Goal: Task Accomplishment & Management: Complete application form

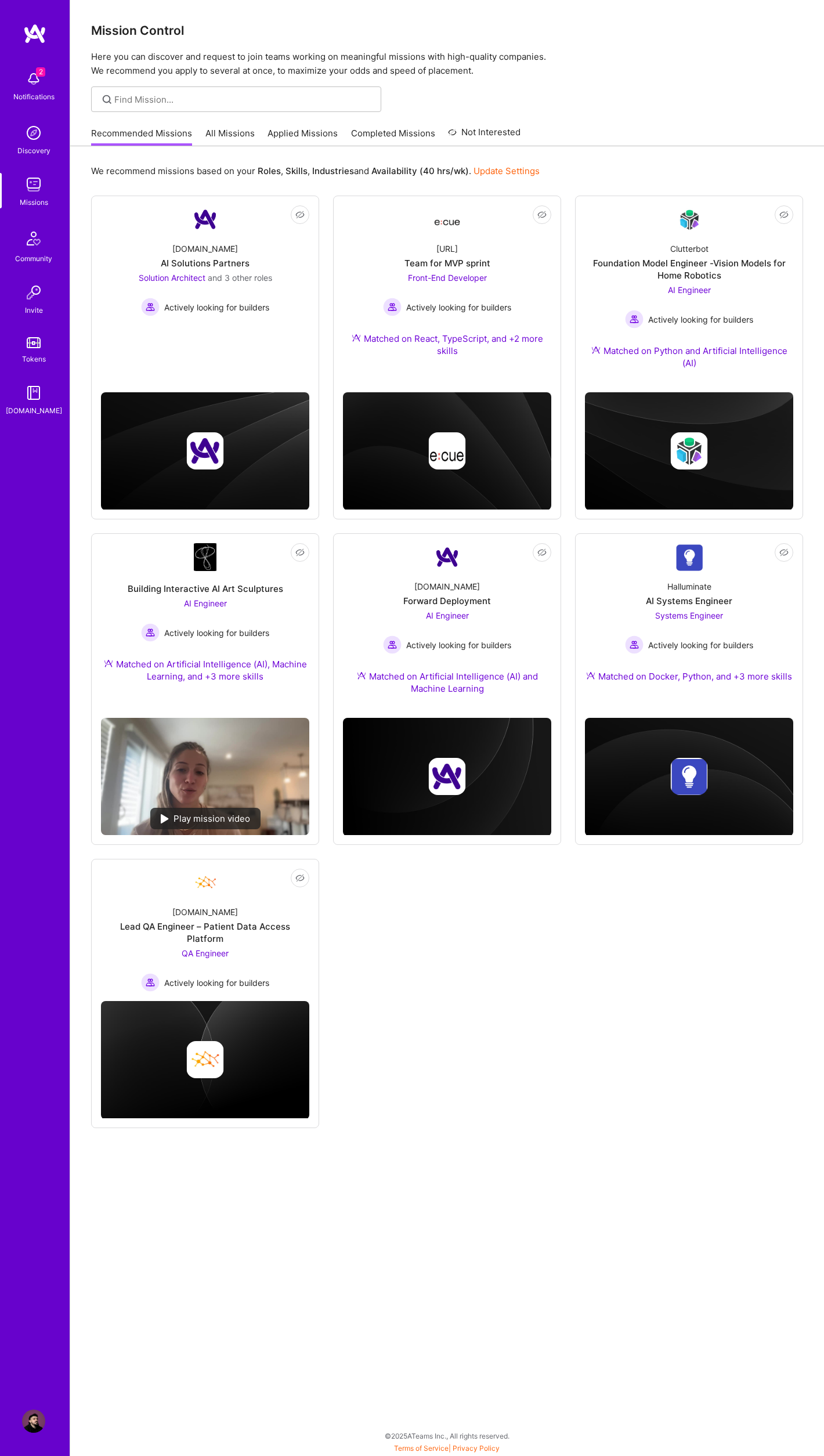
click at [37, 74] on span "2" at bounding box center [40, 71] width 9 height 9
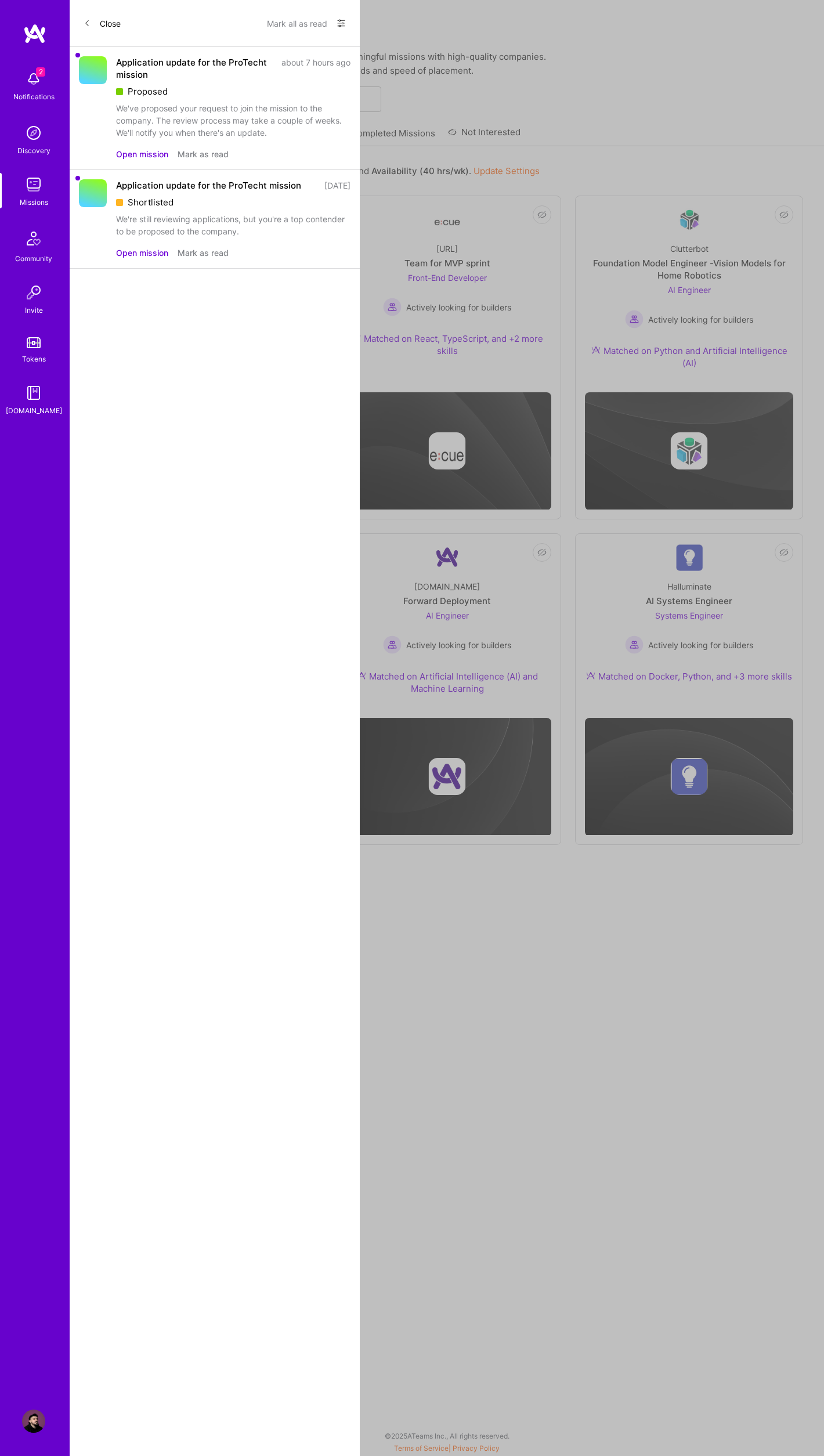
click at [199, 154] on button "Mark as read" at bounding box center [203, 154] width 51 height 12
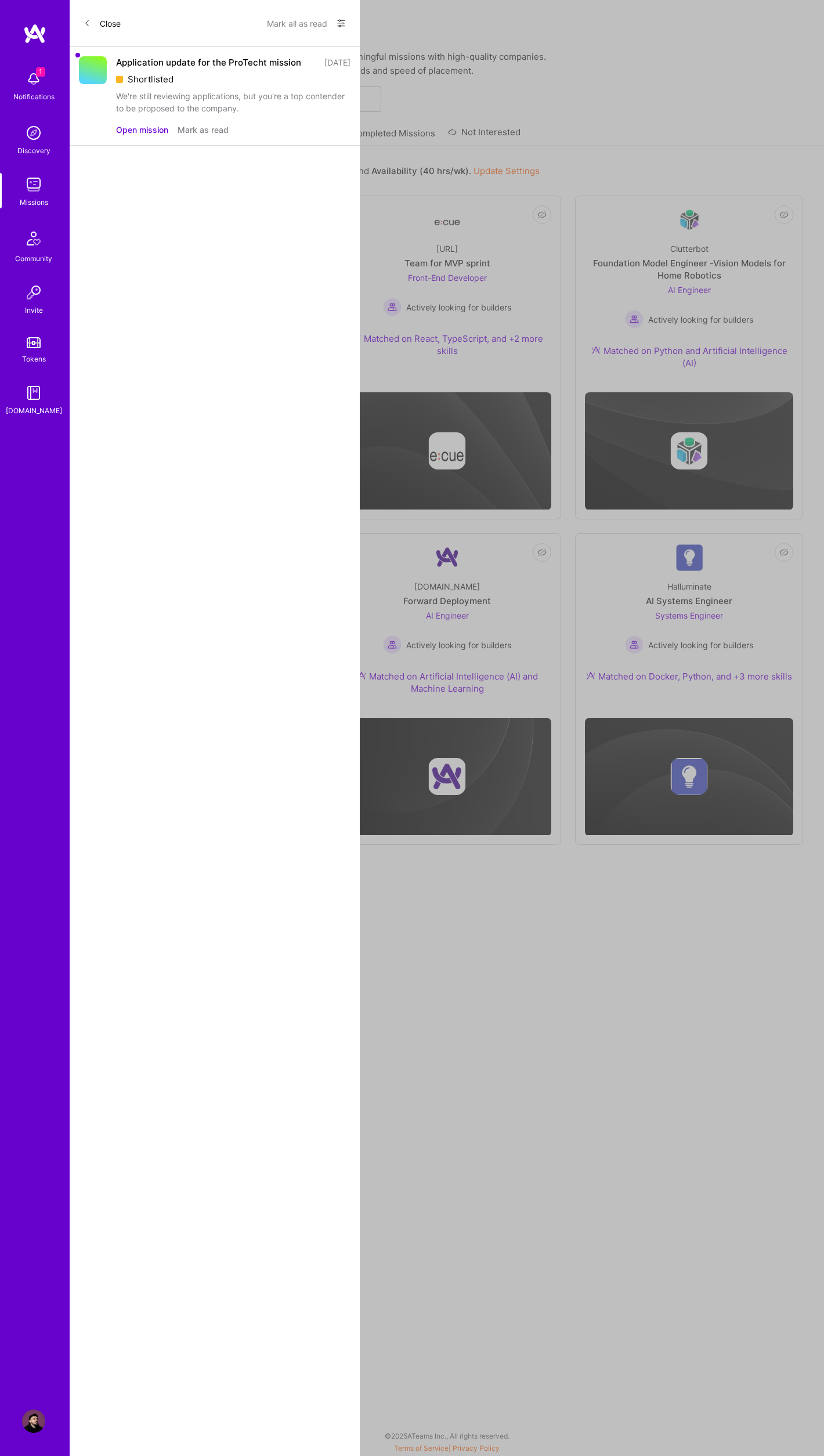
click at [211, 132] on button "Mark as read" at bounding box center [203, 129] width 51 height 12
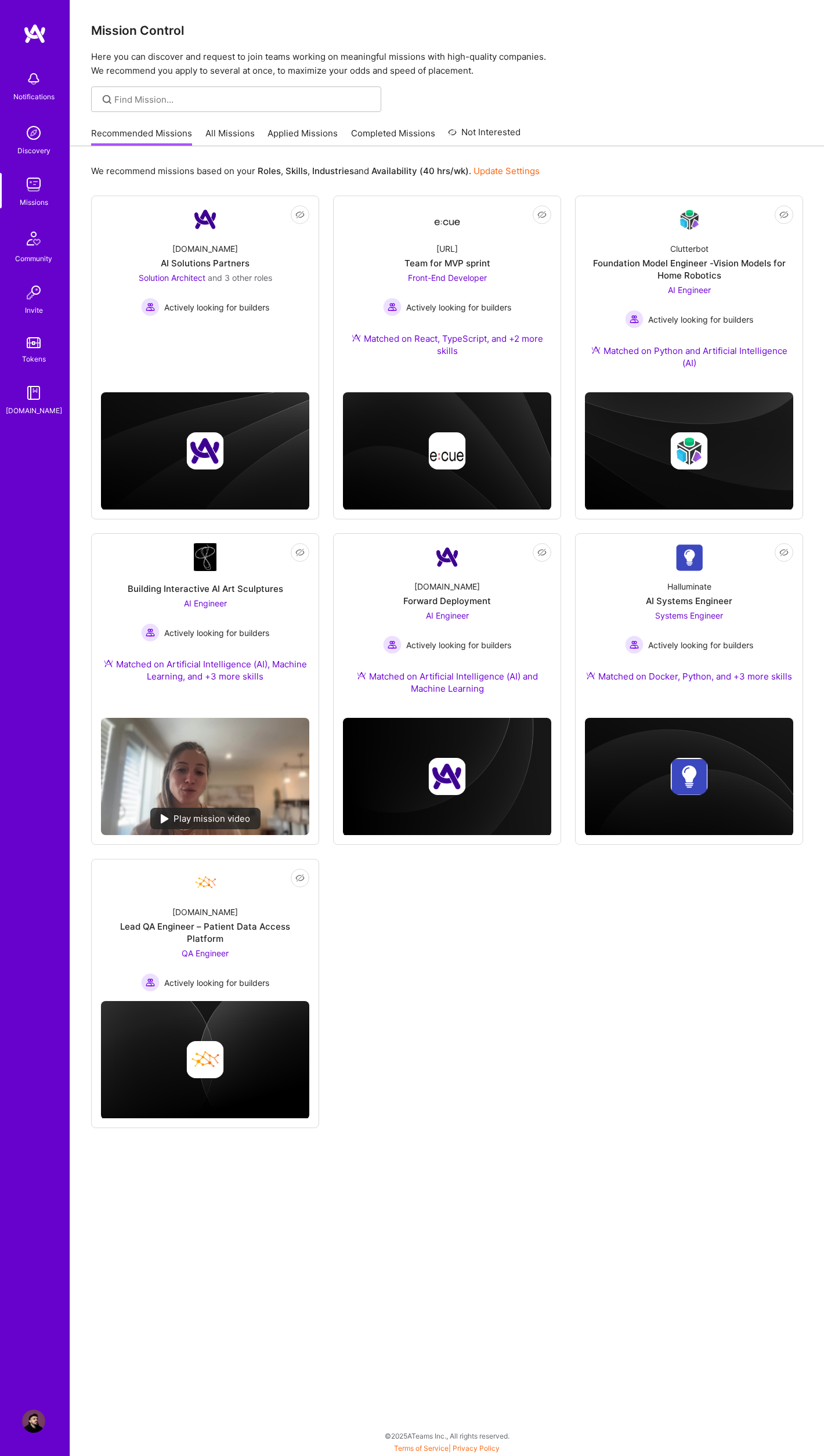
click at [610, 71] on div "Notifications Discovery Missions Community Invite Tokens [DOMAIN_NAME] Profile …" at bounding box center [412, 724] width 824 height 1449
click at [437, 915] on div "Not Interested [DOMAIN_NAME] AI Solutions Partners Solution Architect and 3 oth…" at bounding box center [446, 661] width 712 height 932
click at [455, 564] on img at bounding box center [447, 557] width 28 height 28
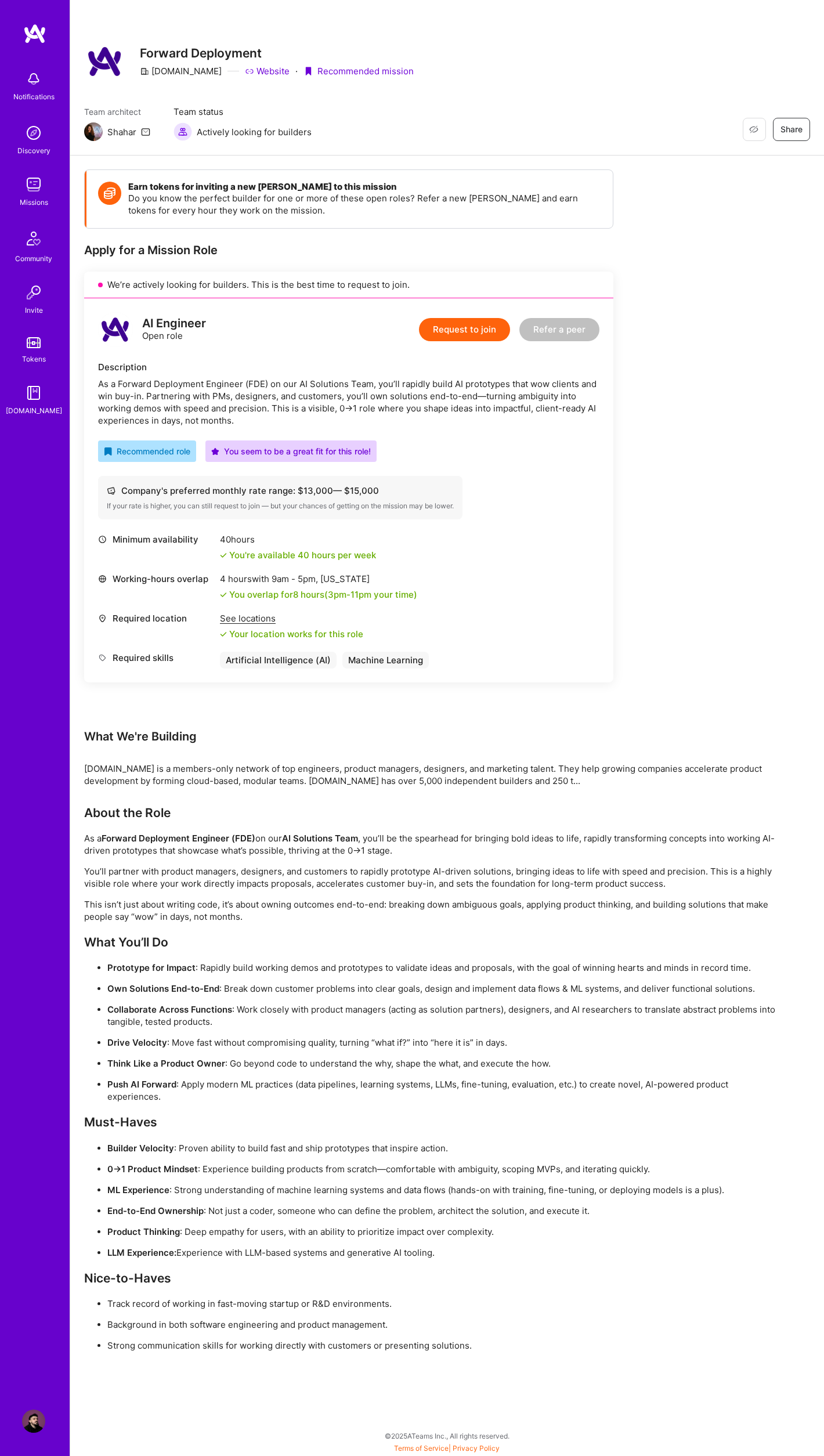
click at [210, 1170] on p "0→1 Product Mindset : Experience building products from scratch—comfortable wit…" at bounding box center [443, 1168] width 673 height 12
drag, startPoint x: 211, startPoint y: 1170, endPoint x: 286, endPoint y: 1176, distance: 75.2
click at [286, 1176] on ul "Builder Velocity : Proven ability to build fast and ship prototypes that inspir…" at bounding box center [432, 1200] width 696 height 117
click at [297, 1171] on p "0→1 Product Mindset : Experience building products from scratch—comfortable wit…" at bounding box center [443, 1168] width 673 height 12
click at [439, 1171] on p "0→1 Product Mindset : Experience building products from scratch—comfortable wit…" at bounding box center [443, 1168] width 673 height 12
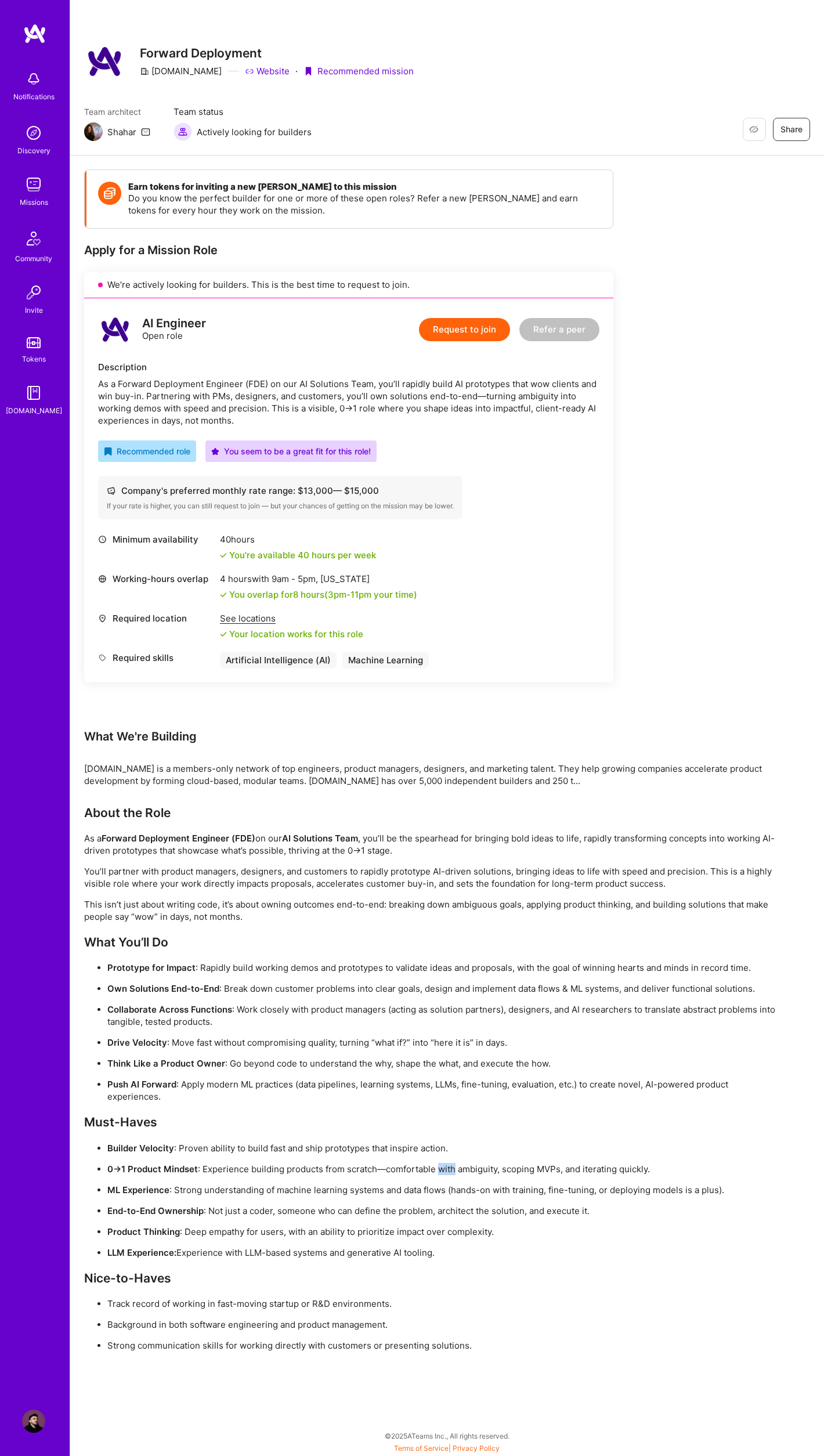
click at [439, 1171] on p "0→1 Product Mindset : Experience building products from scratch—comfortable wit…" at bounding box center [443, 1168] width 673 height 12
click at [499, 1176] on ul "Builder Velocity : Proven ability to build fast and ship prototypes that inspir…" at bounding box center [432, 1200] width 696 height 117
click at [504, 1172] on p "0→1 Product Mindset : Experience building products from scratch—comfortable wit…" at bounding box center [443, 1168] width 673 height 12
click at [121, 1206] on strong "End-to-End Ownership" at bounding box center [155, 1210] width 96 height 11
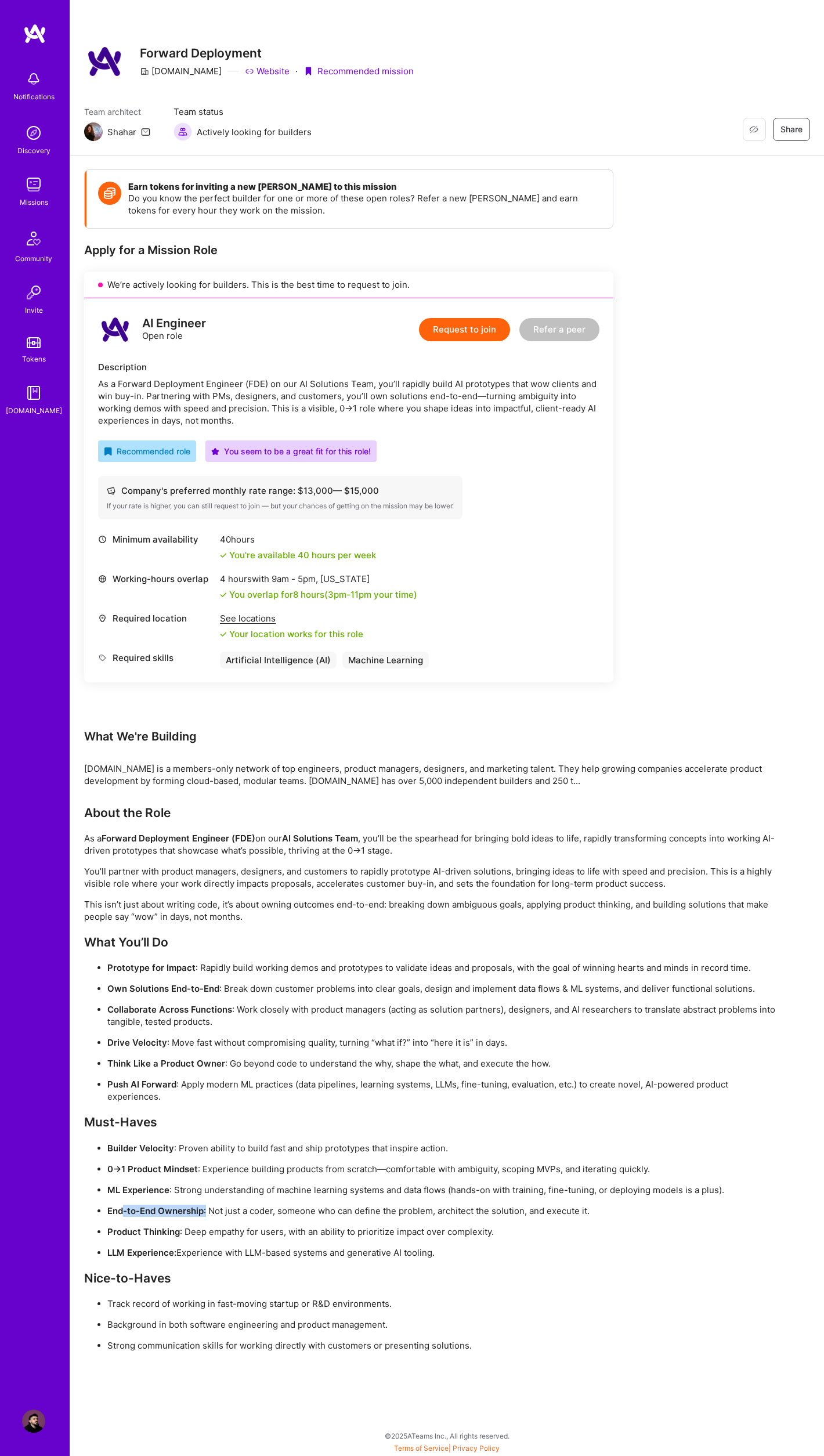
drag, startPoint x: 128, startPoint y: 1209, endPoint x: 207, endPoint y: 1215, distance: 79.2
click at [207, 1215] on p "End-to-End Ownership : Not just a coder, someone who can define the problem, ar…" at bounding box center [443, 1210] width 673 height 12
click at [206, 1215] on p "End-to-End Ownership : Not just a coder, someone who can define the problem, ar…" at bounding box center [443, 1210] width 673 height 12
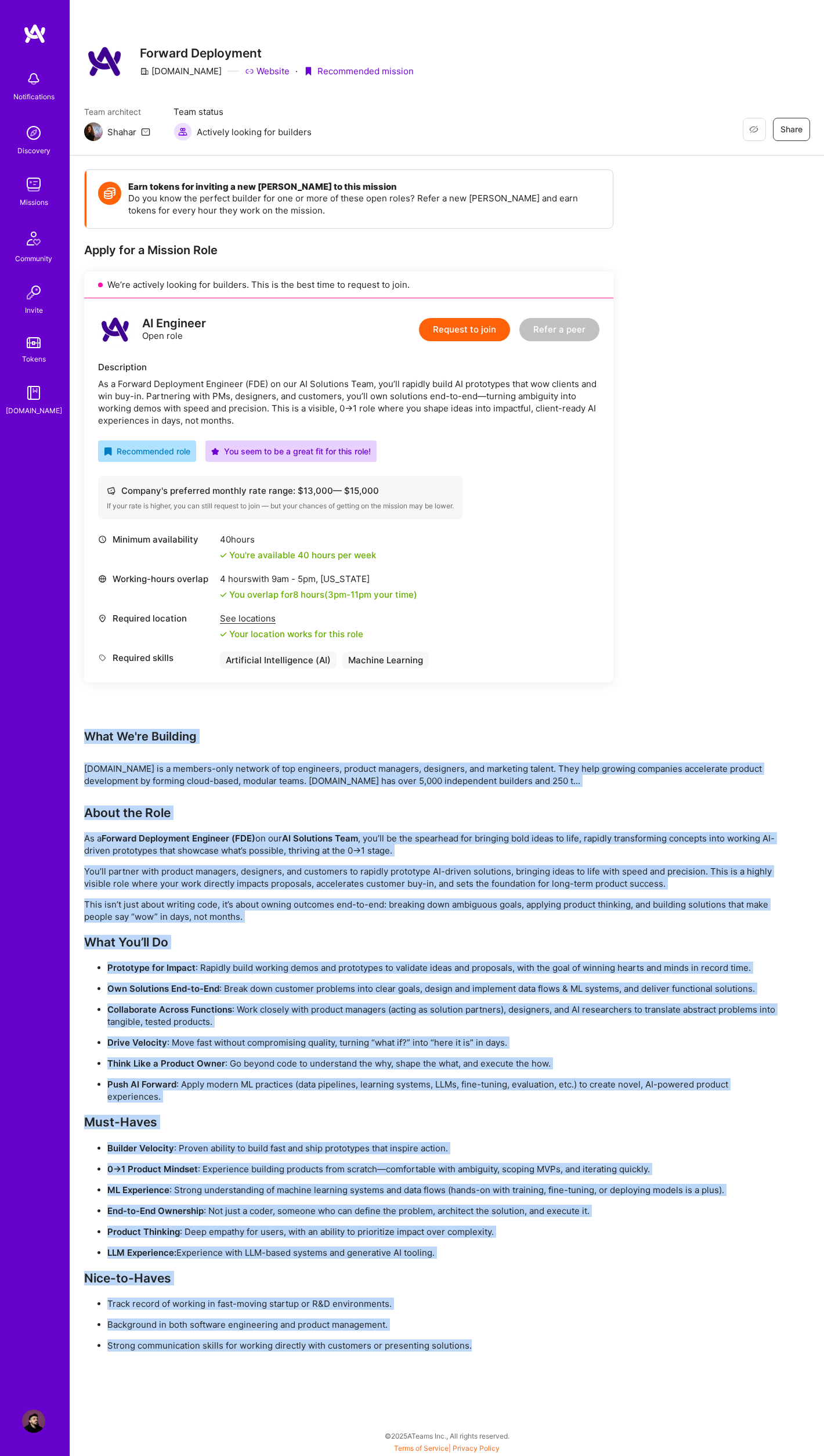
drag, startPoint x: 452, startPoint y: 1332, endPoint x: 87, endPoint y: 738, distance: 697.2
click at [87, 738] on div "Earn tokens for inviting a new [PERSON_NAME] to this mission Do you know the pe…" at bounding box center [432, 760] width 696 height 1182
copy div "Lore Ip'do Sitametc A.Elit se d eiusmod-temp incidid ut lab etdolorem, aliquae …"
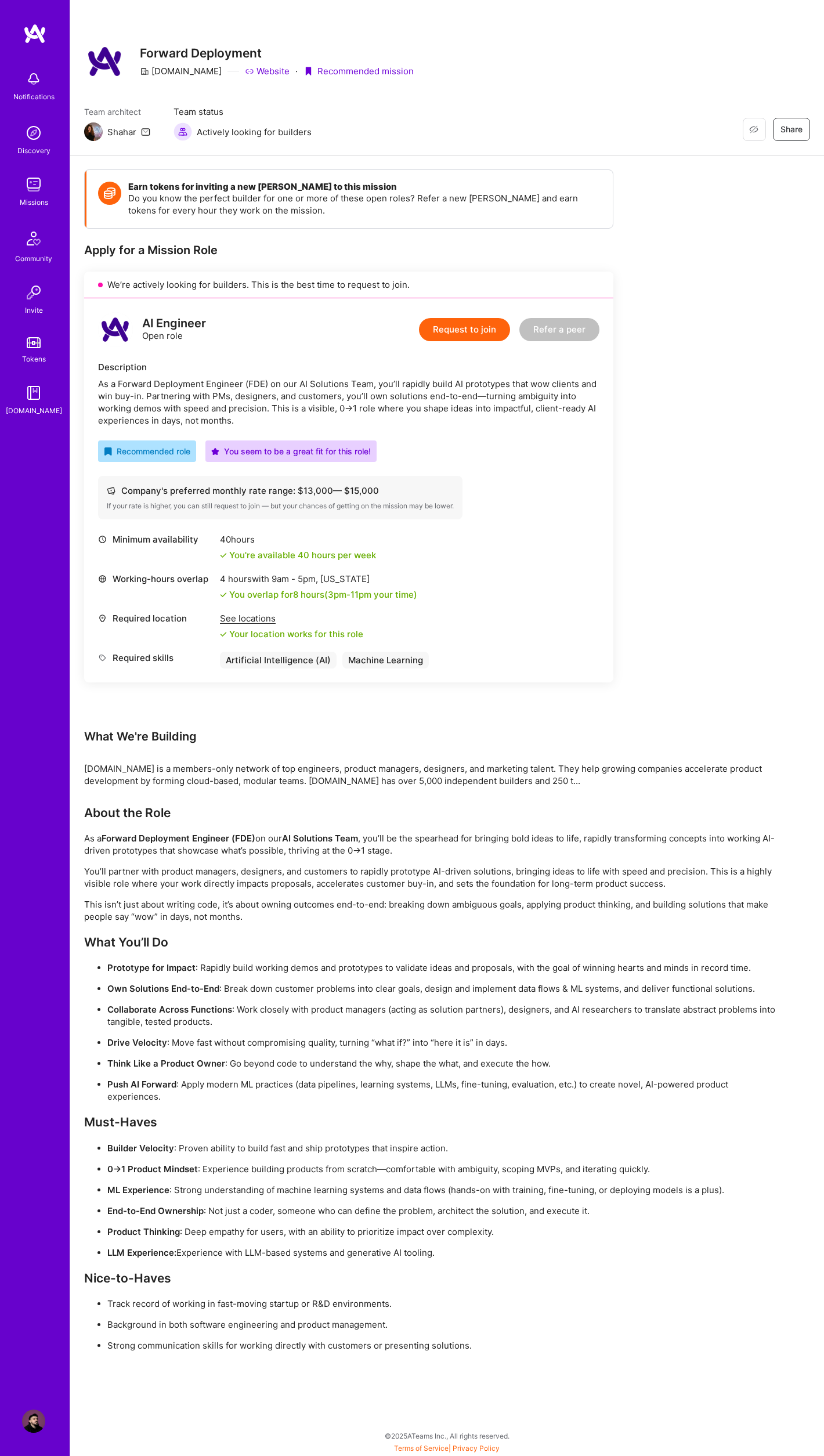
click at [579, 644] on div "Minimum availability 40 hours You're available 40 hours per week Working-hours …" at bounding box center [348, 600] width 501 height 135
click at [470, 321] on button "Request to join" at bounding box center [464, 329] width 91 height 23
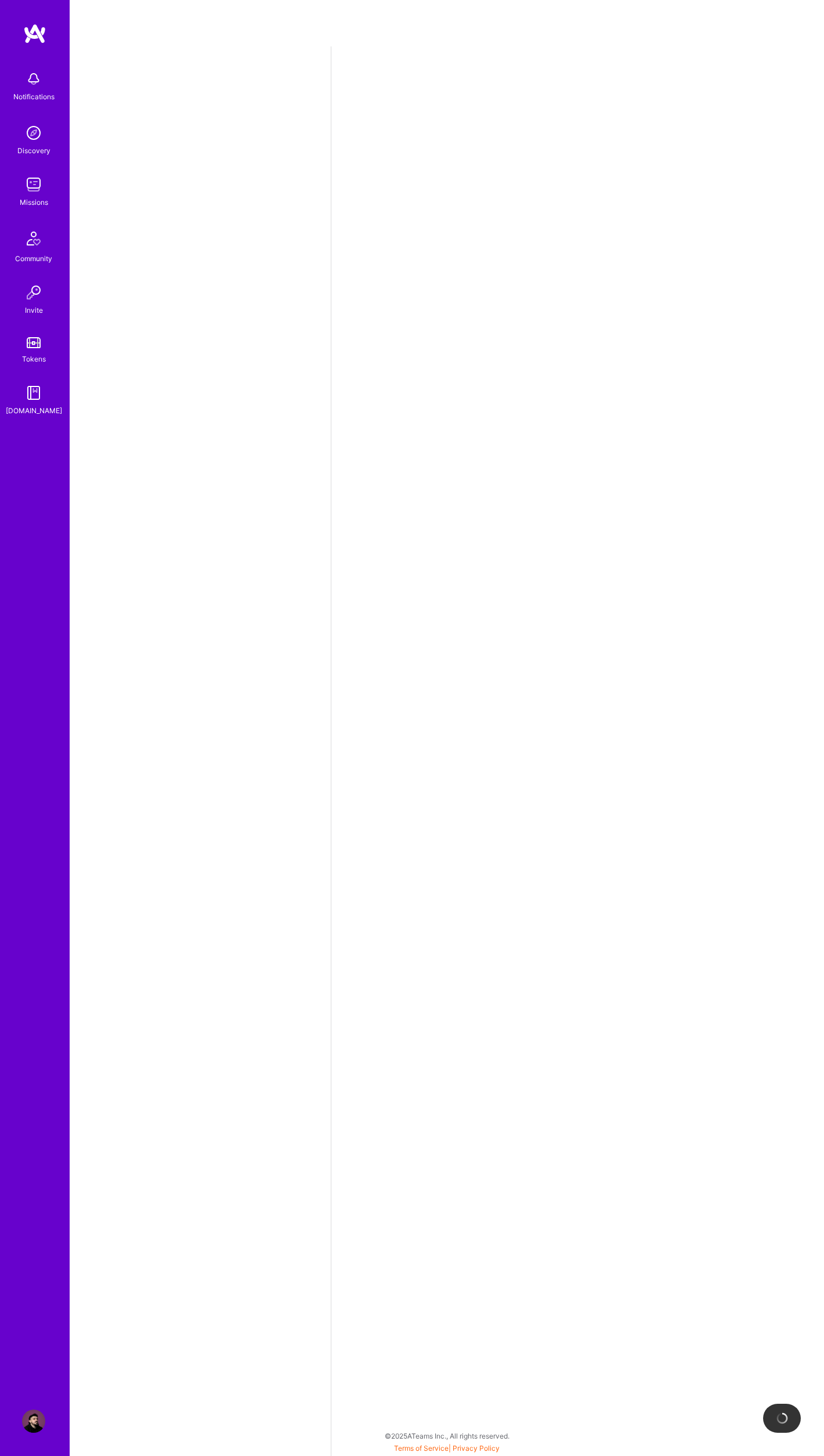
select select "RS"
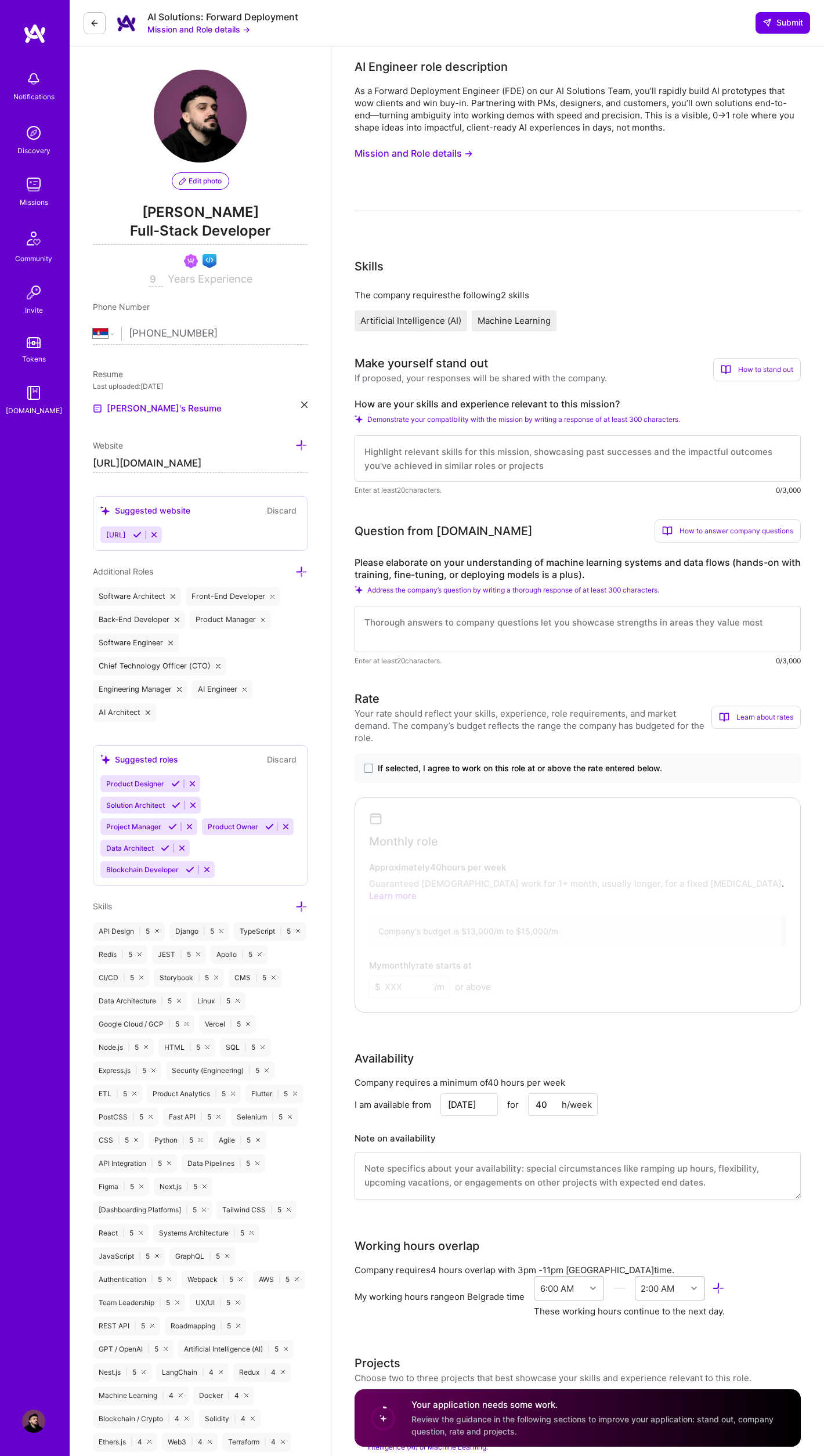
click at [481, 469] on textarea at bounding box center [578, 458] width 446 height 47
paste textarea "Lor ipsum, D’si ametc adi elit sed doeiu tempor in utla 7→6 etdo—magnaa enimadm…"
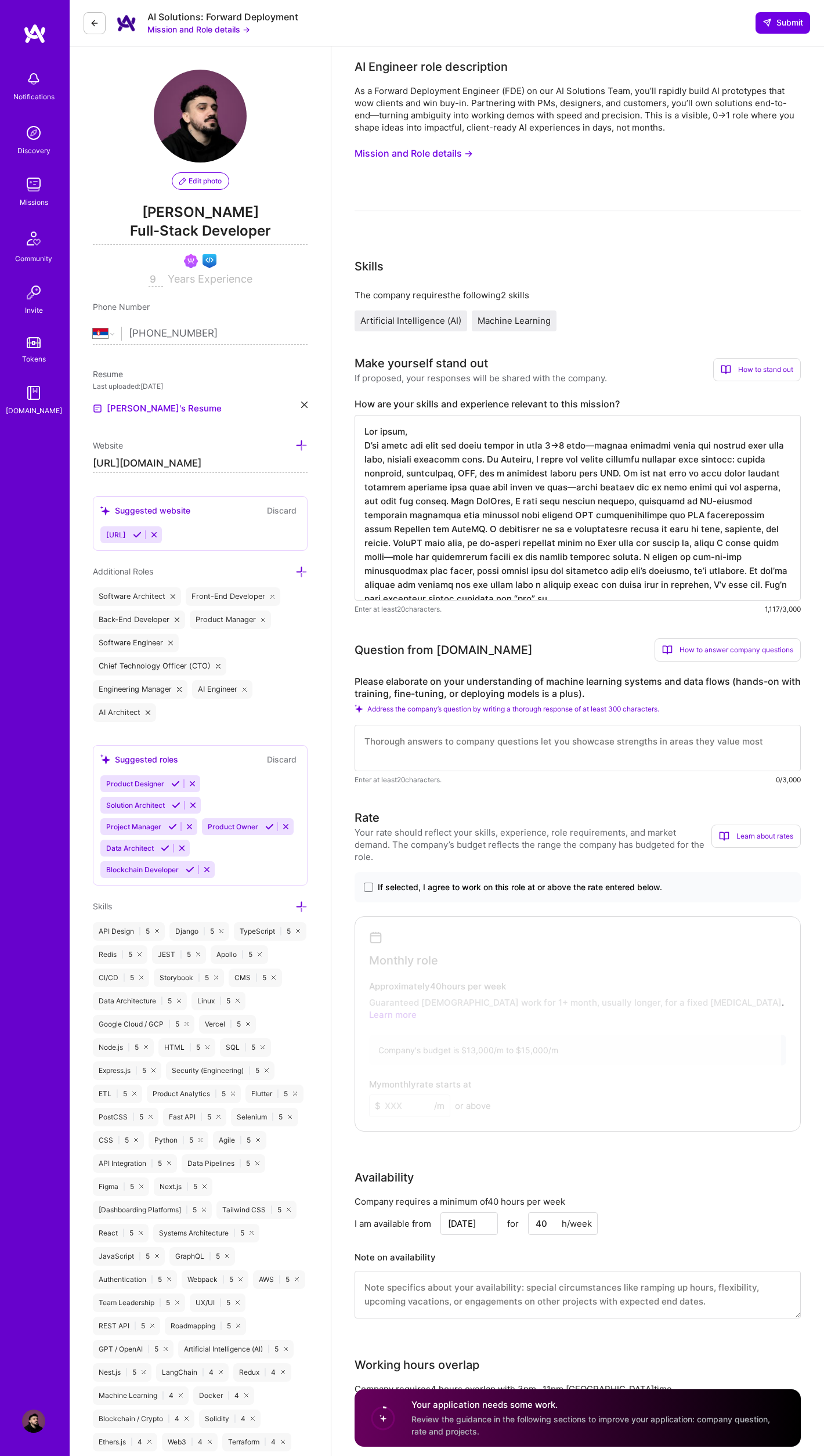
click at [548, 446] on textarea at bounding box center [578, 507] width 446 height 186
click at [584, 445] on textarea at bounding box center [578, 507] width 446 height 186
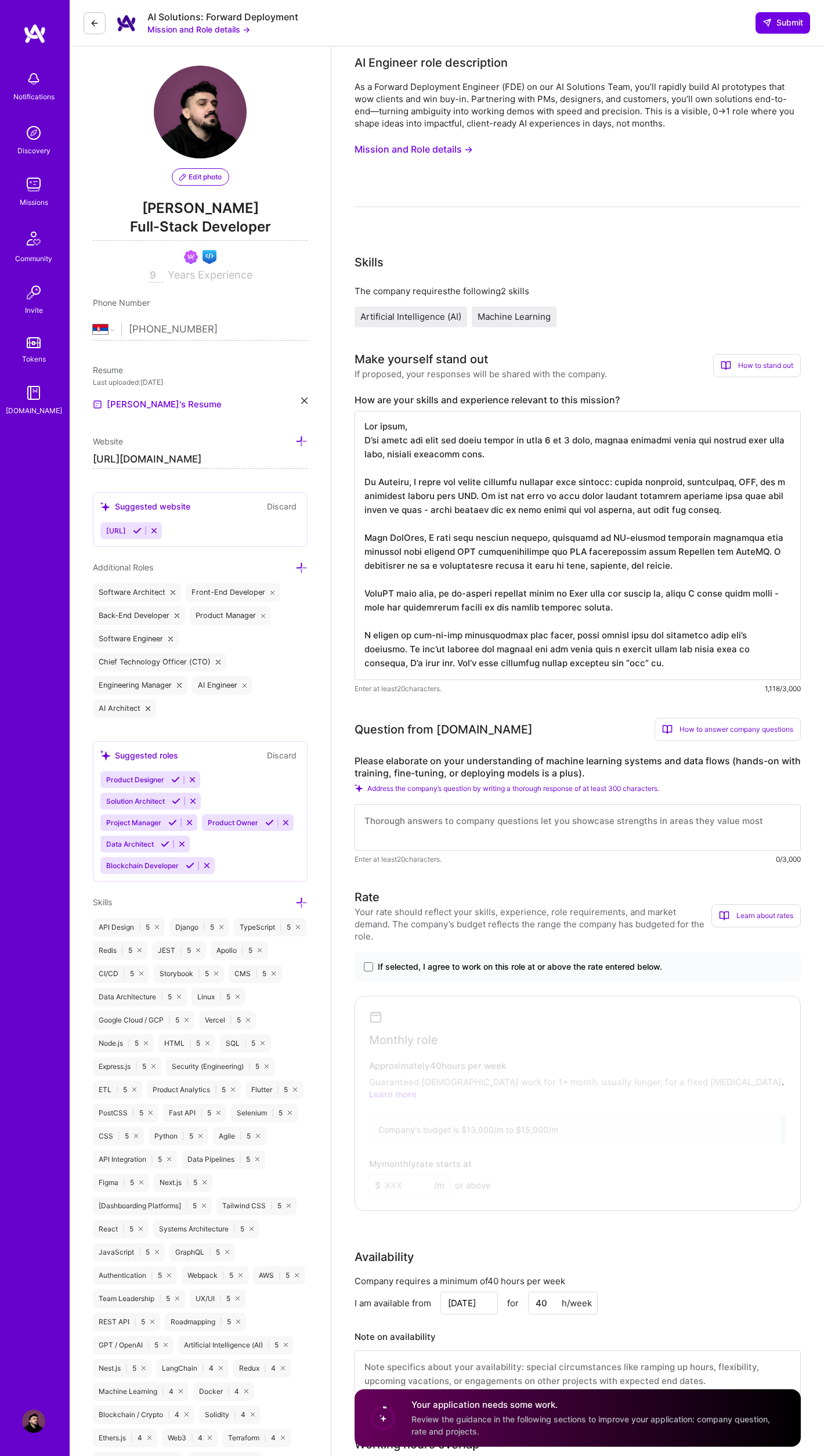
scroll to position [5, 0]
click at [381, 648] on textarea at bounding box center [578, 544] width 446 height 269
click at [739, 649] on textarea at bounding box center [578, 544] width 446 height 269
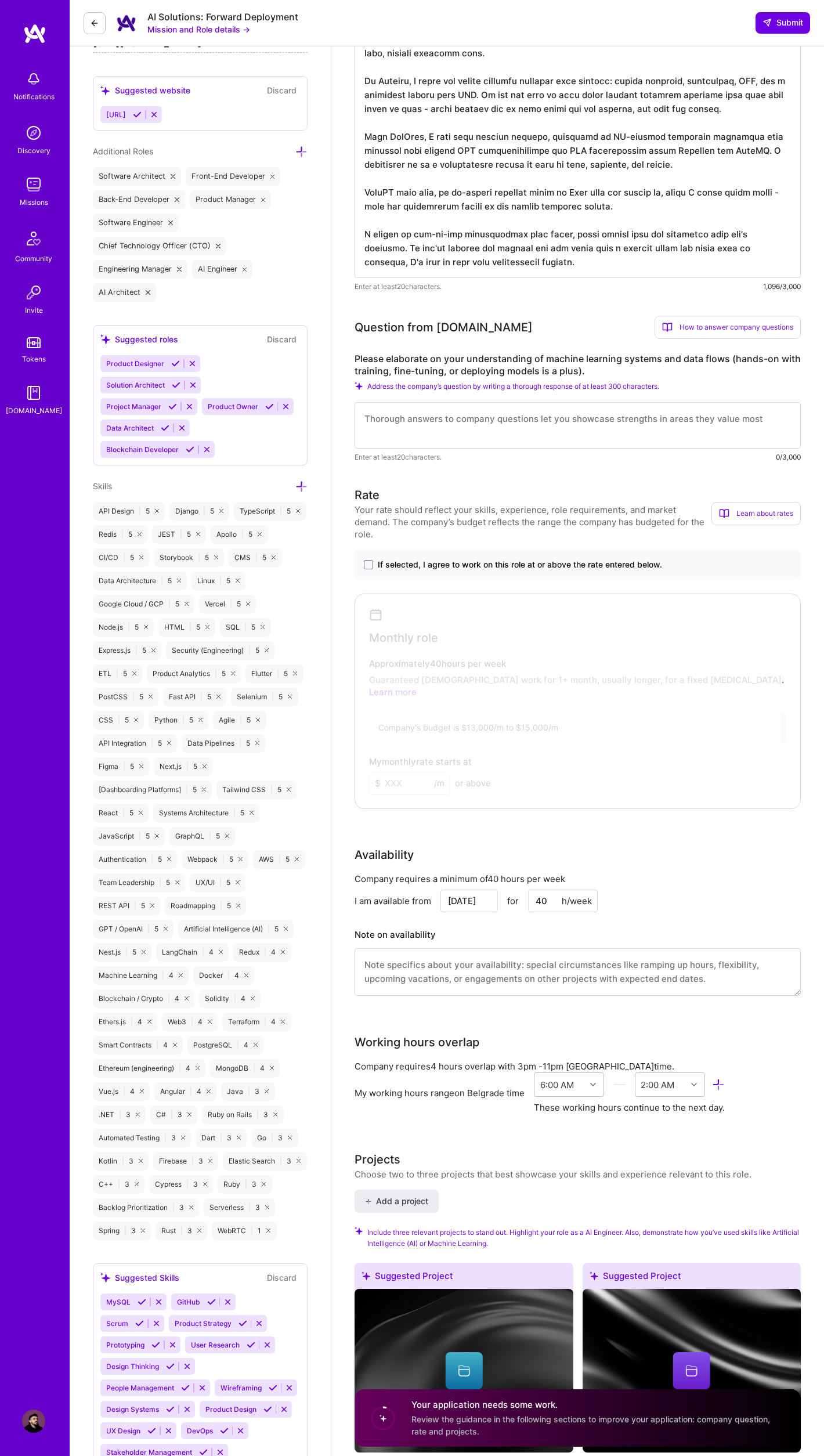
scroll to position [410, 0]
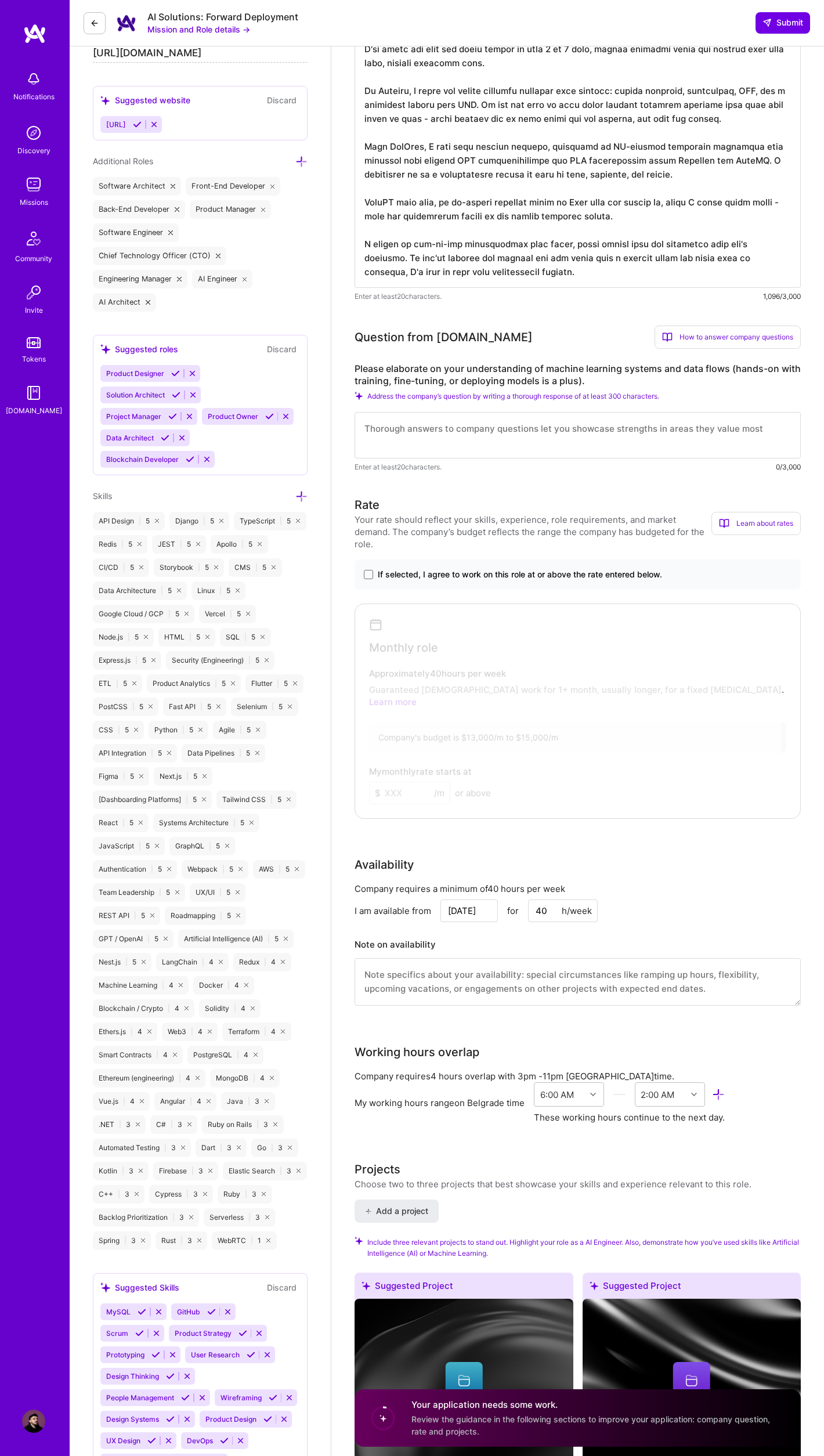
type textarea "Hey there, I've spent the last few years living in that 0 to 1 zone, taking abs…"
click at [401, 369] on label "Please elaborate on your understanding of machine learning systems and data flo…" at bounding box center [578, 375] width 446 height 25
click at [566, 373] on label "Please elaborate on your understanding of machine learning systems and data flo…" at bounding box center [578, 375] width 446 height 25
drag, startPoint x: 589, startPoint y: 383, endPoint x: 351, endPoint y: 371, distance: 238.3
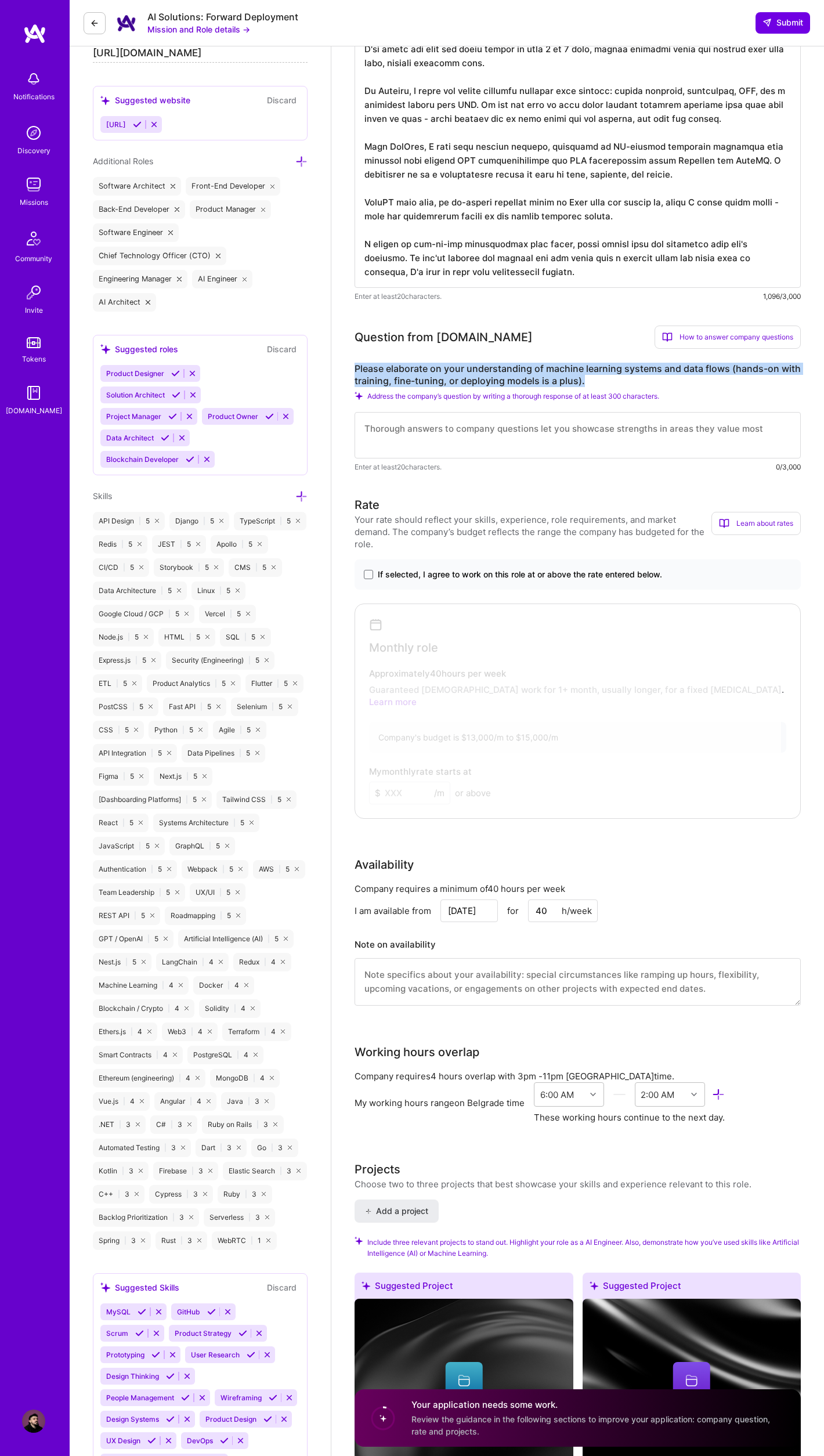
copy label "Please elaborate on your understanding of machine learning systems and data flo…"
click at [442, 439] on textarea at bounding box center [578, 435] width 446 height 47
paste textarea "My understanding of machine learning systems comes from building AI-driven feat…"
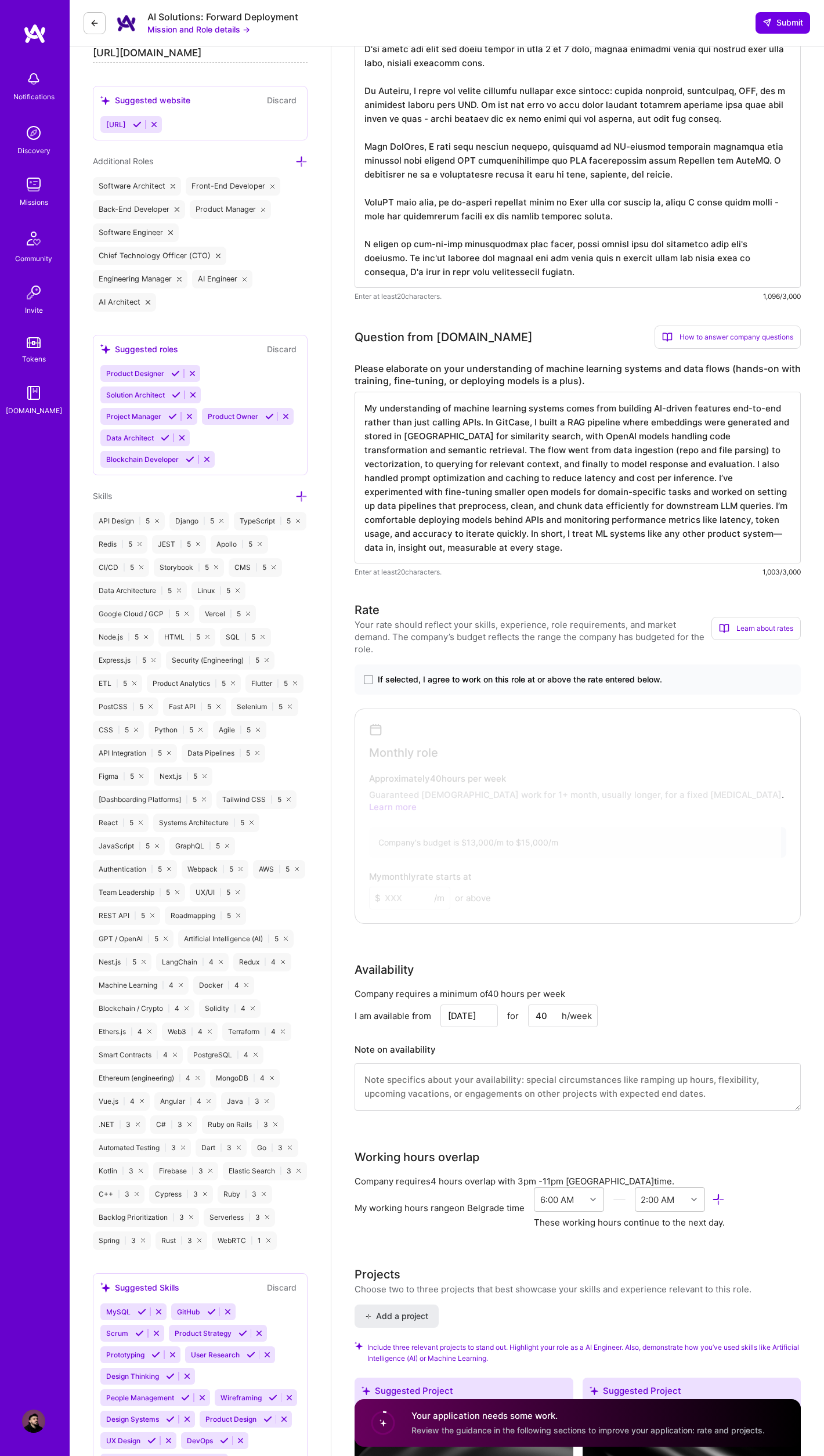
click at [648, 481] on textarea "My understanding of machine learning systems comes from building AI-driven feat…" at bounding box center [578, 477] width 446 height 172
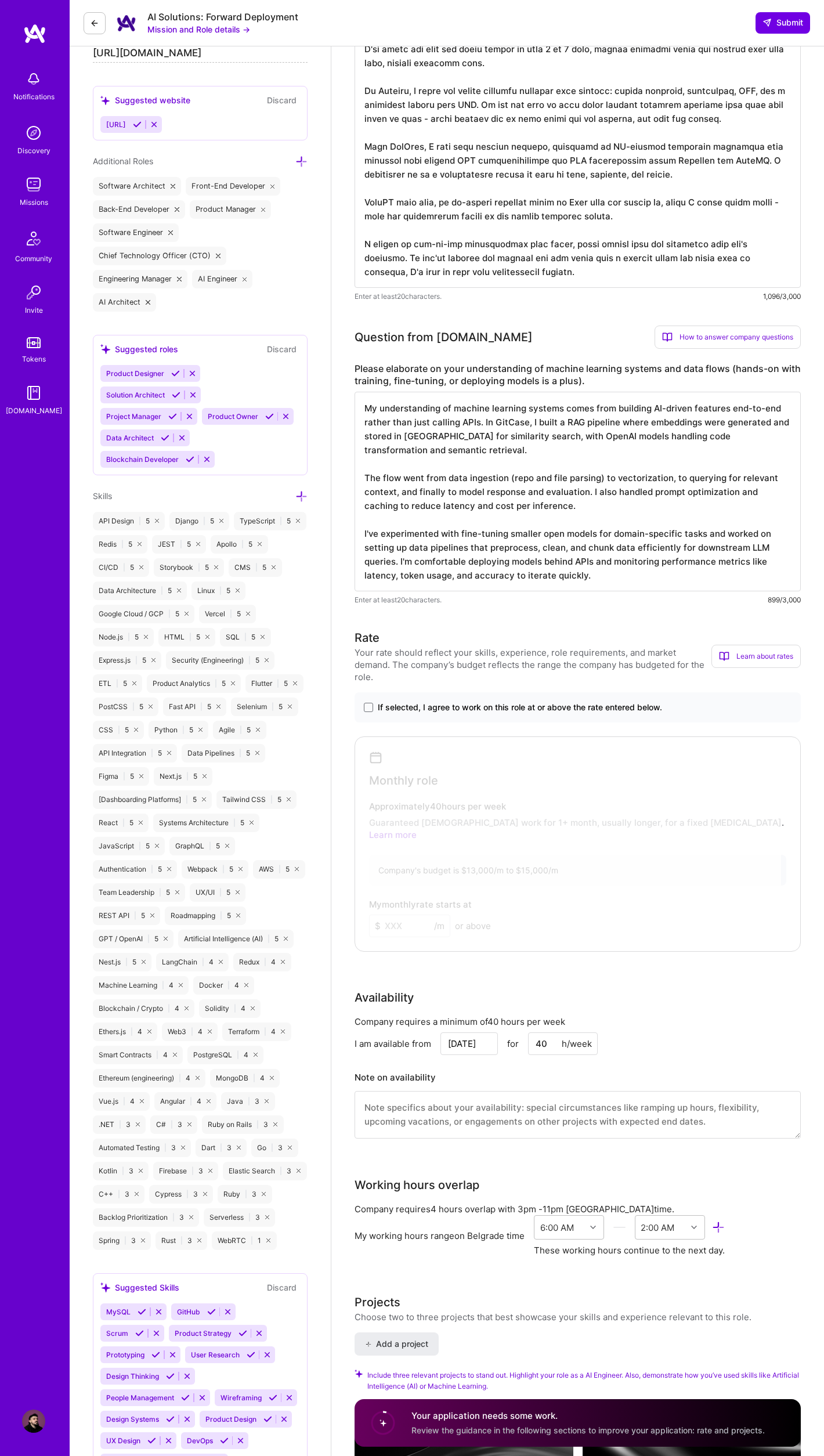
type textarea "My understanding of machine learning systems comes from building AI-driven feat…"
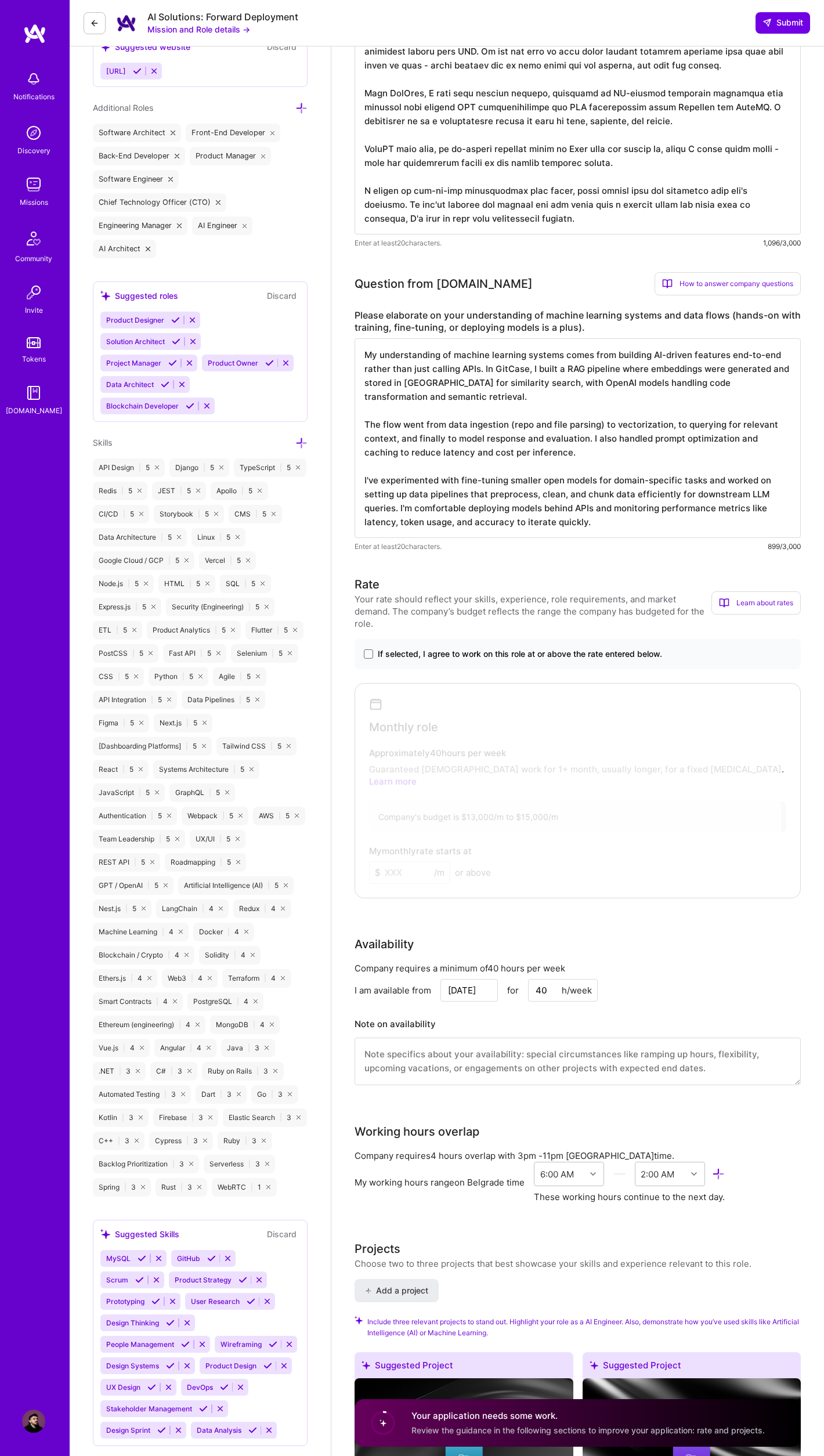
scroll to position [596, 0]
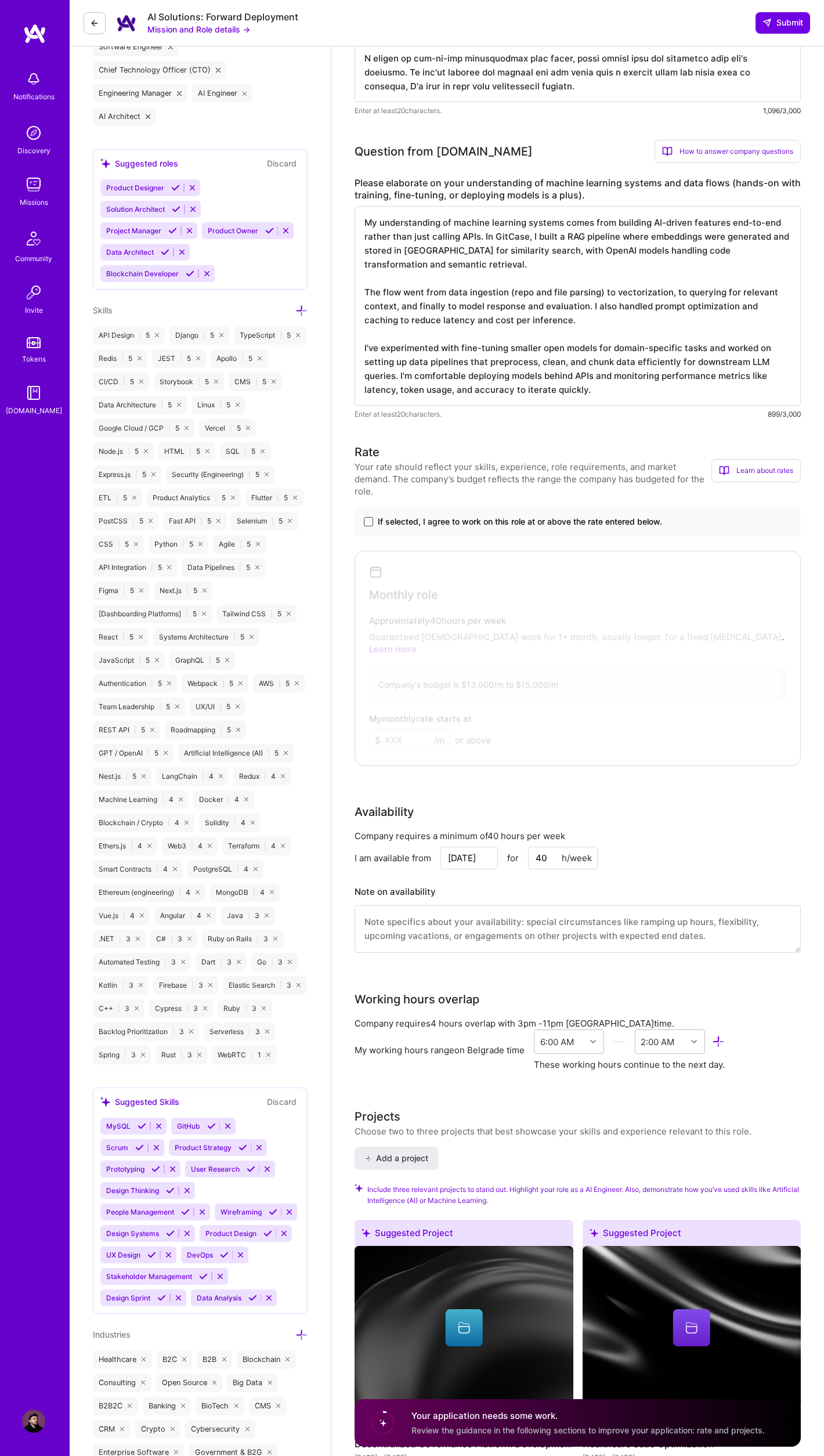
click at [366, 522] on span at bounding box center [368, 521] width 9 height 9
click at [0, 0] on input "If selected, I agree to work on this role at or above the rate entered below." at bounding box center [0, 0] width 0 height 0
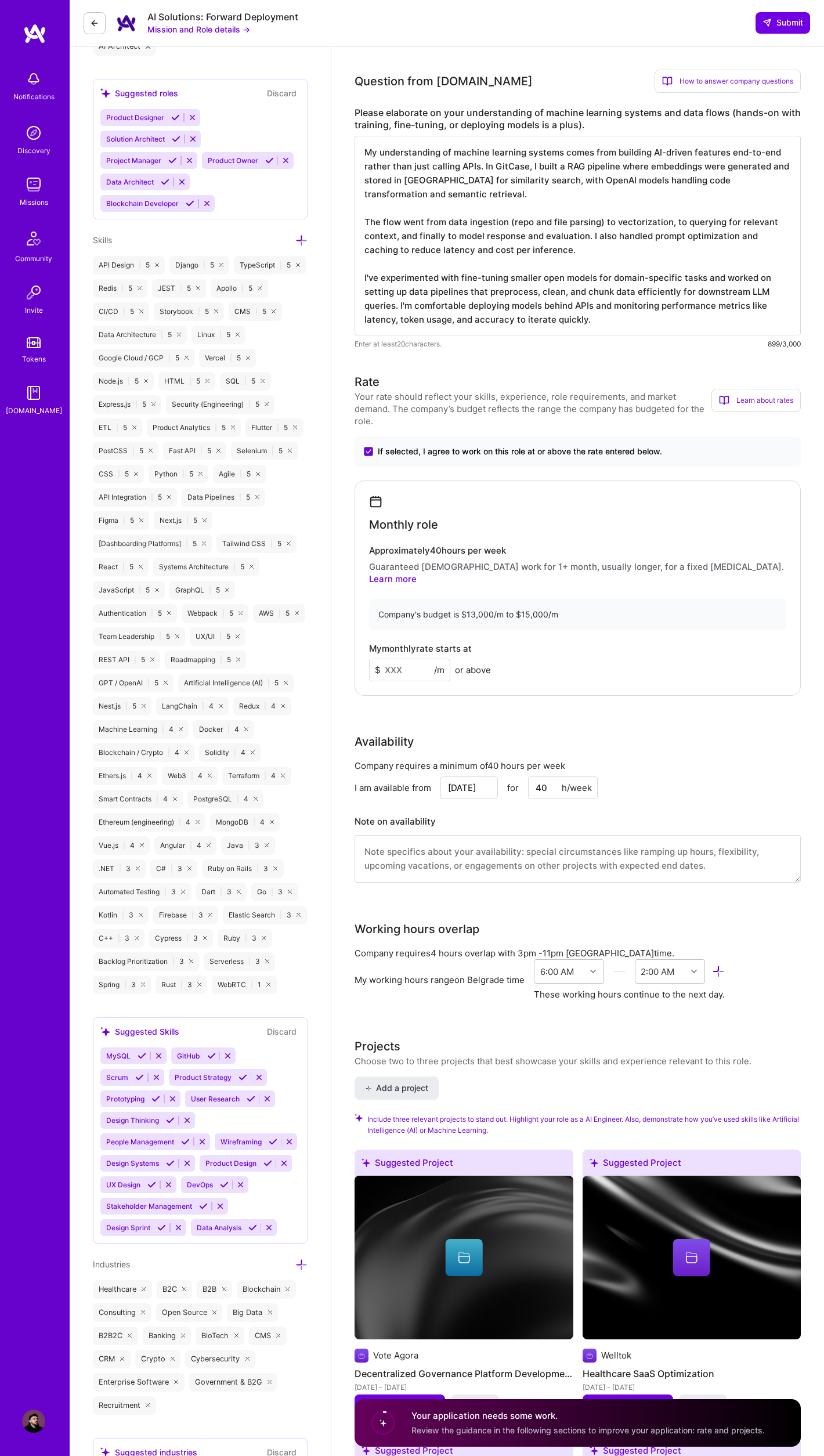
scroll to position [742, 0]
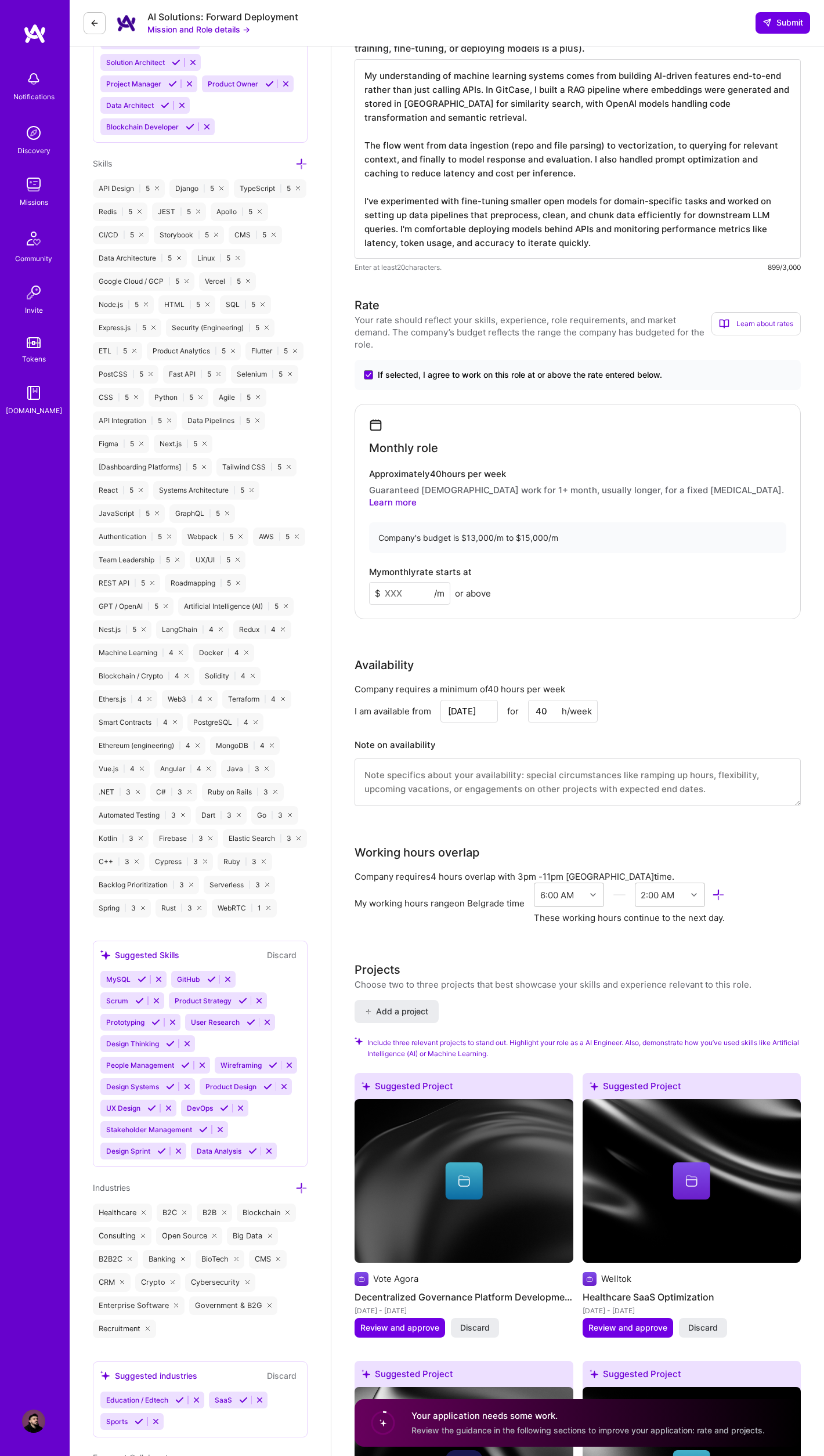
click at [410, 590] on input at bounding box center [409, 594] width 81 height 23
type input "15000"
click at [644, 604] on div "Monthly role Approximately 40 hours per week Guaranteed [DEMOGRAPHIC_DATA] work…" at bounding box center [578, 511] width 446 height 215
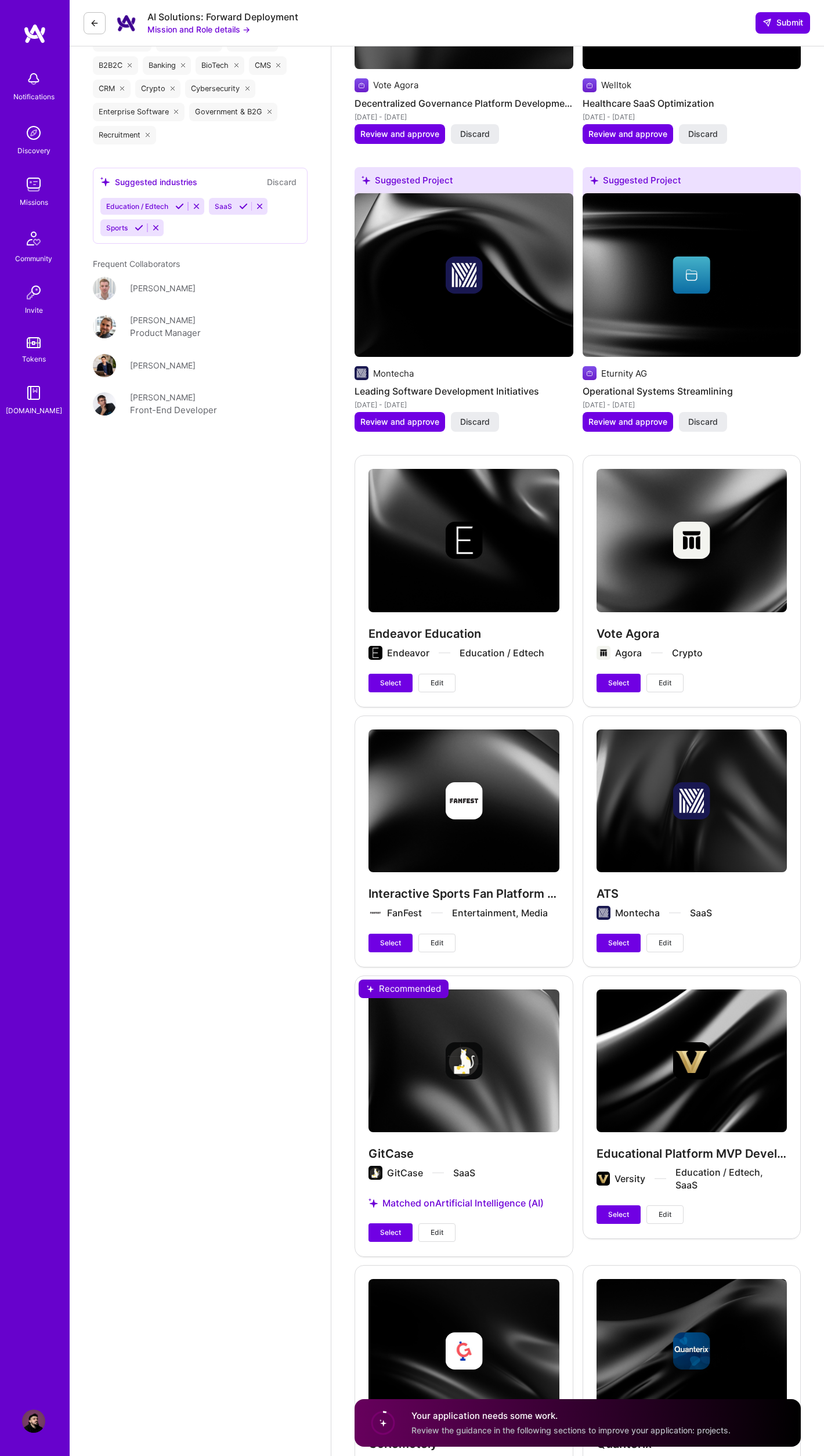
scroll to position [1999, 0]
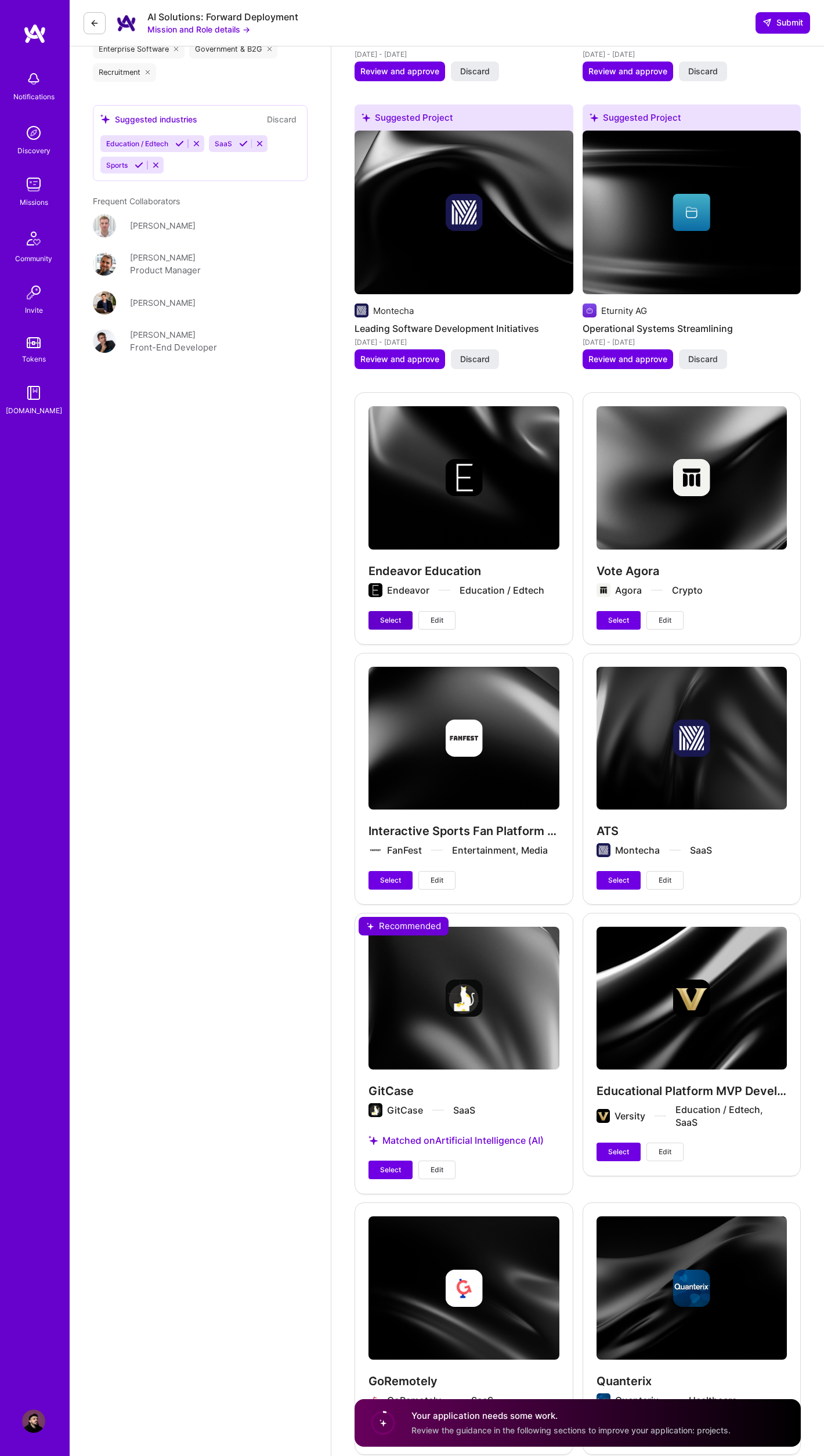
click at [383, 613] on button "Select" at bounding box center [391, 620] width 44 height 19
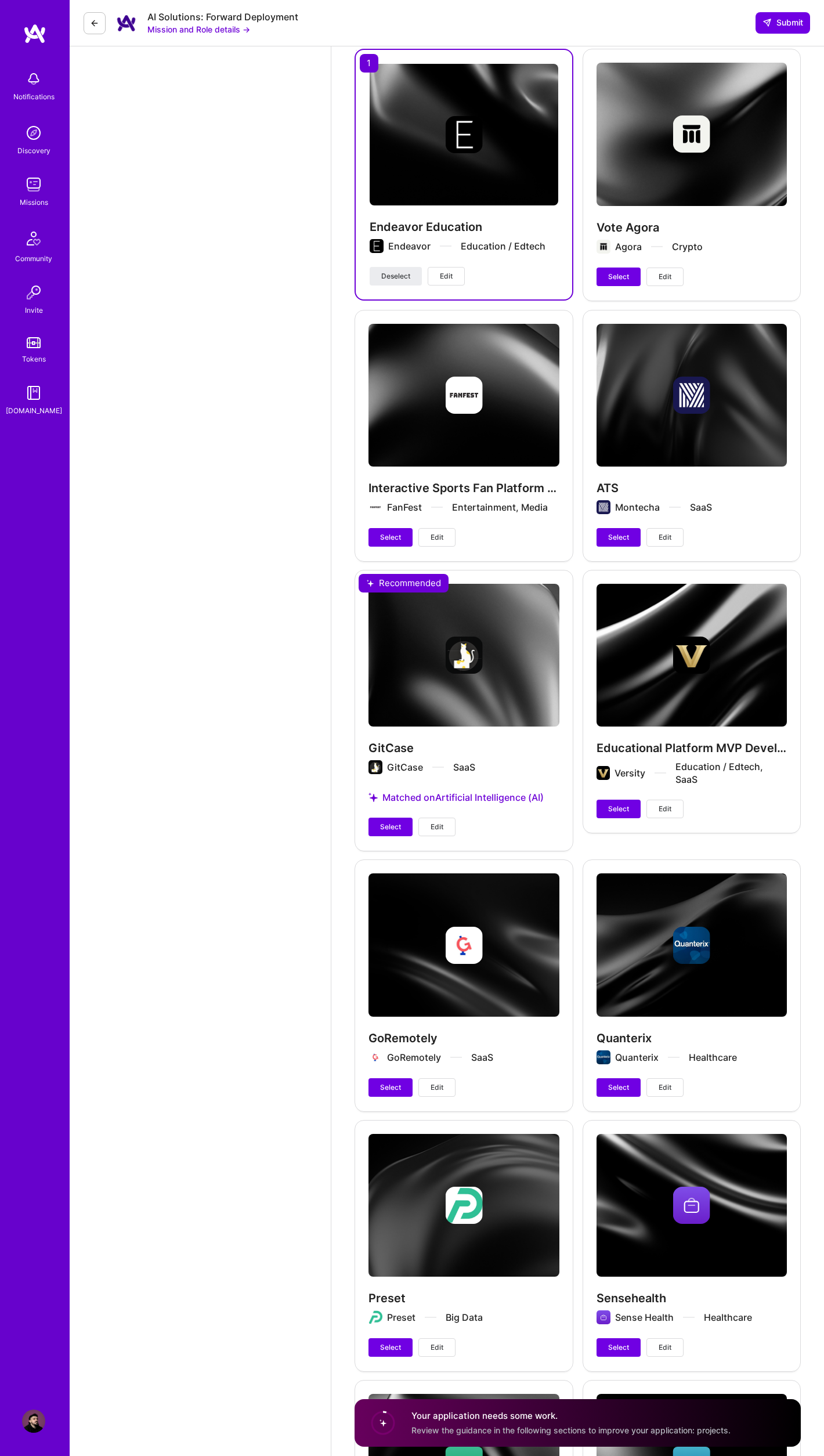
scroll to position [2346, 0]
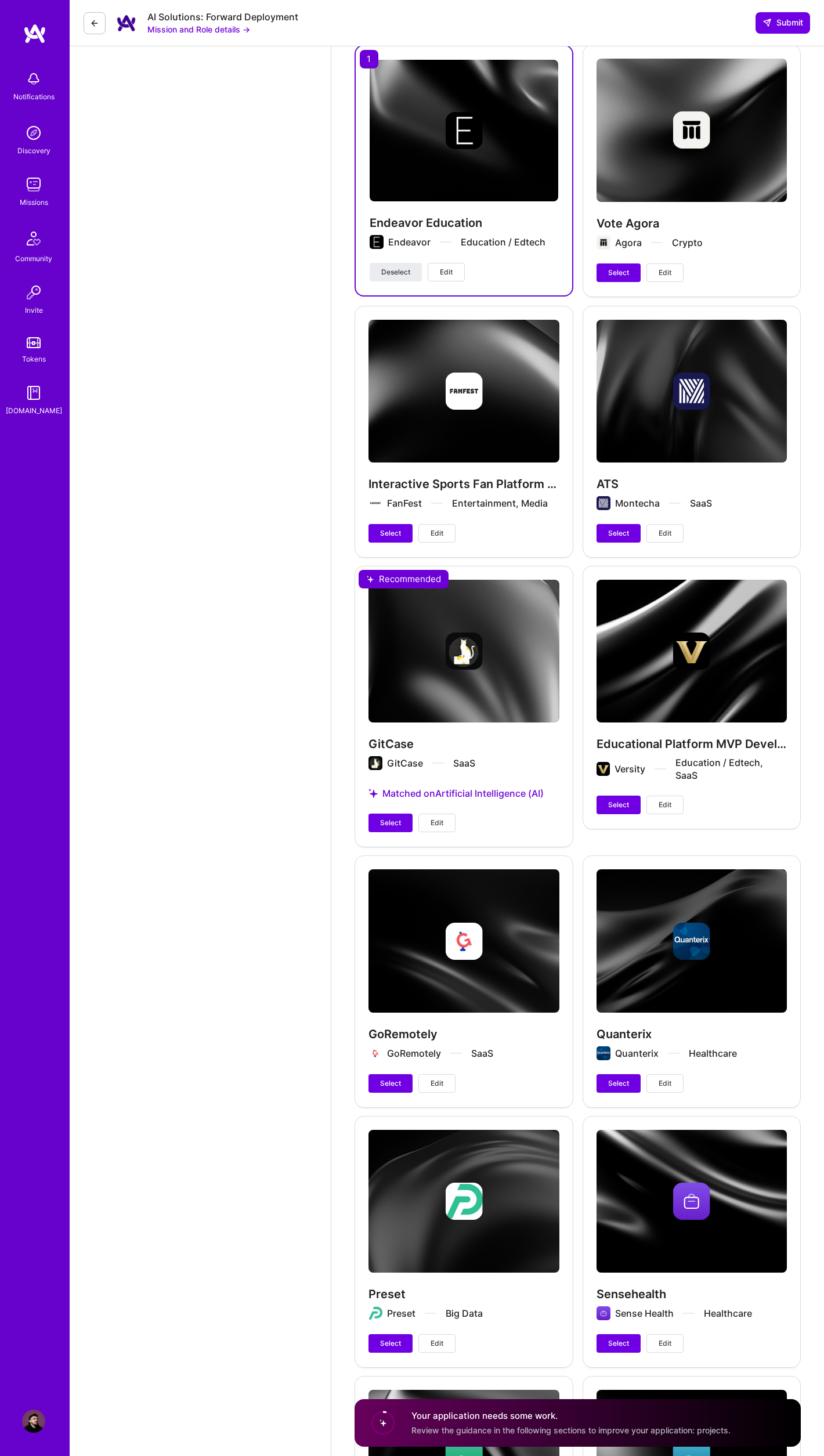
click at [377, 818] on button "Select" at bounding box center [391, 822] width 44 height 19
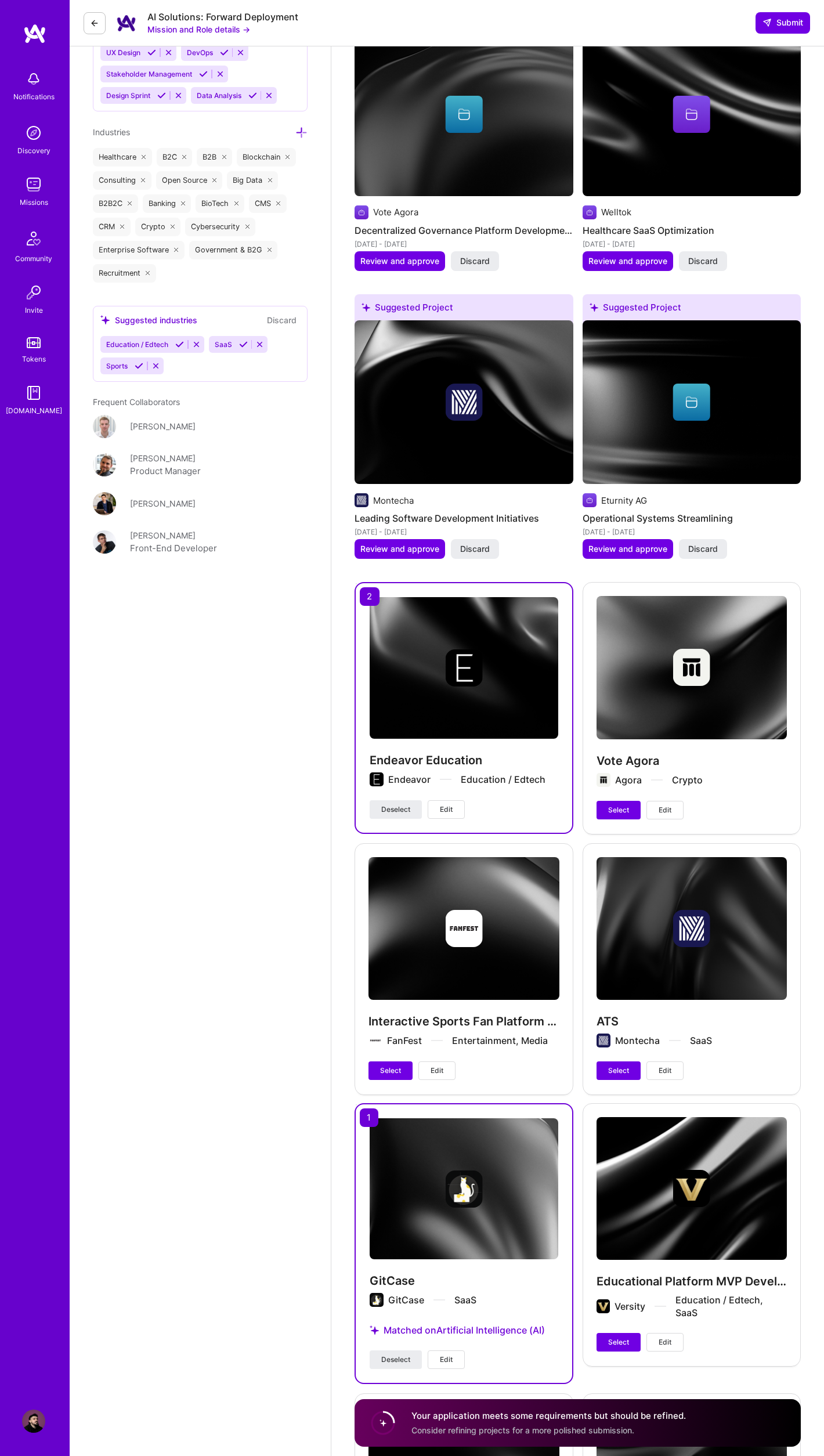
scroll to position [1800, 0]
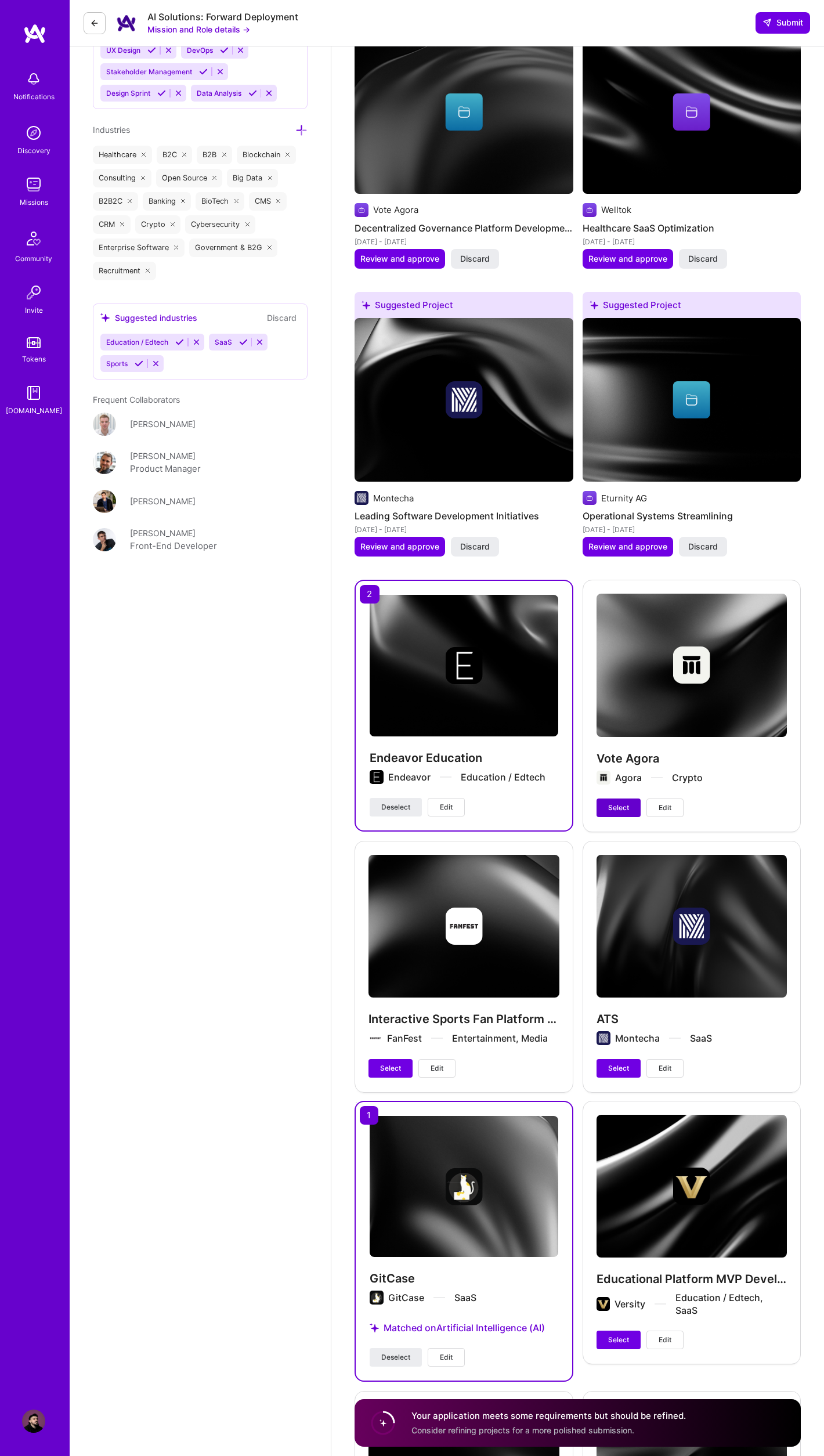
click at [616, 802] on span "Select" at bounding box center [619, 807] width 21 height 11
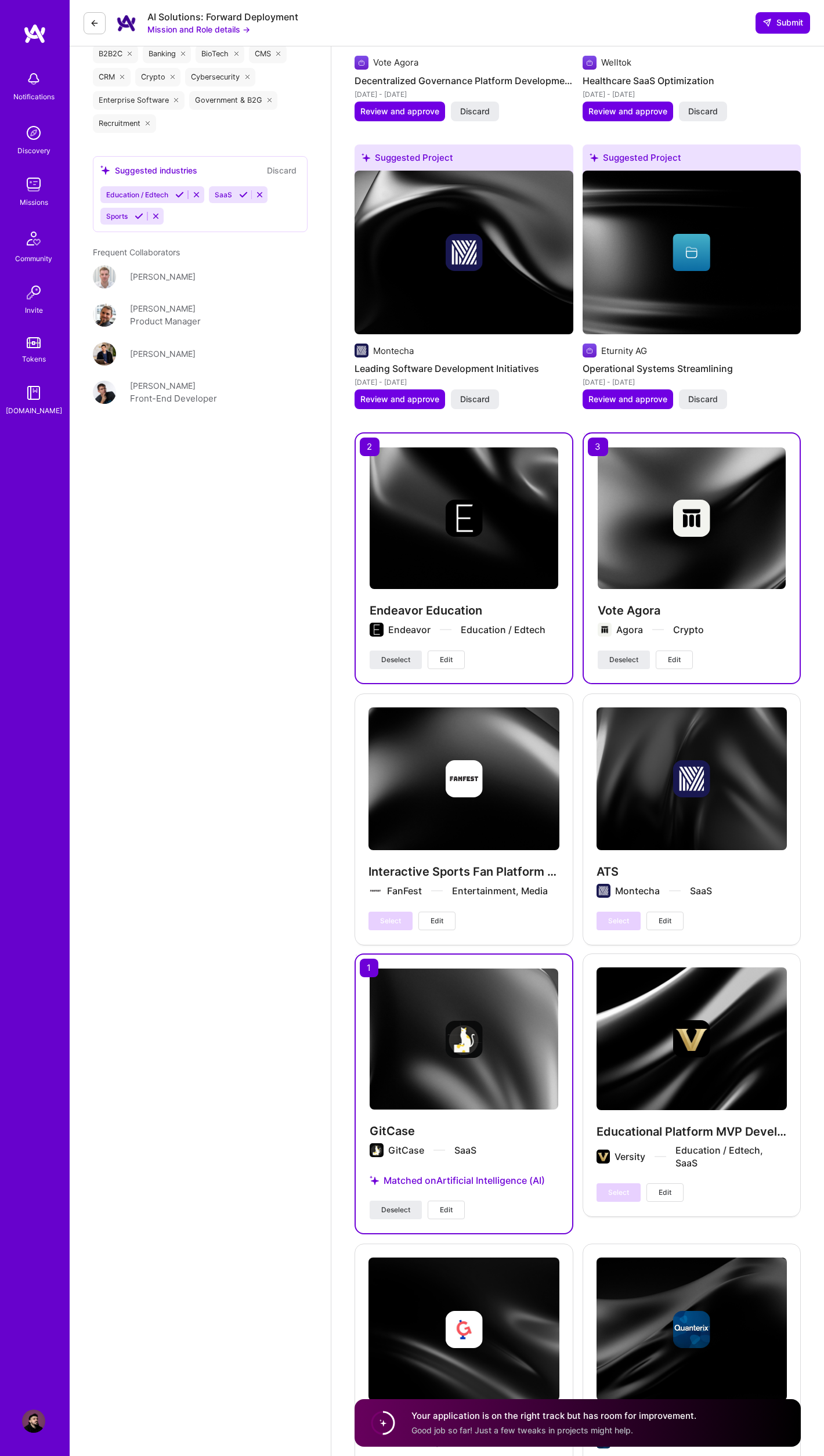
scroll to position [1983, 0]
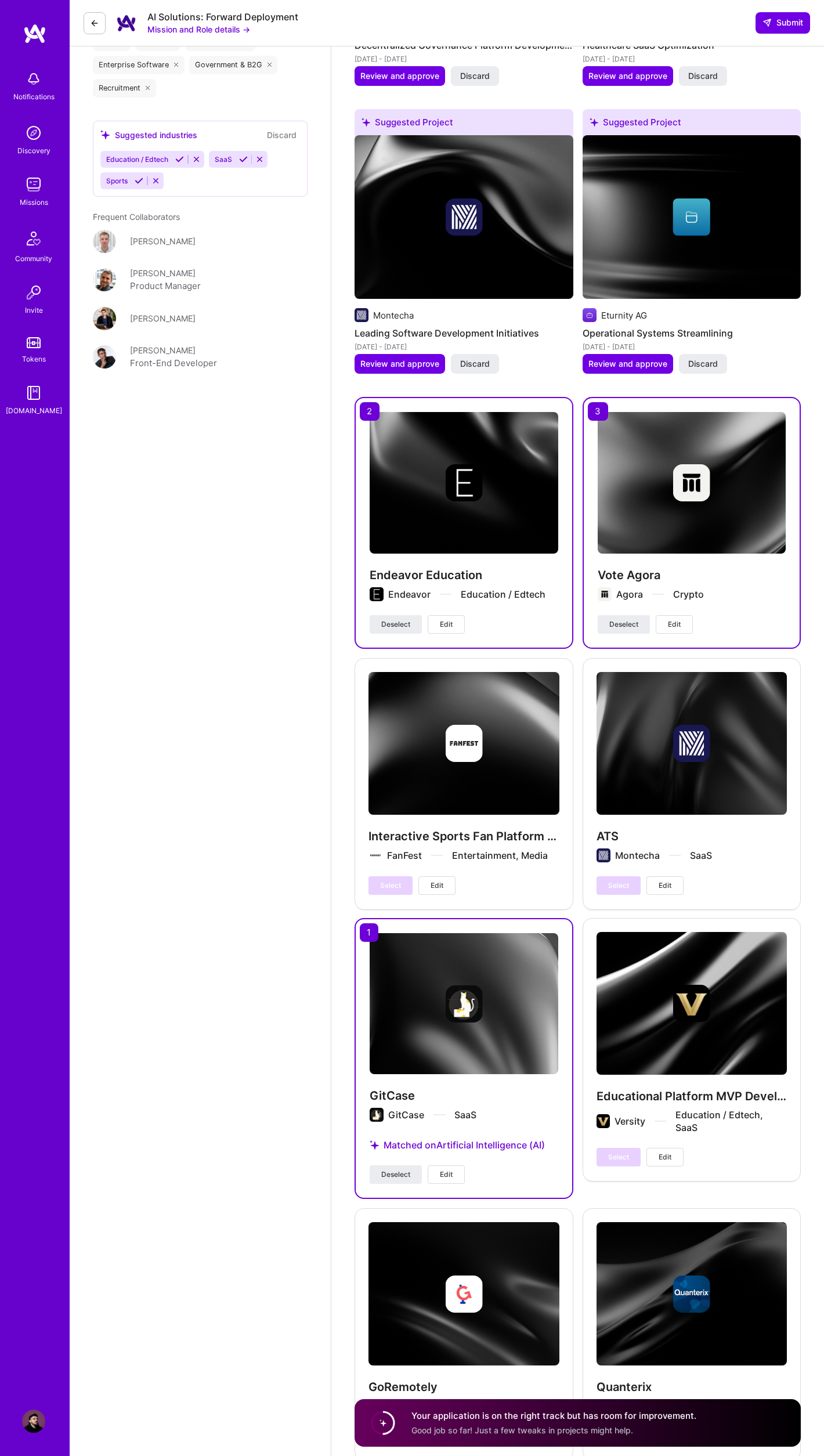
click at [451, 1169] on span "Edit" at bounding box center [446, 1174] width 13 height 11
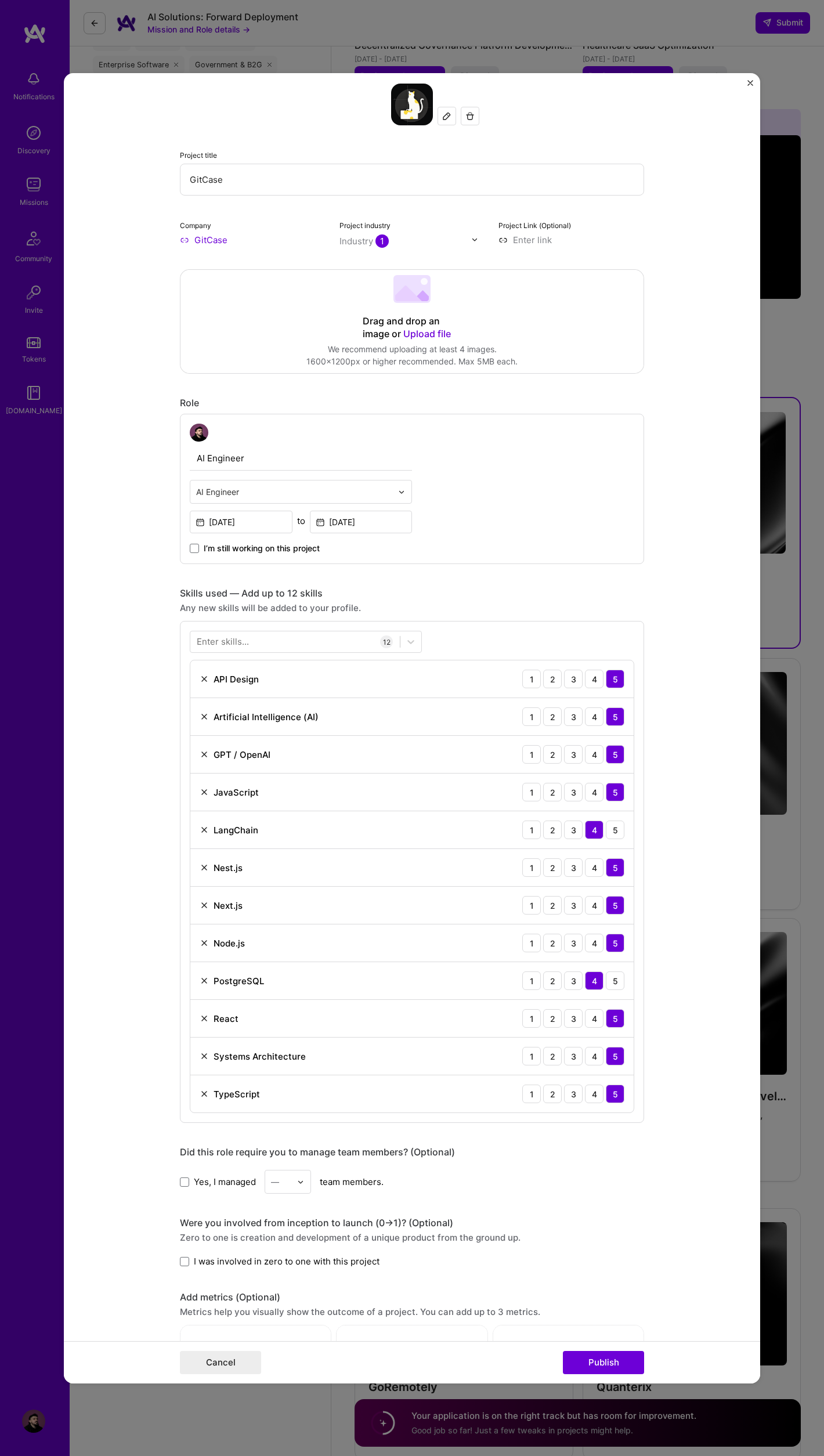
scroll to position [39, 0]
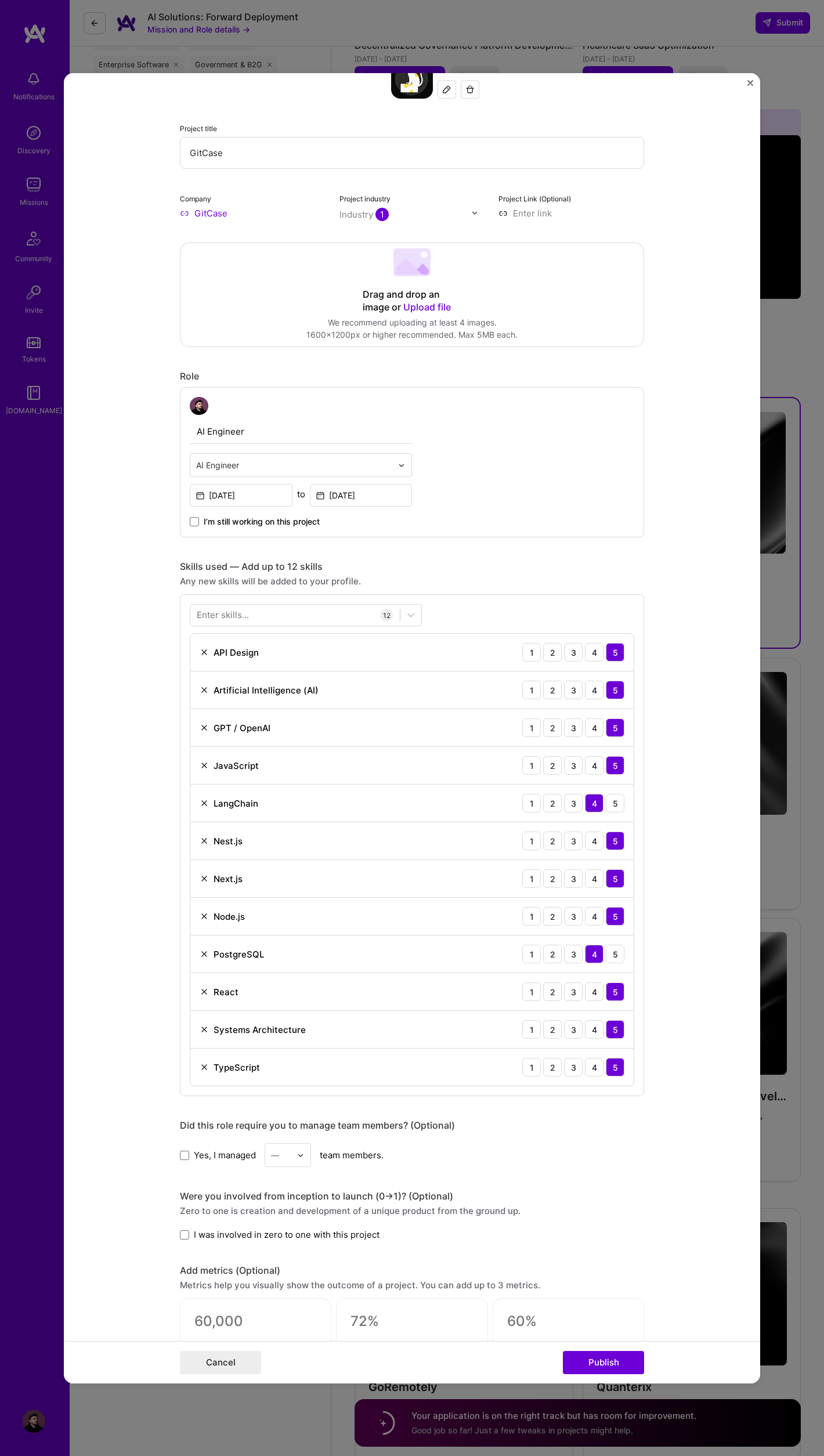
click at [205, 759] on div "JavaScript" at bounding box center [229, 765] width 59 height 12
click at [205, 762] on img at bounding box center [204, 764] width 9 height 9
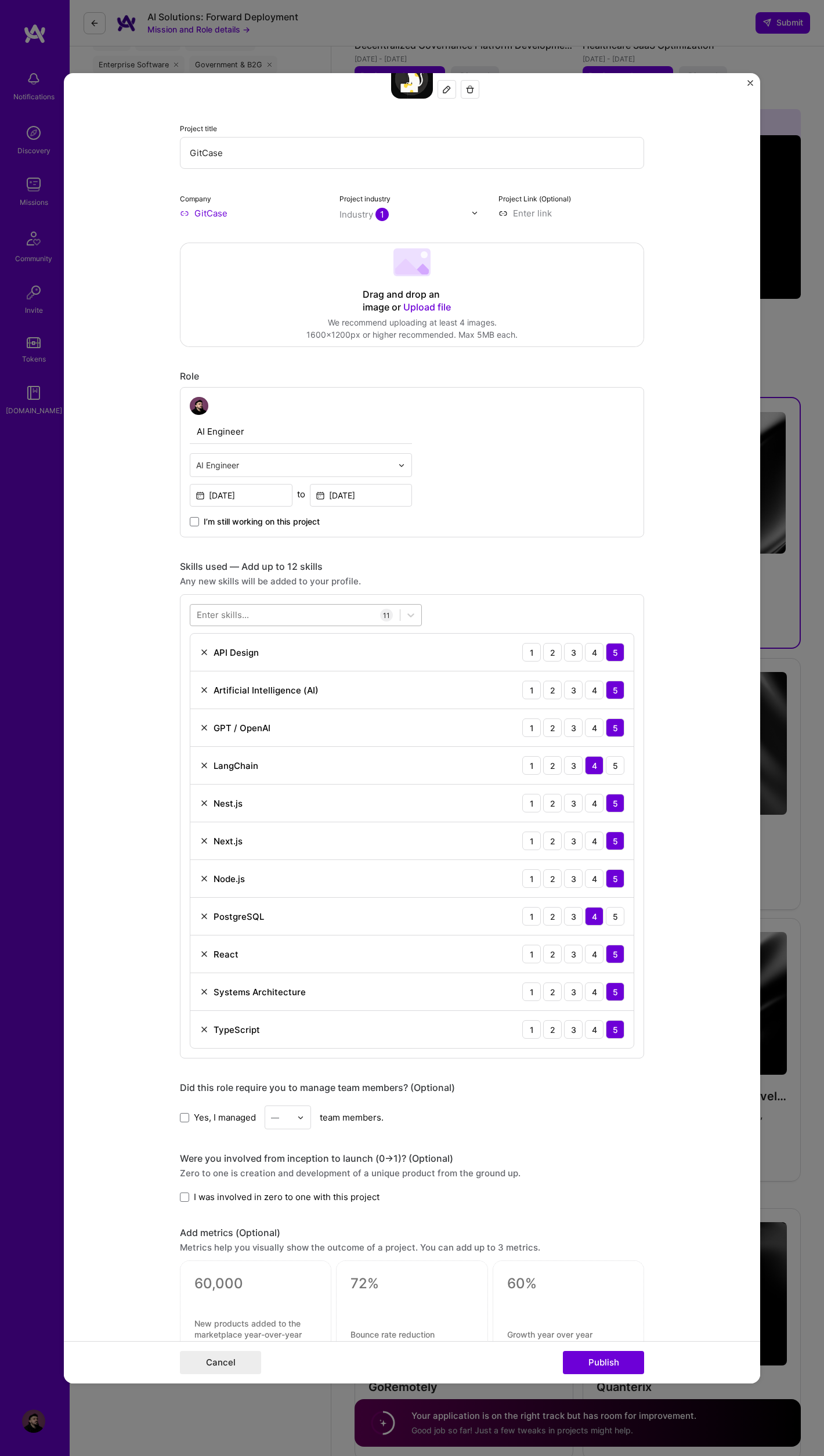
click at [320, 617] on div at bounding box center [295, 615] width 209 height 19
click at [205, 661] on span at bounding box center [201, 662] width 9 height 9
click at [0, 0] on input "checkbox" at bounding box center [0, 0] width 0 height 0
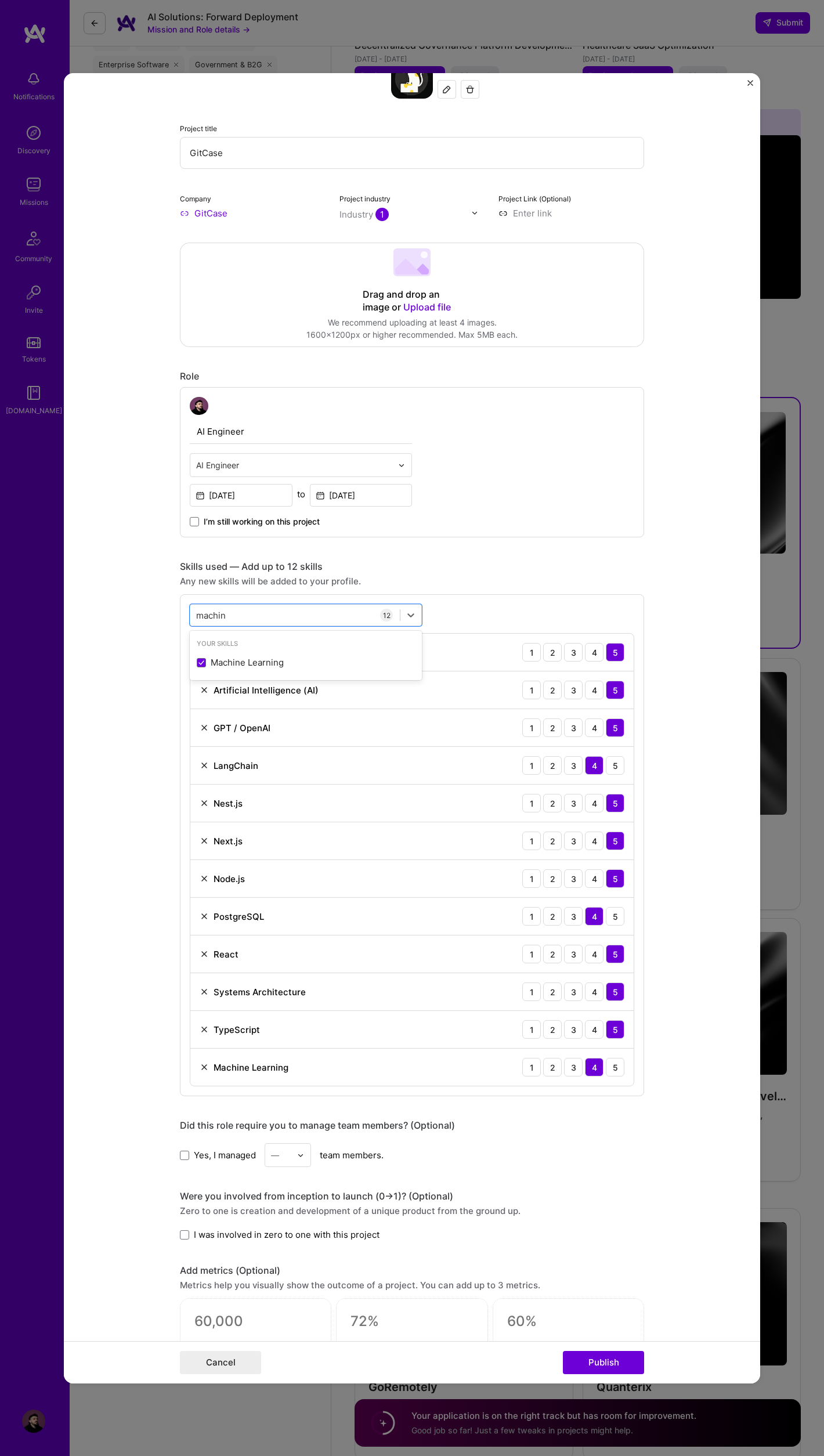
type input "machin"
click at [127, 668] on form "Project title GitCase Company GitCase Project industry Industry 1 Project Link …" at bounding box center [412, 728] width 696 height 1310
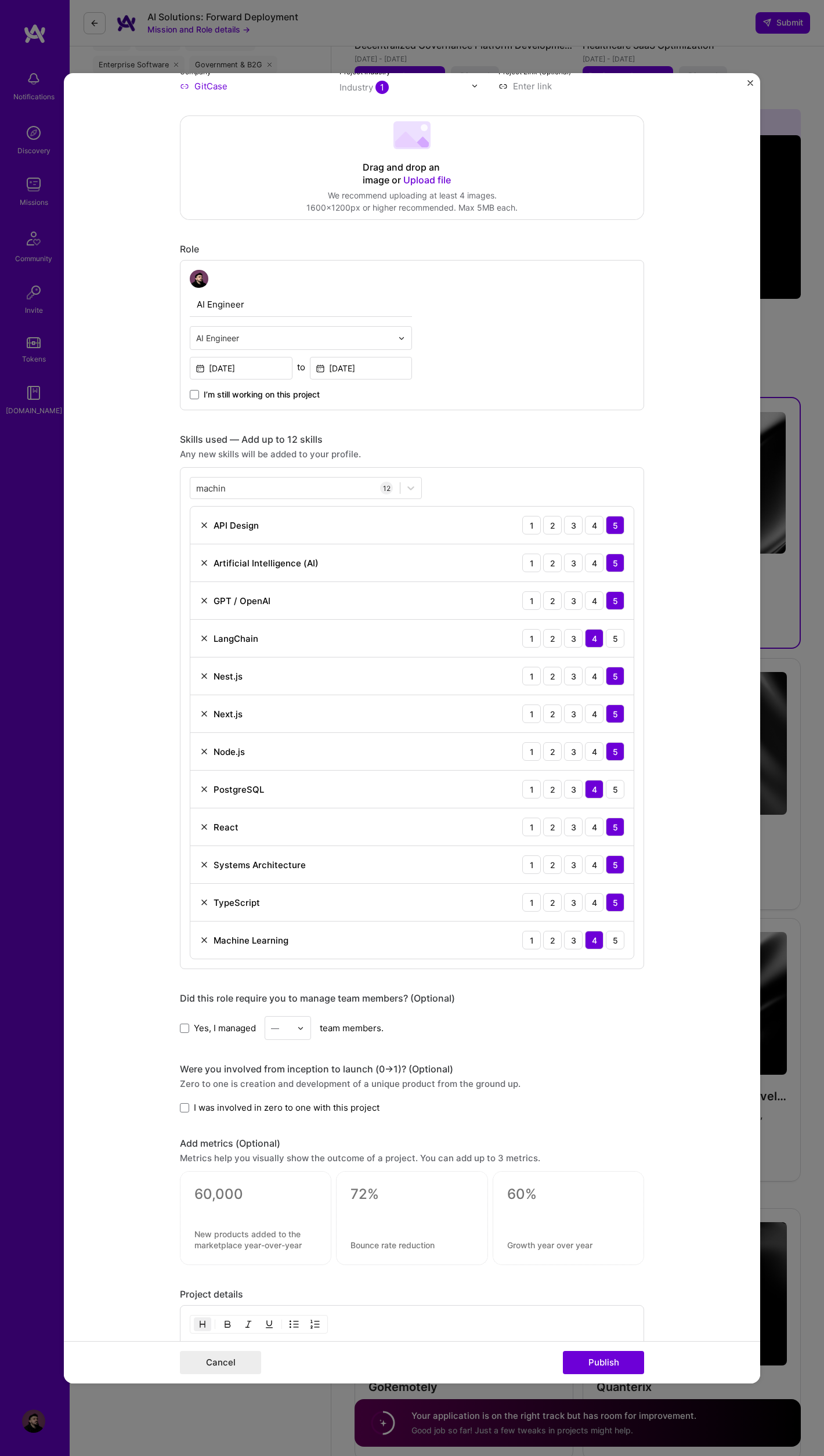
scroll to position [193, 0]
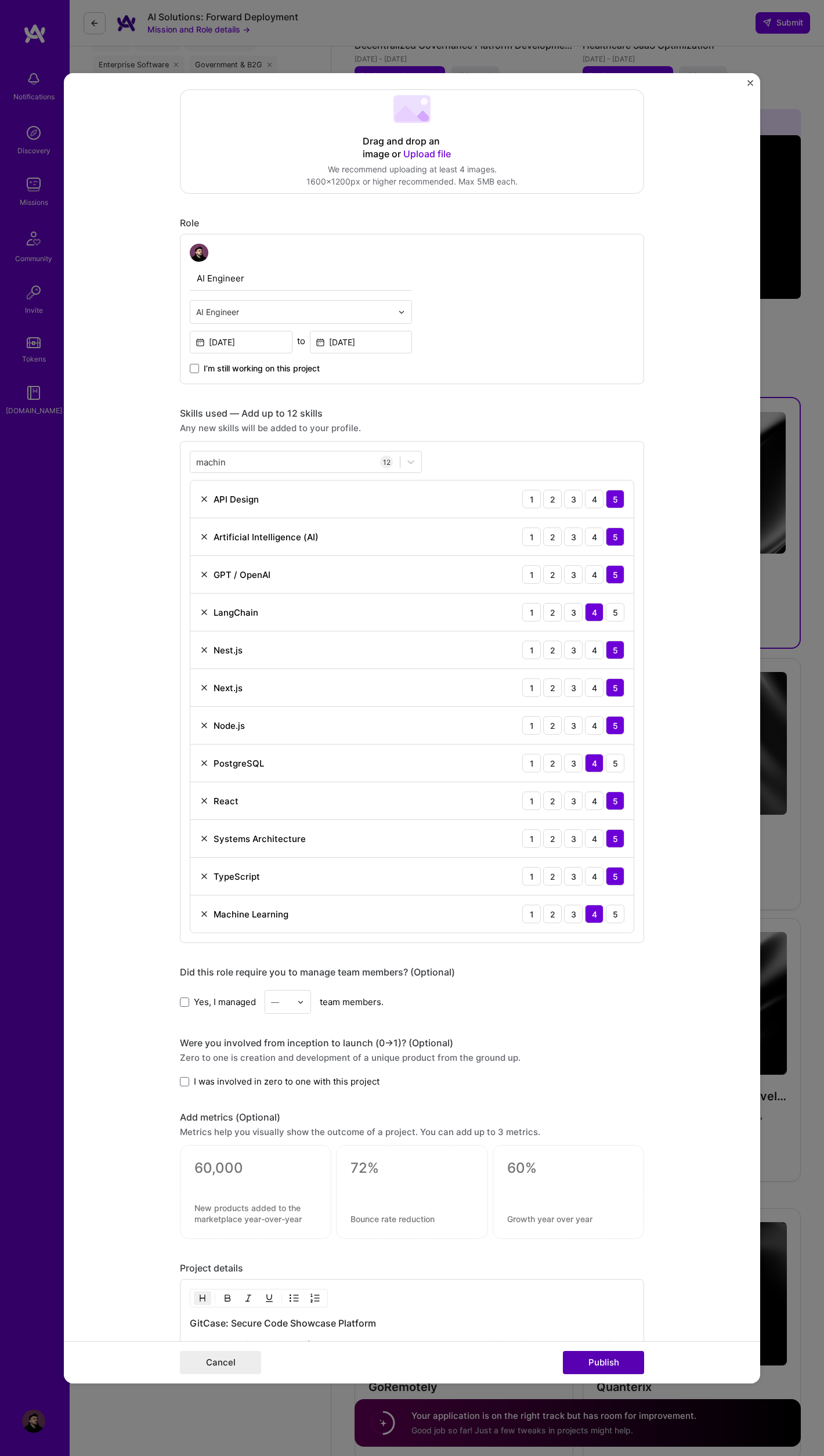
click at [593, 1358] on button "Publish" at bounding box center [602, 1362] width 81 height 23
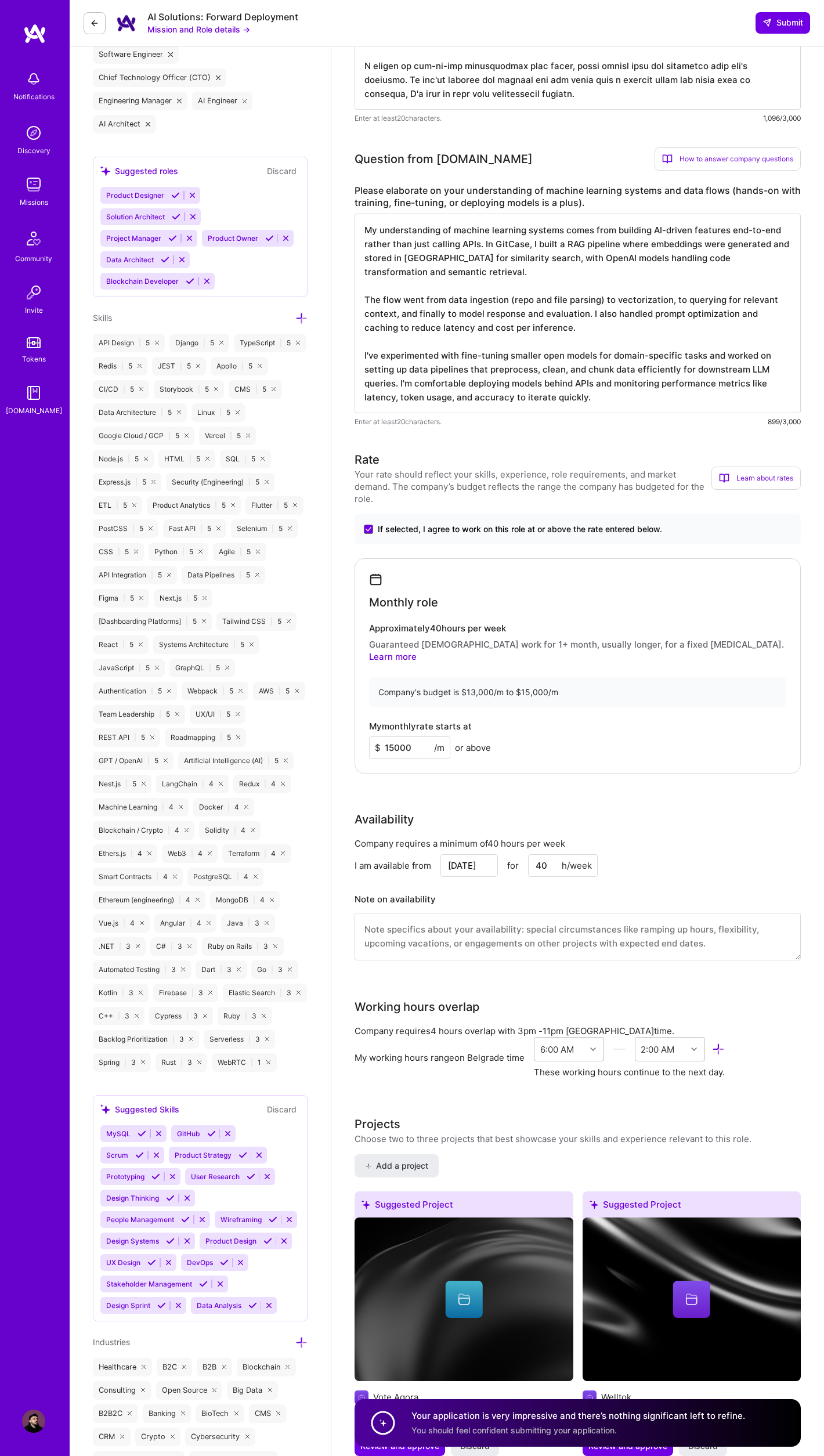
scroll to position [575, 0]
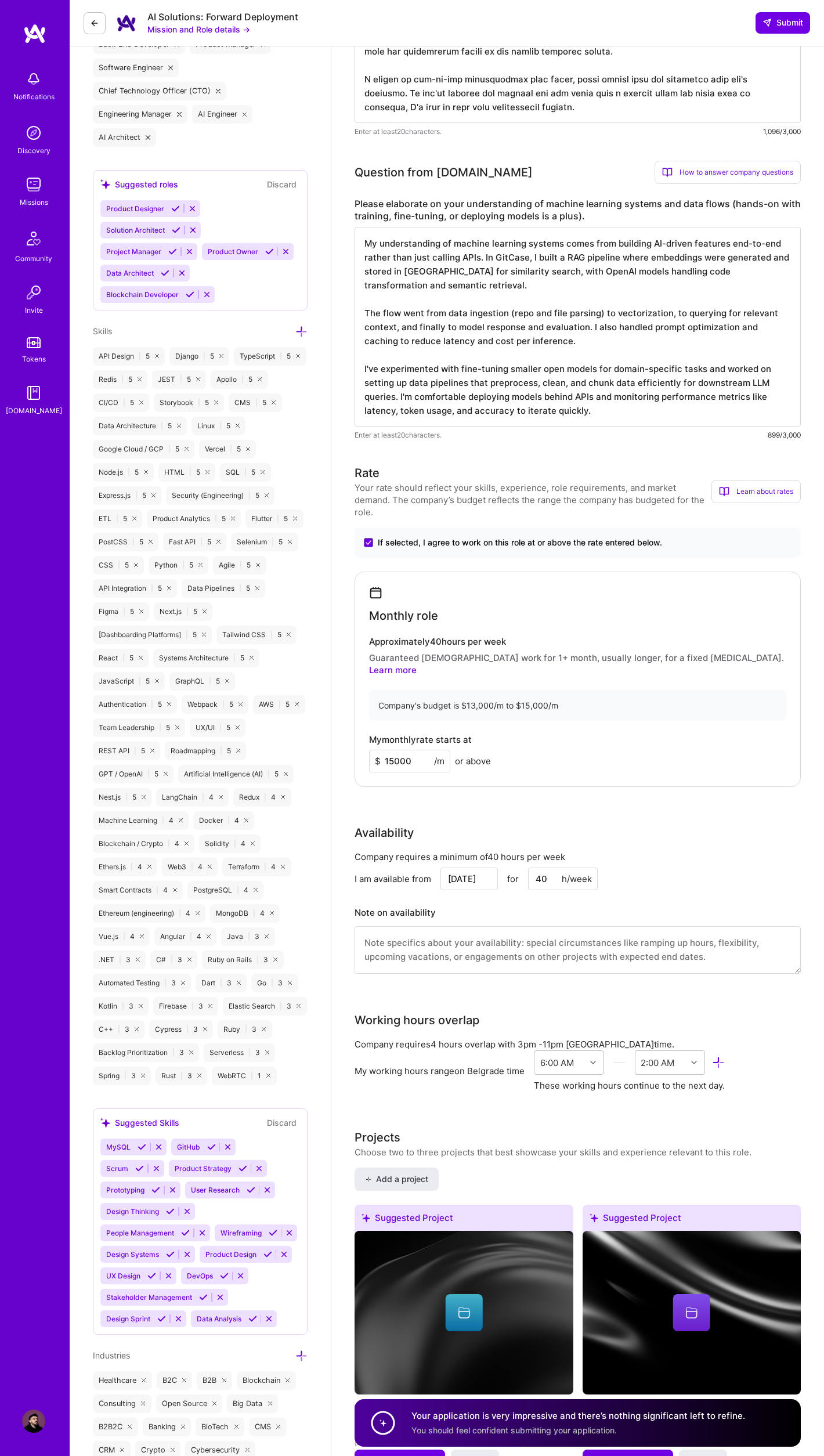
click at [414, 754] on input "15000" at bounding box center [409, 761] width 81 height 23
type input "14720"
click at [655, 742] on div "My monthly rate starts at $ 14720 /m or above" at bounding box center [577, 753] width 417 height 38
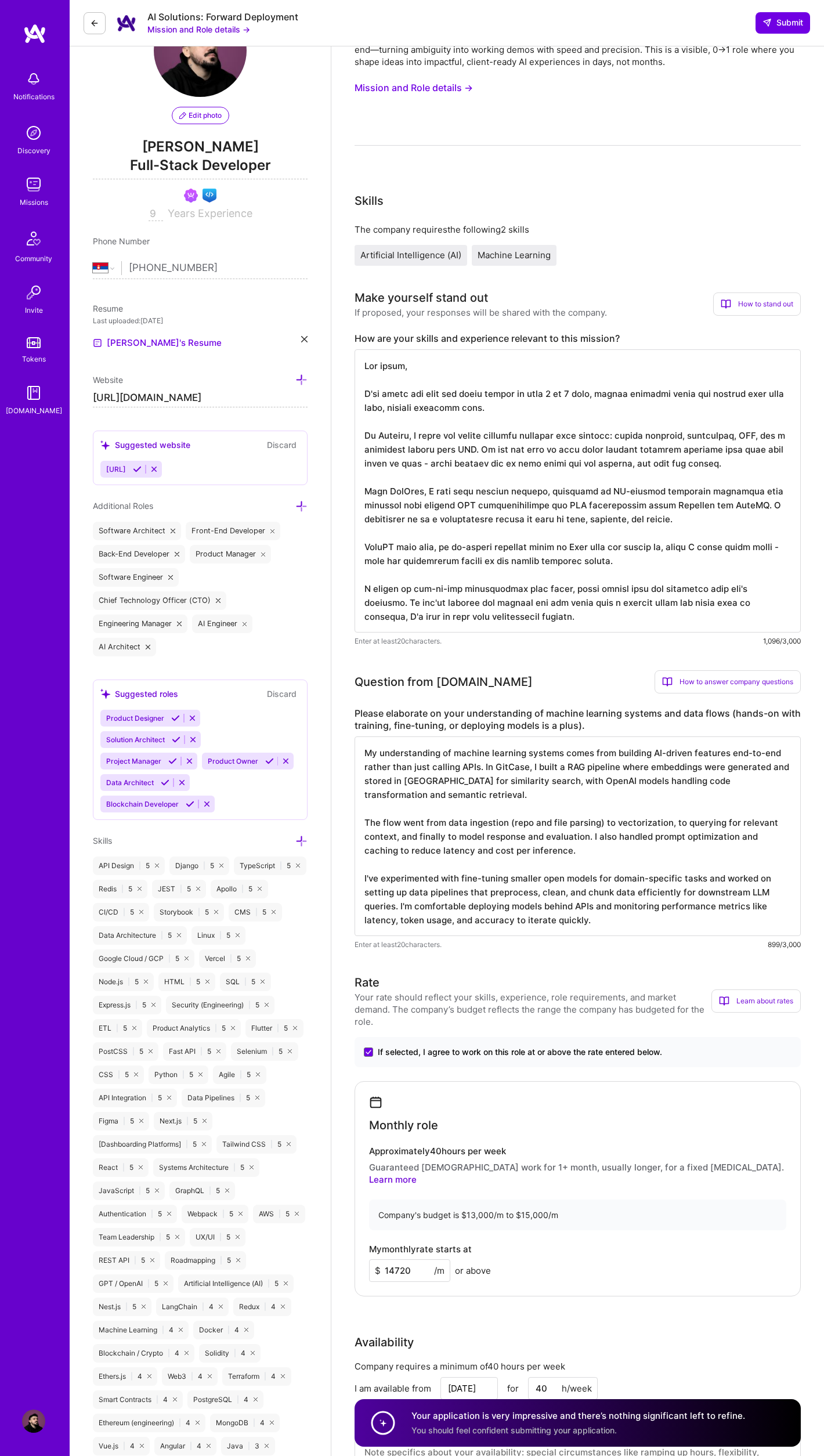
scroll to position [747, 0]
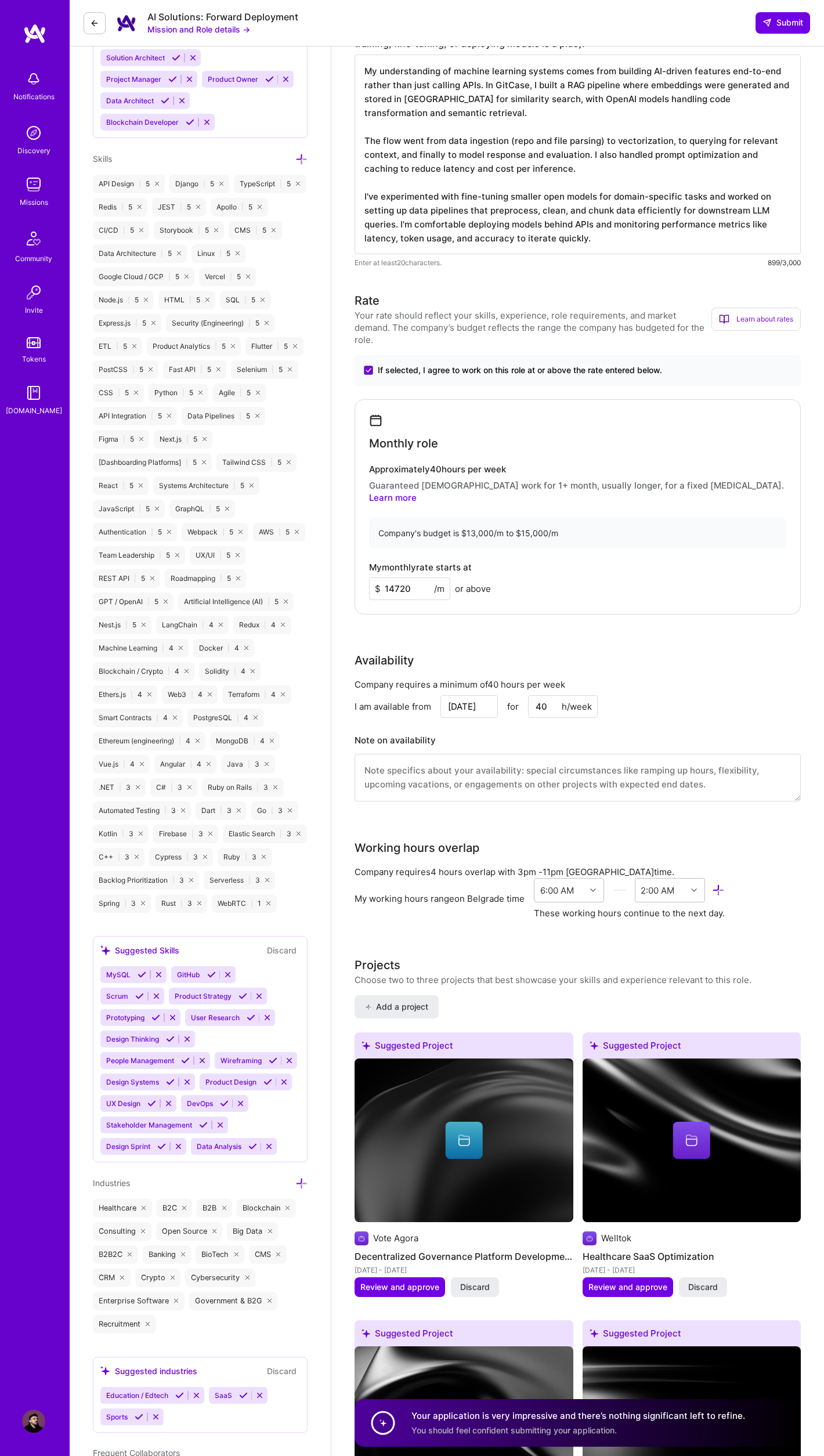
click at [661, 570] on div "My monthly rate starts at $ 14720 /m or above" at bounding box center [577, 581] width 417 height 38
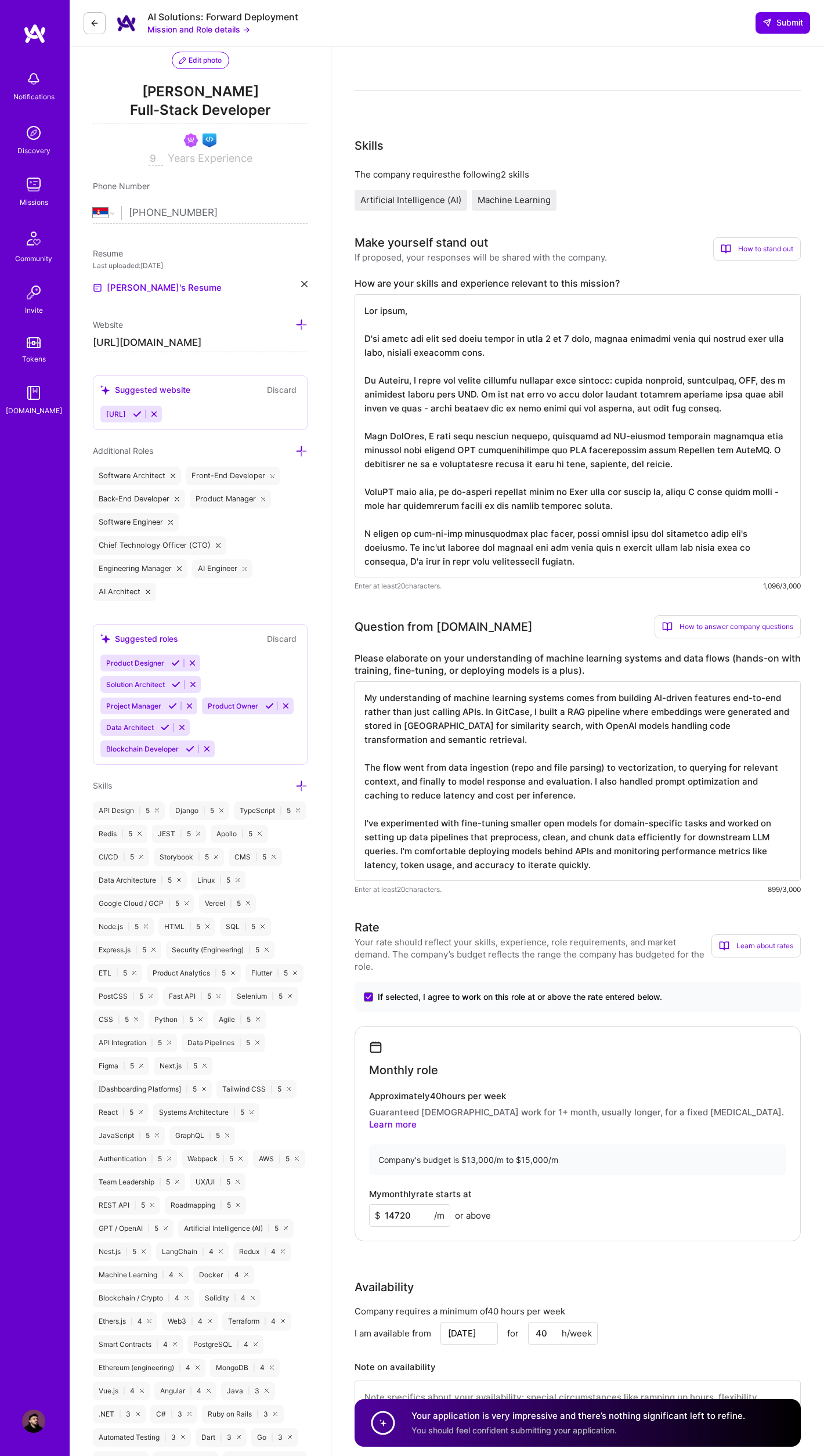
scroll to position [0, 0]
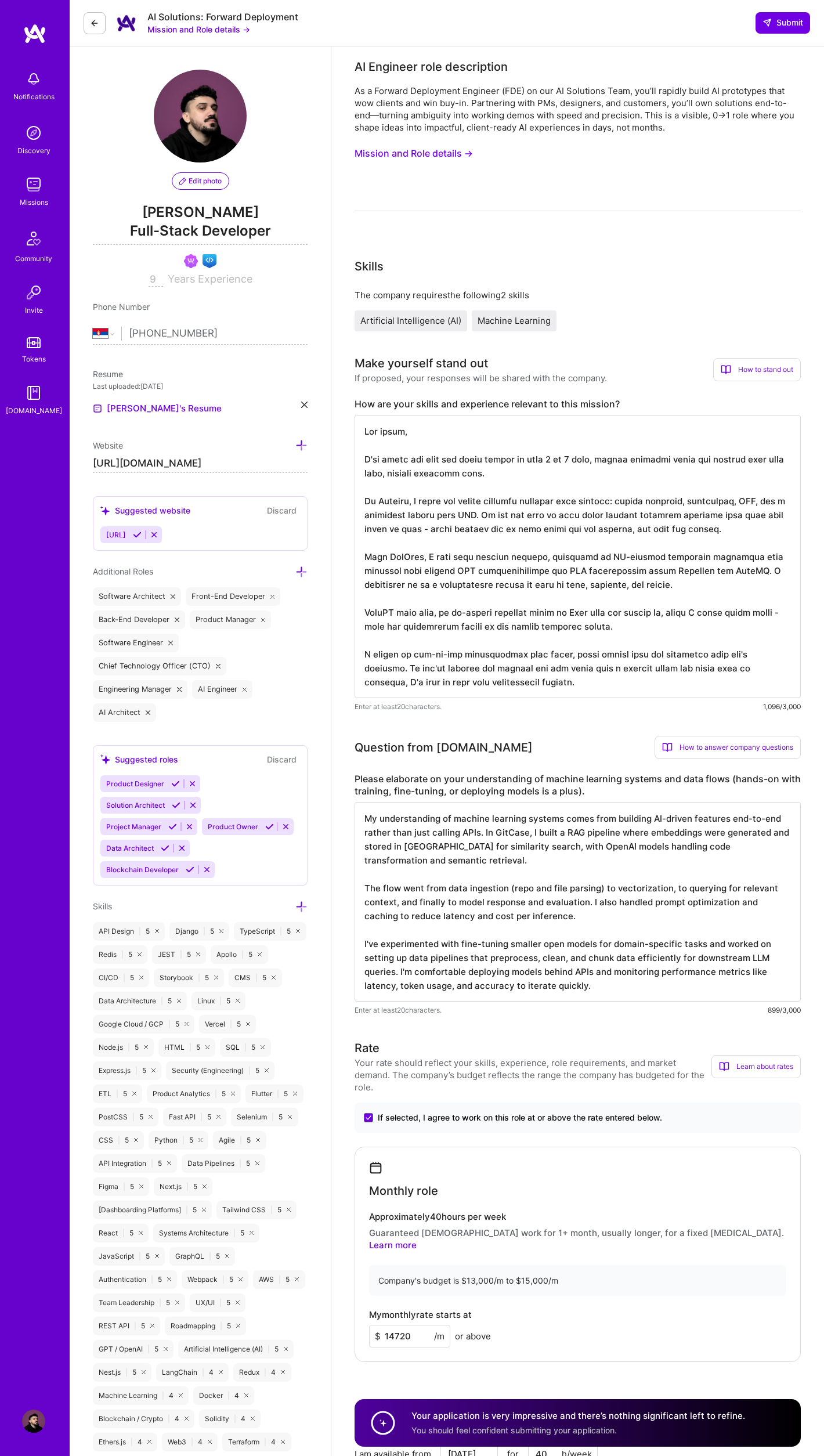
drag, startPoint x: 625, startPoint y: 1003, endPoint x: 622, endPoint y: 1047, distance: 44.1
drag, startPoint x: 544, startPoint y: 687, endPoint x: 538, endPoint y: 811, distance: 124.1
click at [779, 20] on span "Submit" at bounding box center [783, 23] width 41 height 11
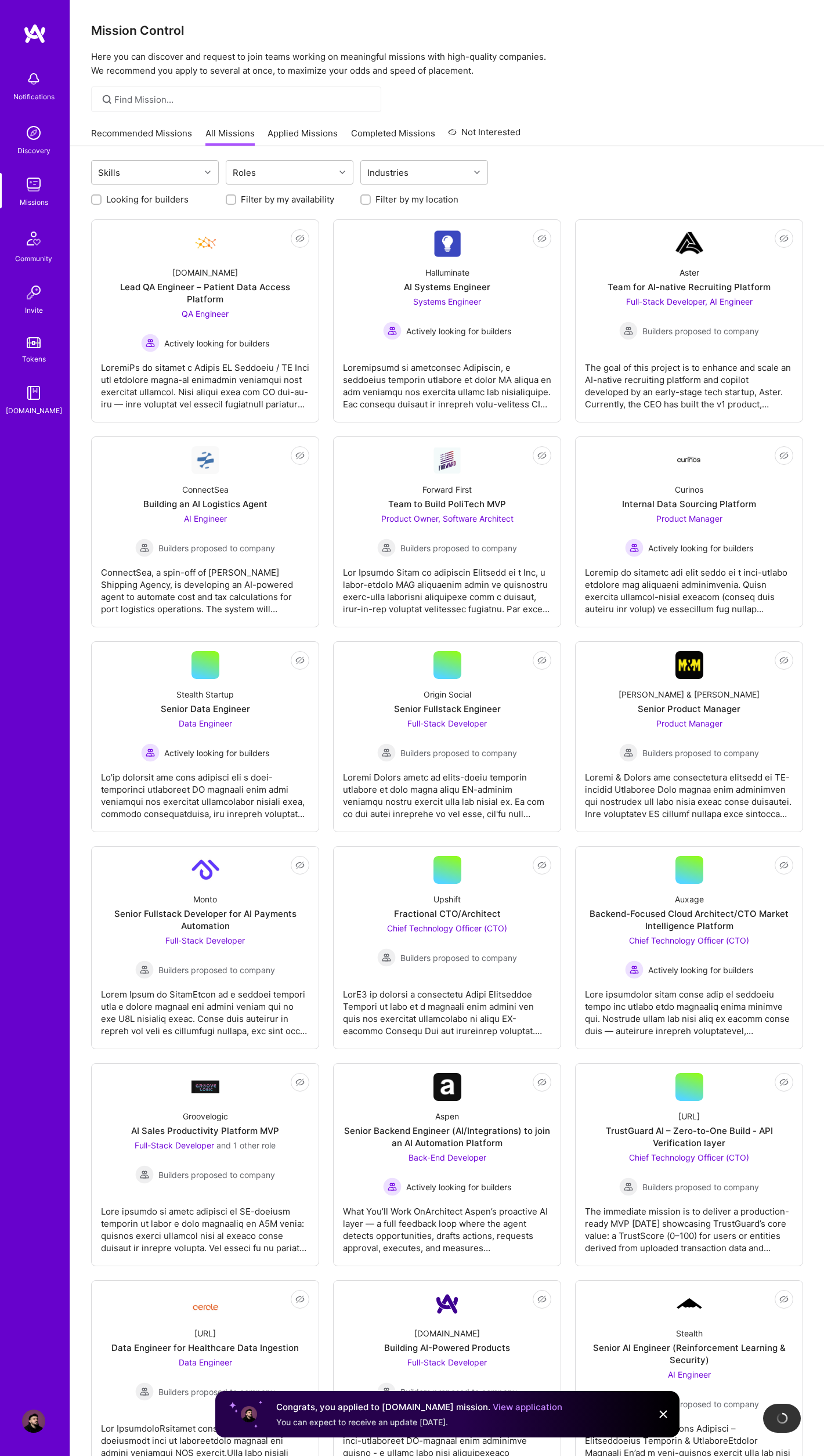
click at [162, 135] on link "Recommended Missions" at bounding box center [141, 136] width 101 height 19
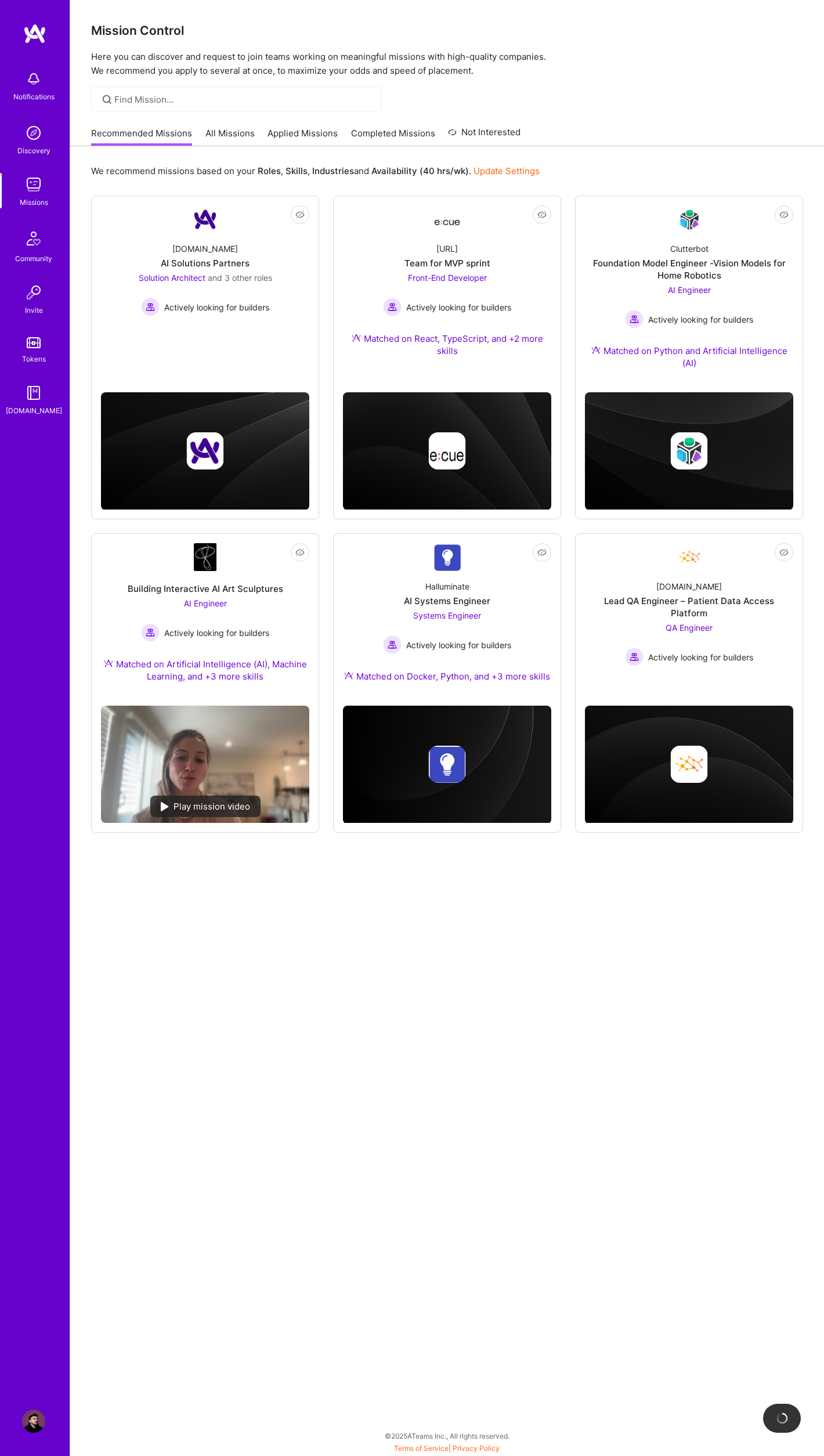
click at [382, 963] on div "We recommend missions based on your Roles , Skills , Industries and Availabilit…" at bounding box center [447, 728] width 754 height 1164
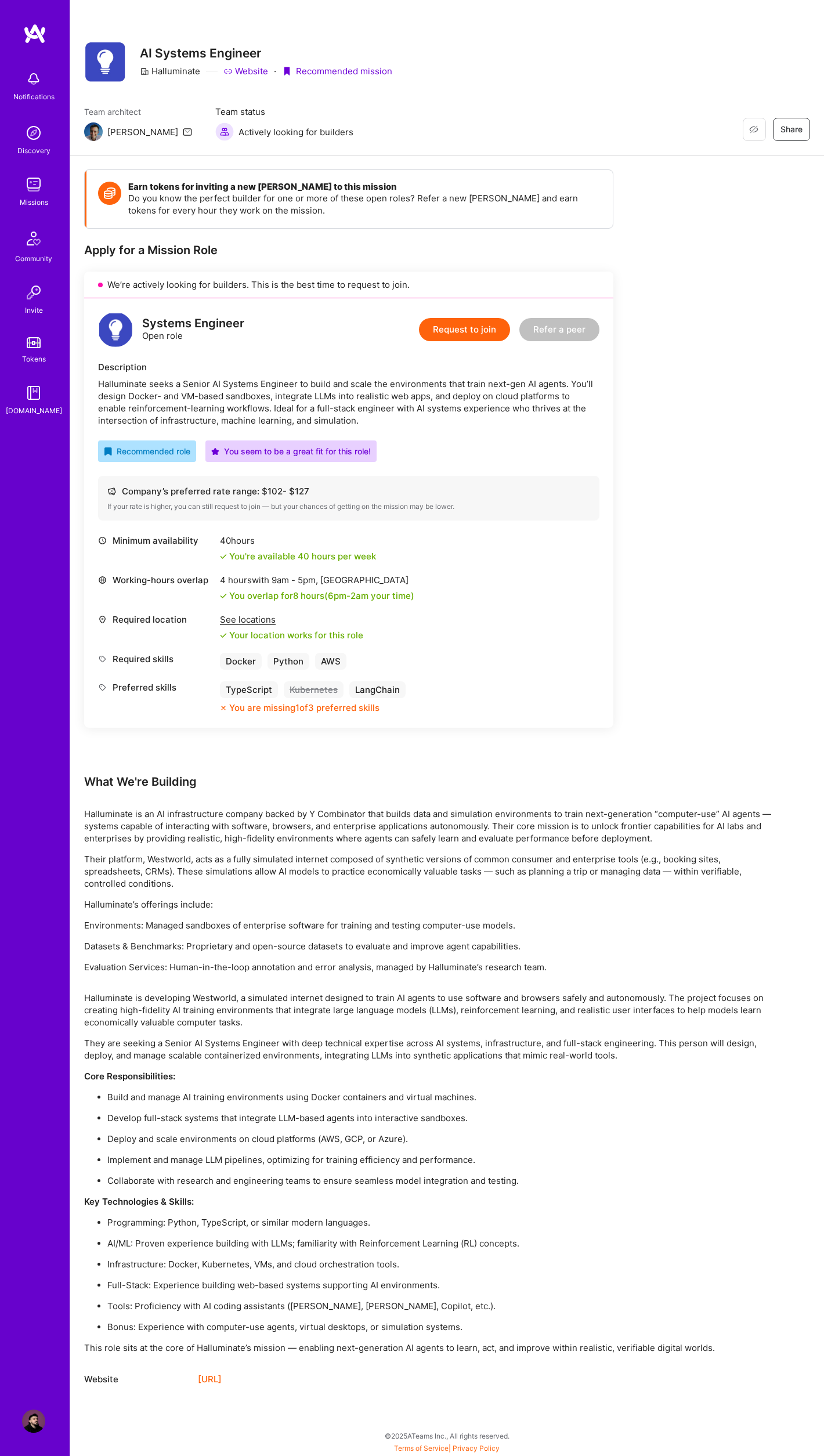
click at [485, 329] on button "Request to join" at bounding box center [464, 329] width 91 height 23
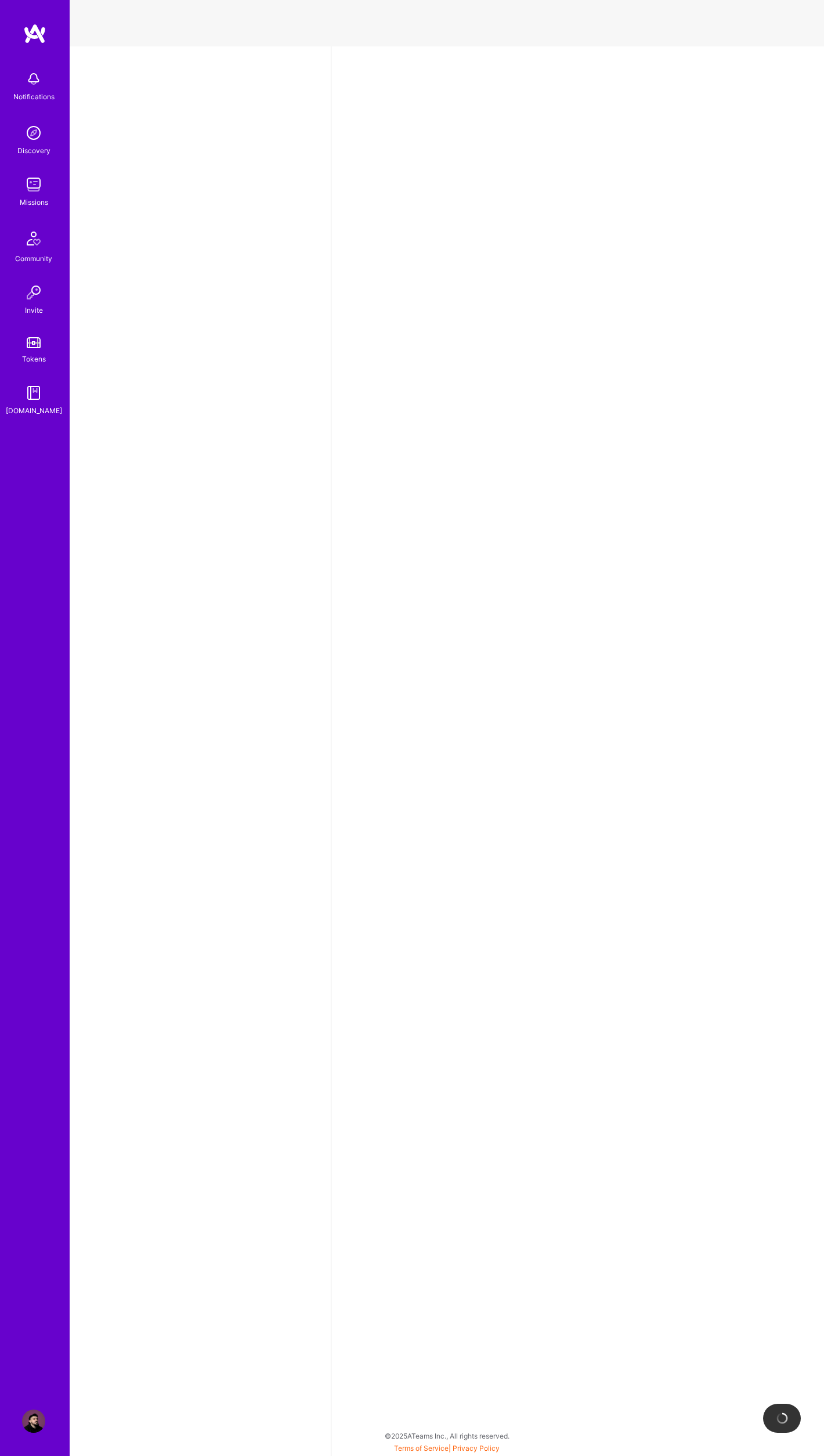
select select "RS"
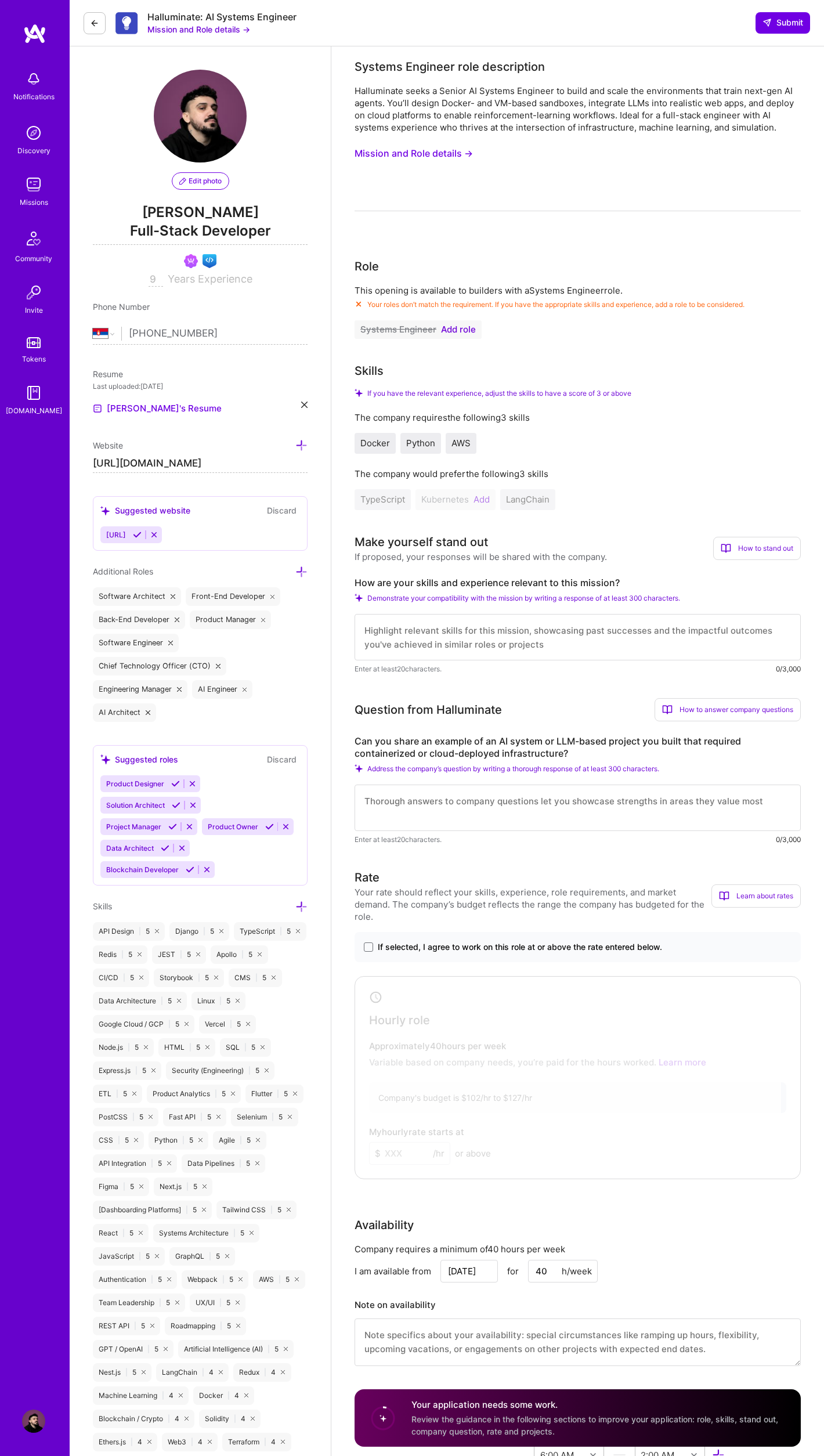
click at [460, 329] on span "Add role" at bounding box center [458, 329] width 35 height 9
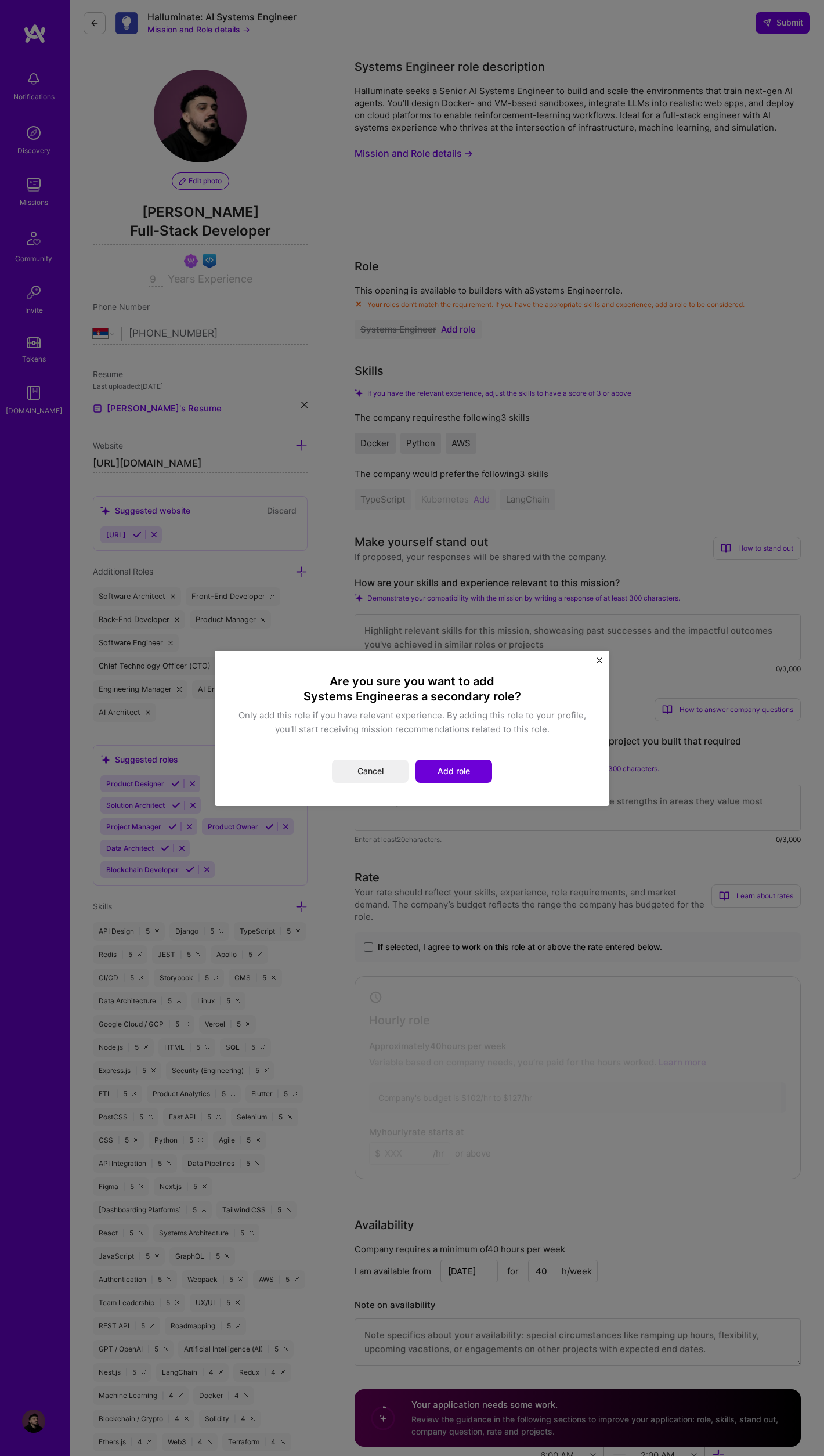
click at [598, 660] on img "Close" at bounding box center [599, 660] width 6 height 6
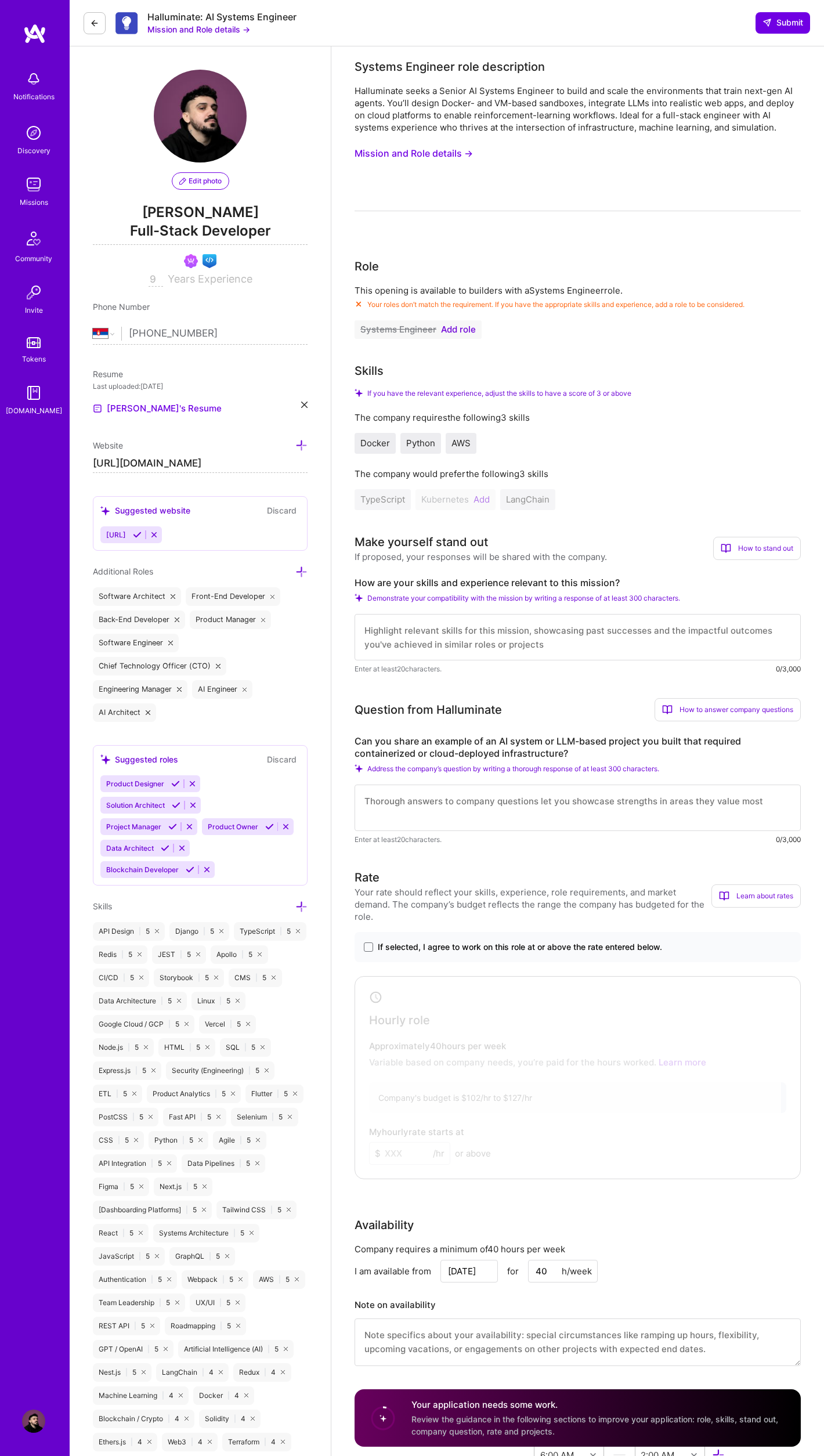
click at [29, 25] on img at bounding box center [34, 34] width 23 height 21
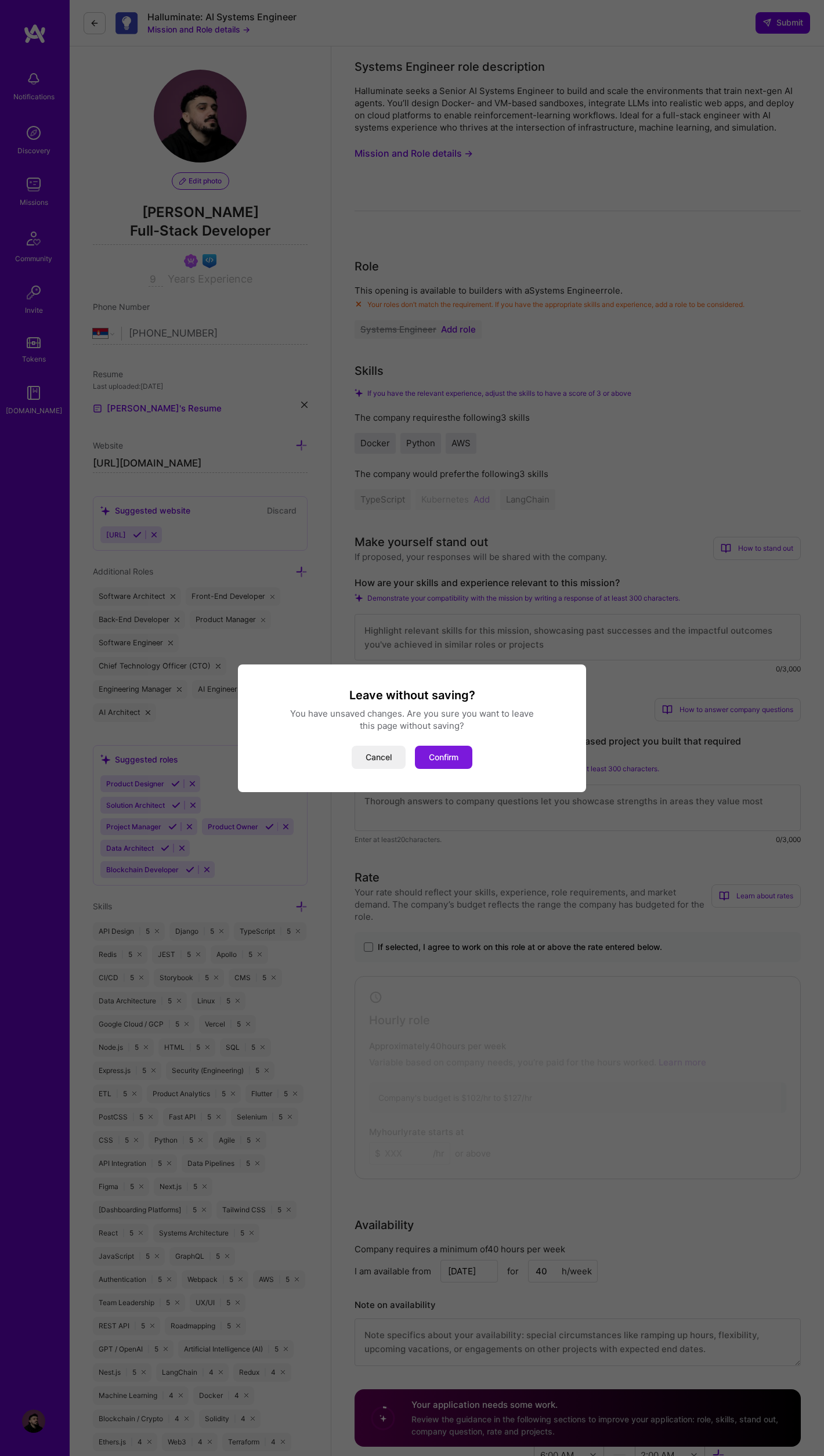
click at [457, 753] on button "Confirm" at bounding box center [443, 757] width 57 height 23
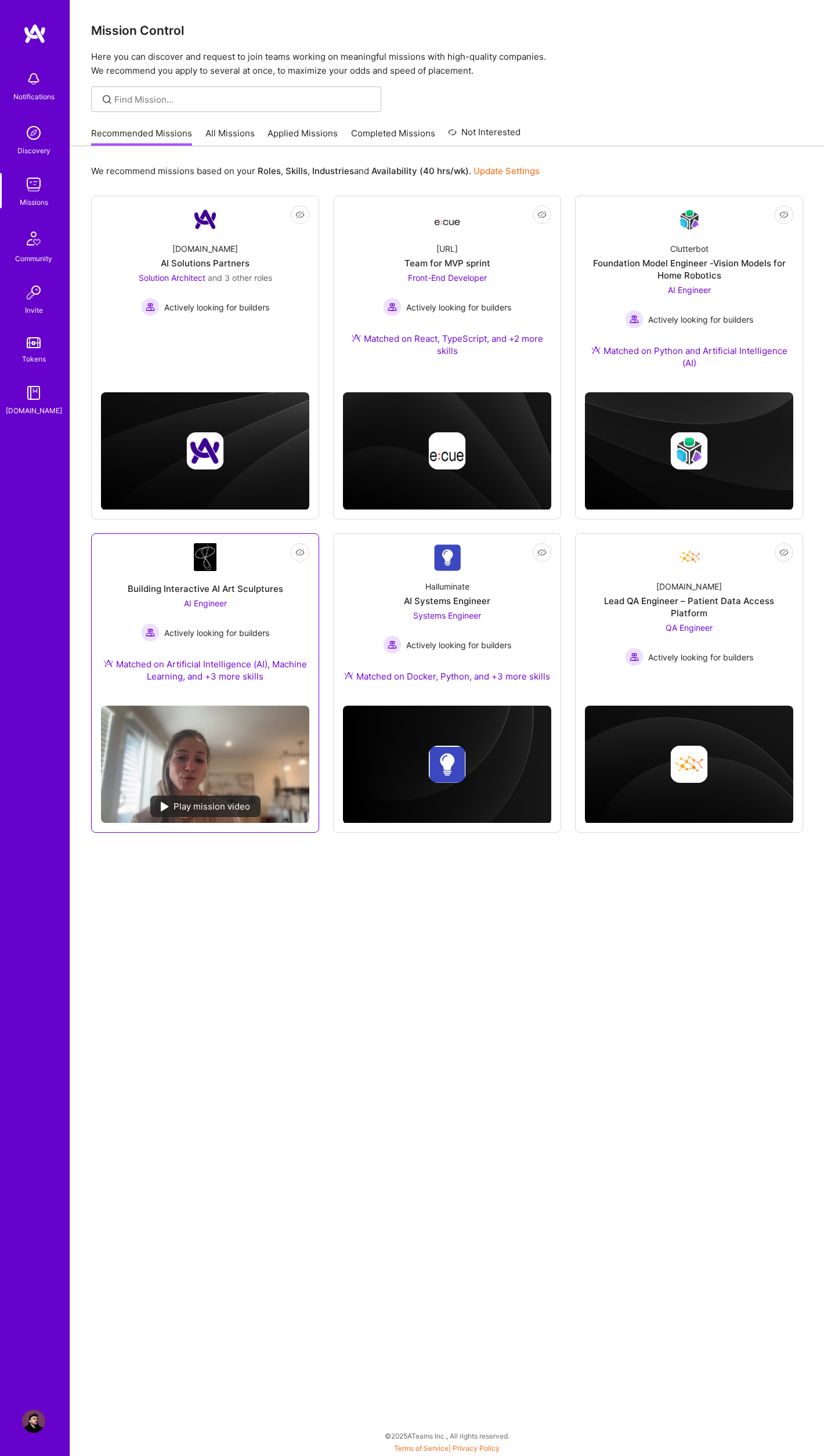
click at [235, 593] on div "Building Interactive AI Art Sculptures" at bounding box center [205, 589] width 155 height 12
click at [727, 279] on div "Foundation Model Engineer -Vision Models for Home Robotics" at bounding box center [688, 269] width 208 height 25
click at [501, 251] on div "Ecue.ai Team for MVP sprint Front-End Developer Actively looking for builders M…" at bounding box center [446, 302] width 208 height 137
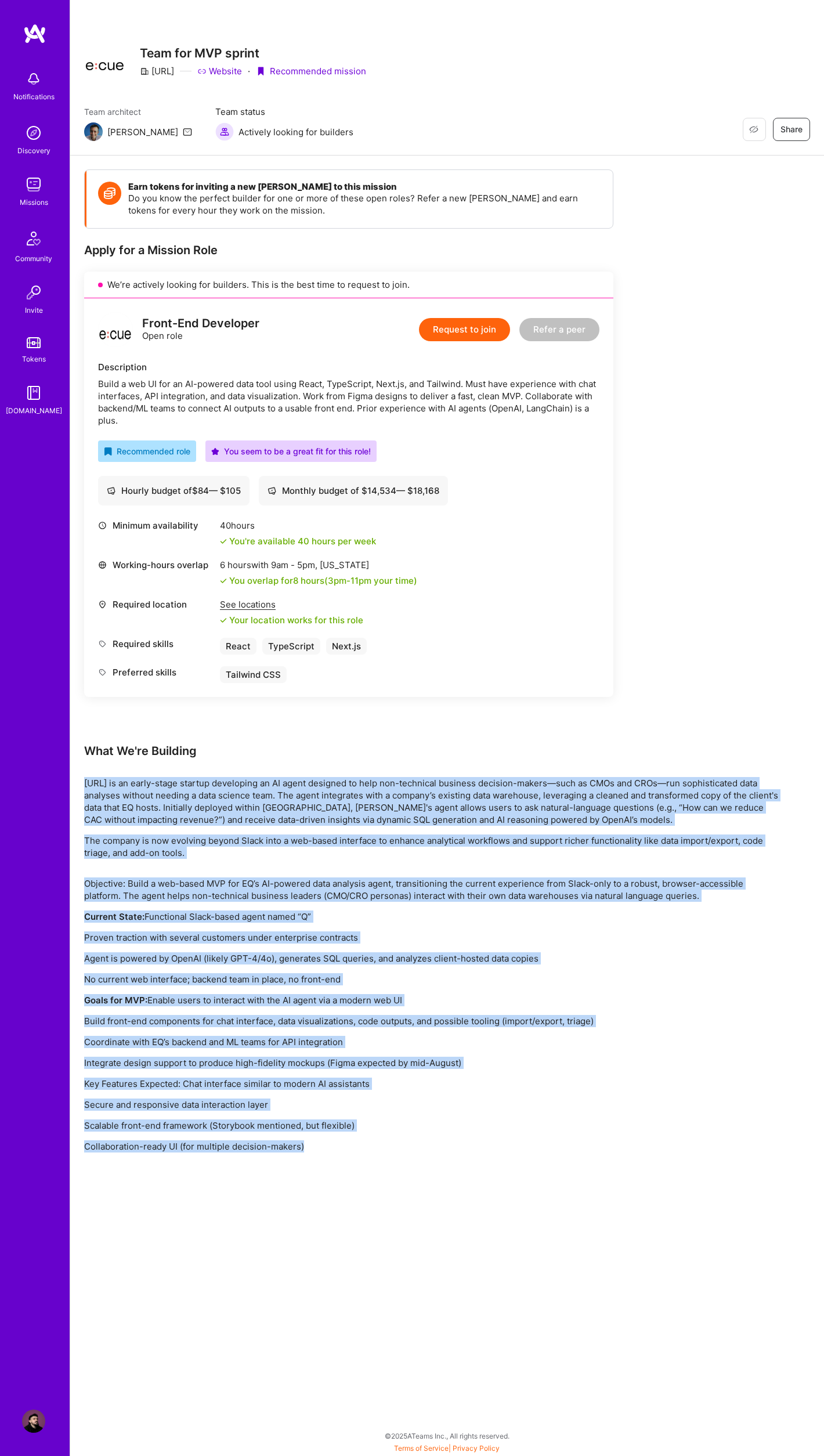
drag, startPoint x: 311, startPoint y: 1146, endPoint x: 80, endPoint y: 785, distance: 428.6
click at [80, 785] on div "Earn tokens for inviting a new A.Teamer to this mission Do you know the perfect…" at bounding box center [447, 672] width 754 height 1033
copy div "Ecue.AI is an early-stage startup developing an AI agent designed to help non-t…"
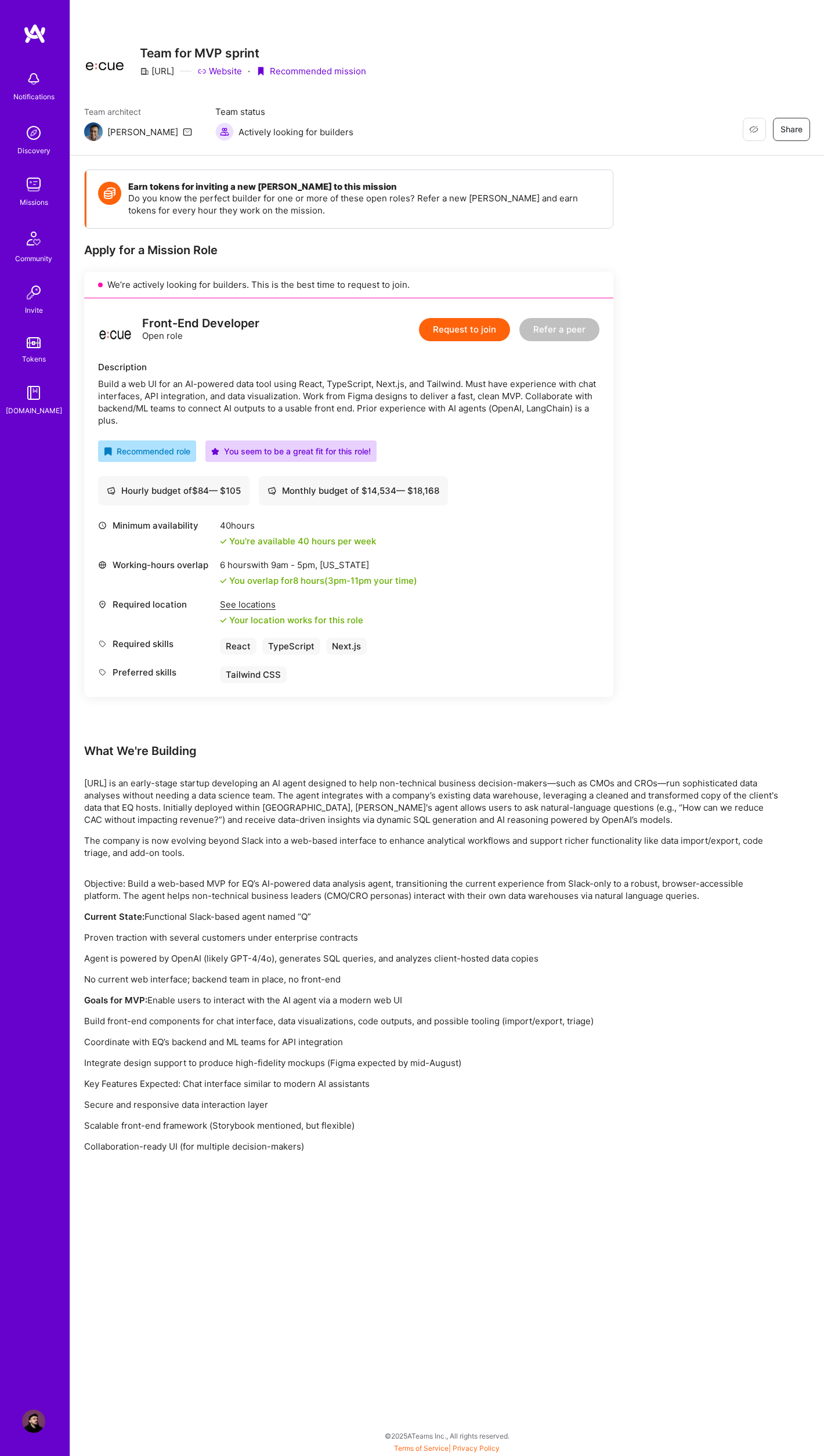
click at [495, 898] on p "Objective: Build a web-based MVP for EQ’s AI-powered data analysis agent, trans…" at bounding box center [432, 889] width 696 height 25
click at [485, 330] on button "Request to join" at bounding box center [464, 329] width 91 height 23
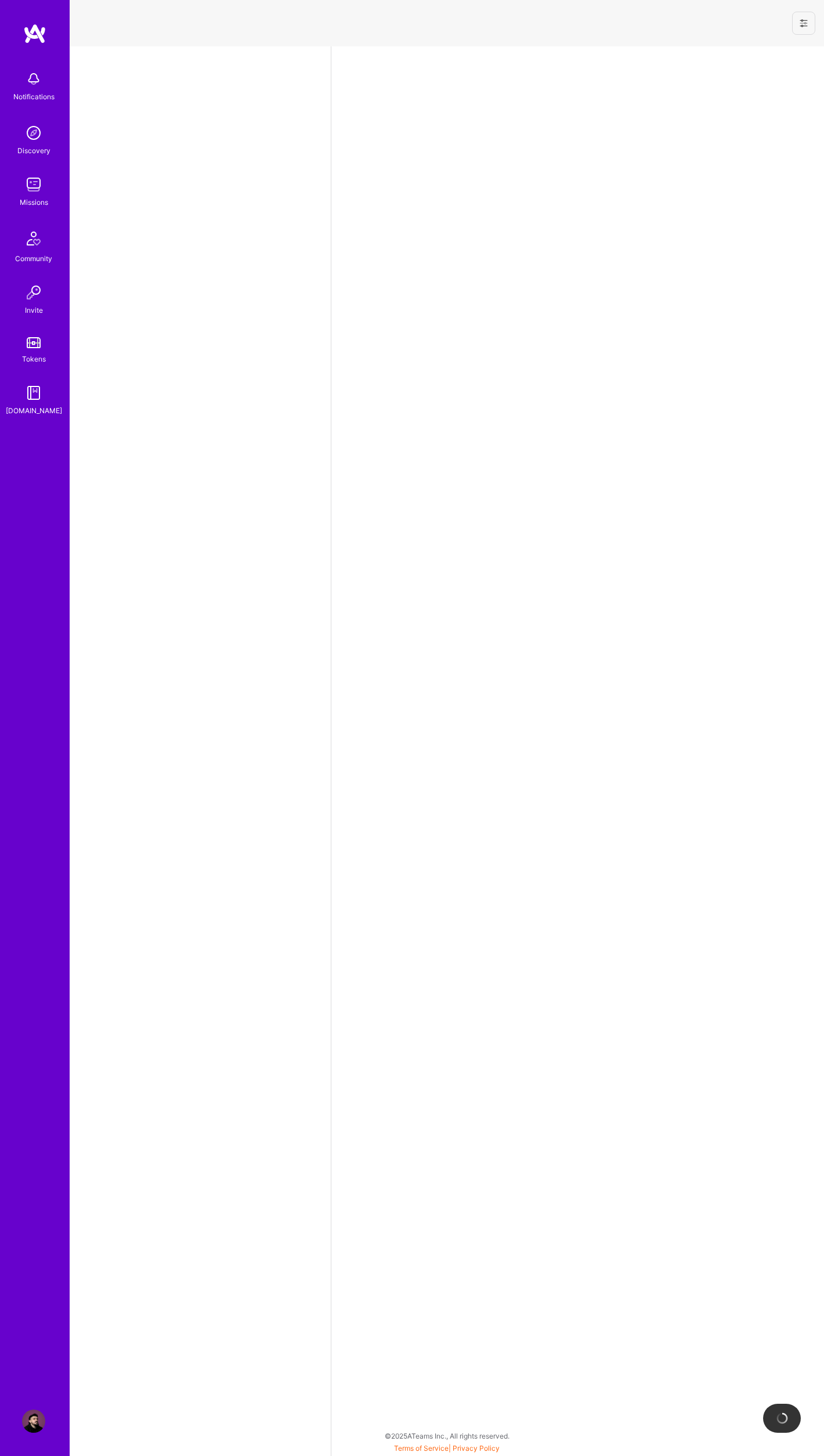
select select "RS"
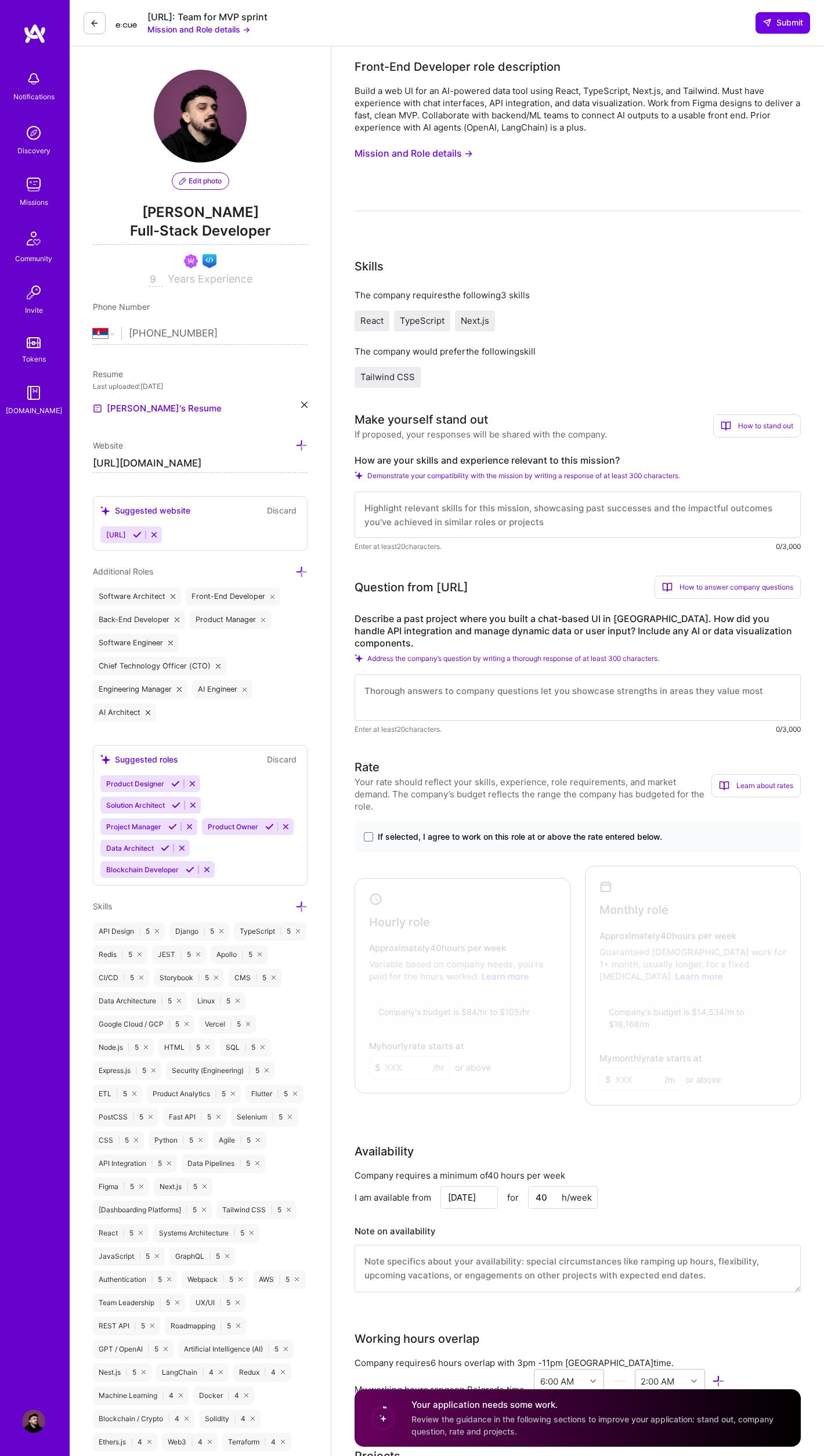
click at [450, 522] on textarea at bounding box center [578, 514] width 446 height 47
paste textarea "Hey there, I build 0-1 web products in React and TypeScript that talk to real d…"
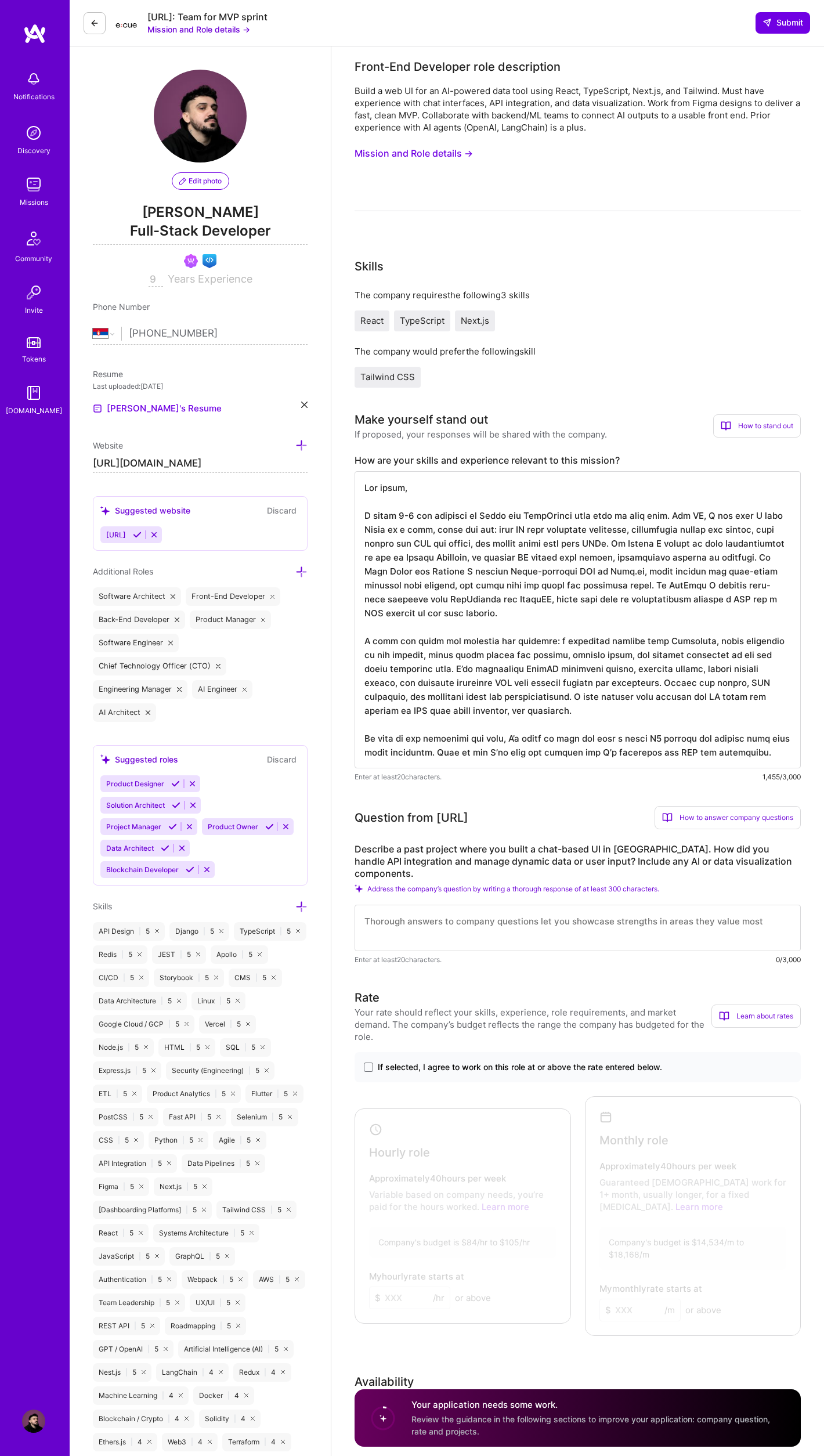
type textarea "Hey there, I build 0-1 web products in React and TypeScript that talk to real d…"
click at [362, 850] on label "Describe a past project where you built a chat-based UI in React. How did you h…" at bounding box center [578, 861] width 446 height 37
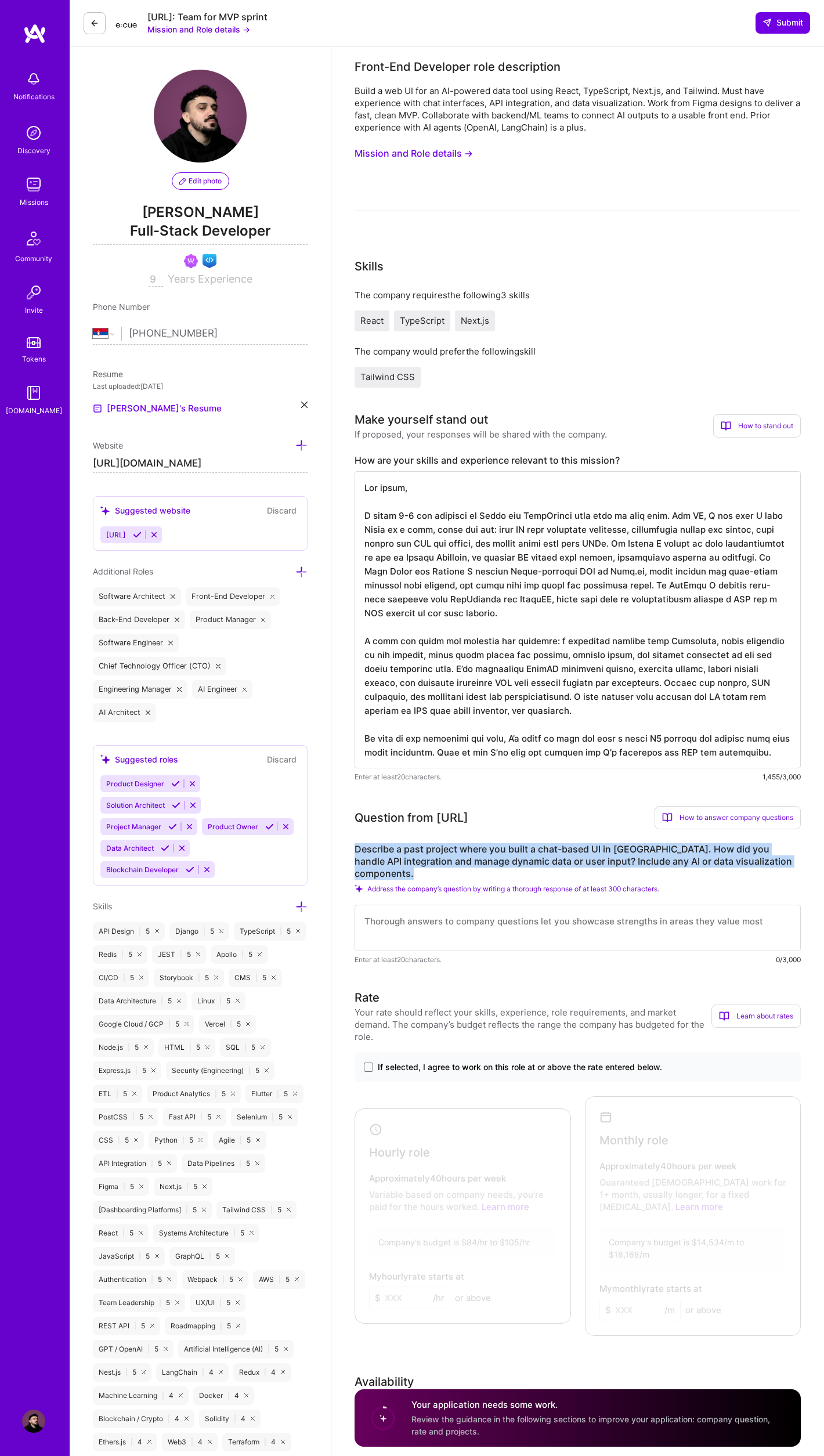
drag, startPoint x: 399, startPoint y: 847, endPoint x: 750, endPoint y: 858, distance: 351.2
click at [750, 858] on label "Describe a past project where you built a chat-based UI in React. How did you h…" at bounding box center [578, 861] width 446 height 37
copy label "Describe a past project where you built a chat-based UI in React. How did you h…"
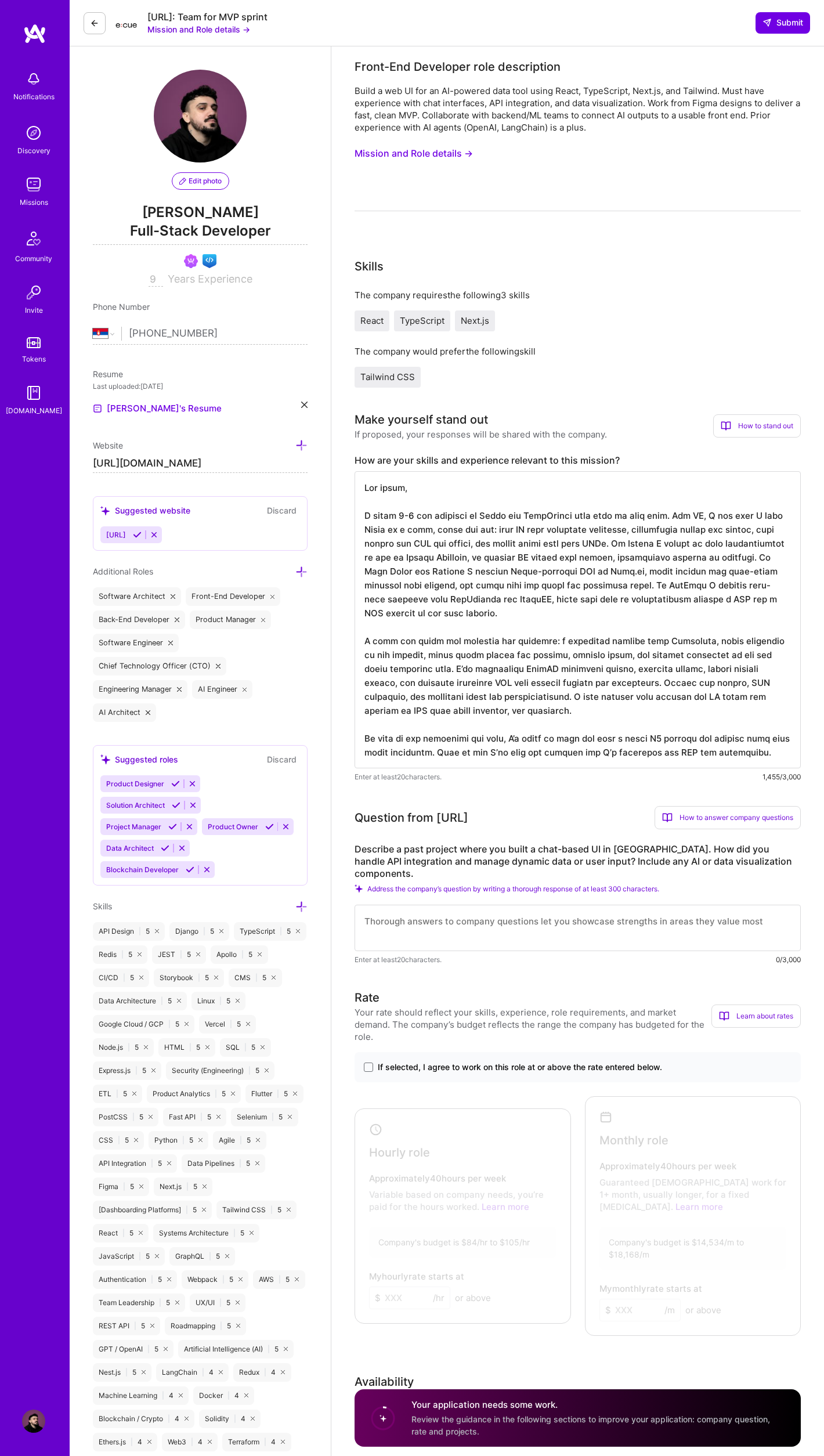
click at [471, 912] on textarea at bounding box center [578, 927] width 446 height 47
paste textarea "On my platform GitCase, I built a chat-like interface where users could interac…"
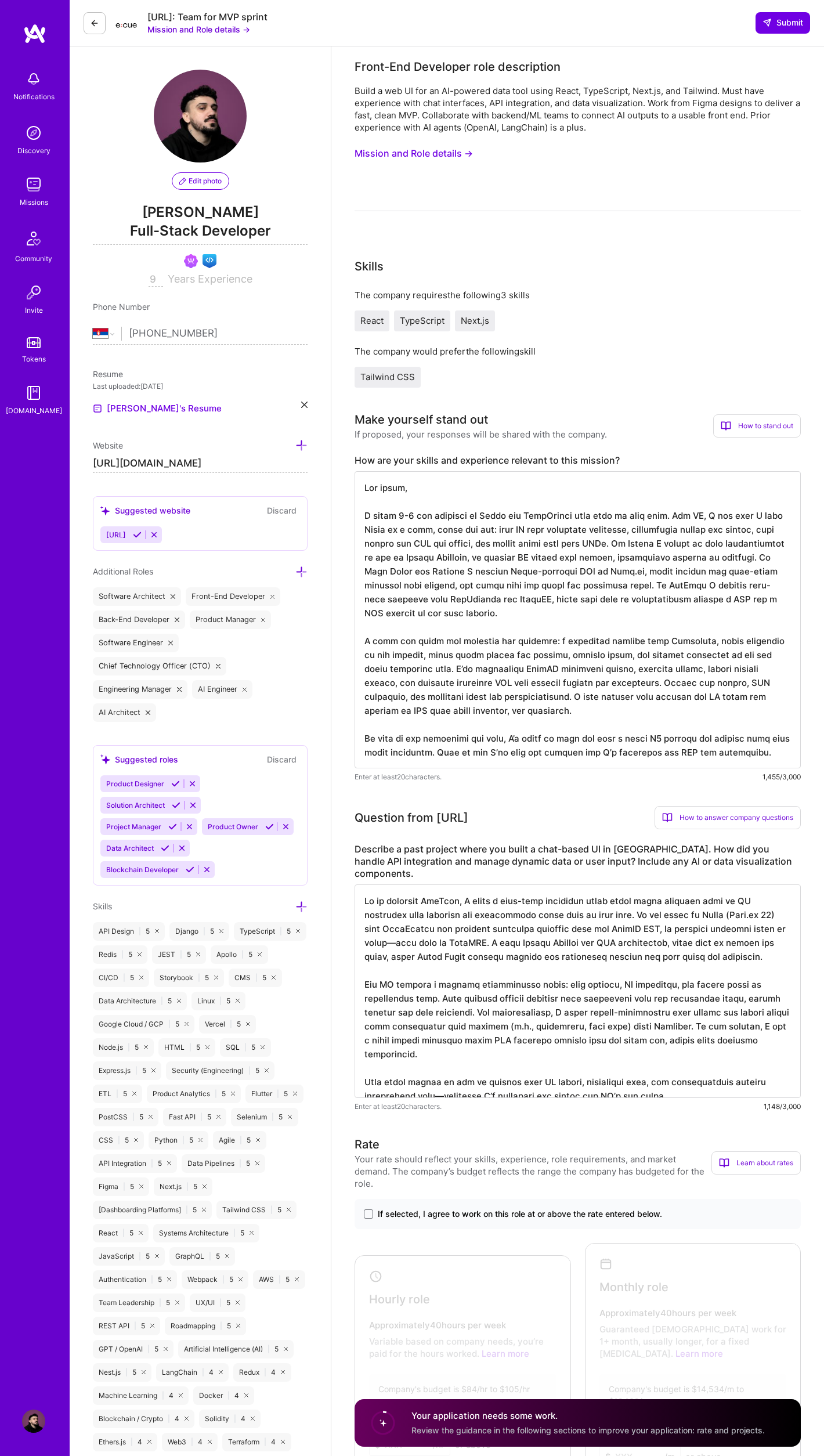
drag, startPoint x: 722, startPoint y: 903, endPoint x: 800, endPoint y: 912, distance: 78.5
click at [673, 903] on textarea at bounding box center [578, 991] width 446 height 213
click at [761, 918] on textarea at bounding box center [578, 991] width 446 height 213
click at [442, 1068] on textarea at bounding box center [578, 991] width 446 height 213
click at [607, 1072] on textarea at bounding box center [578, 991] width 446 height 213
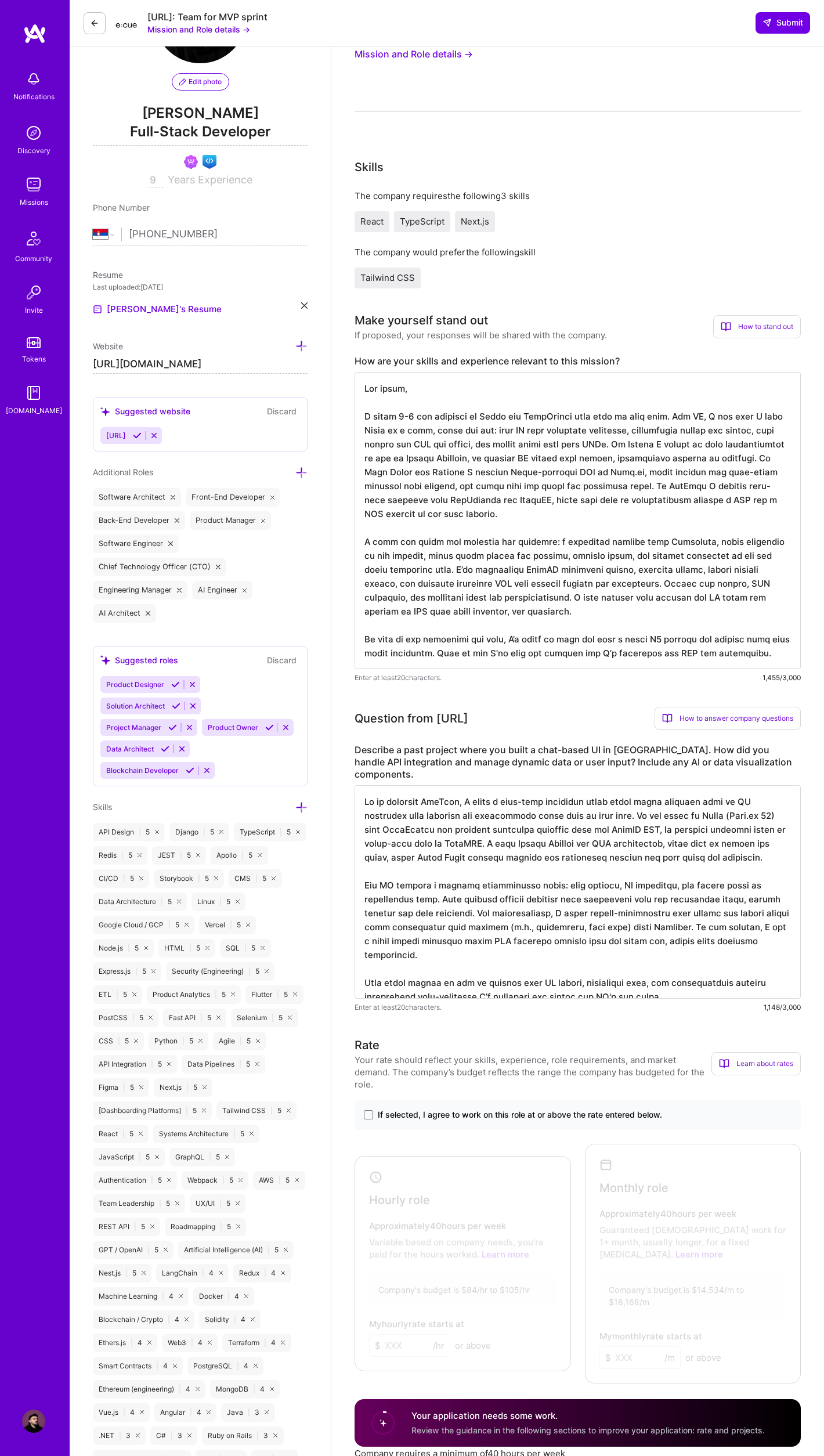
scroll to position [141, 0]
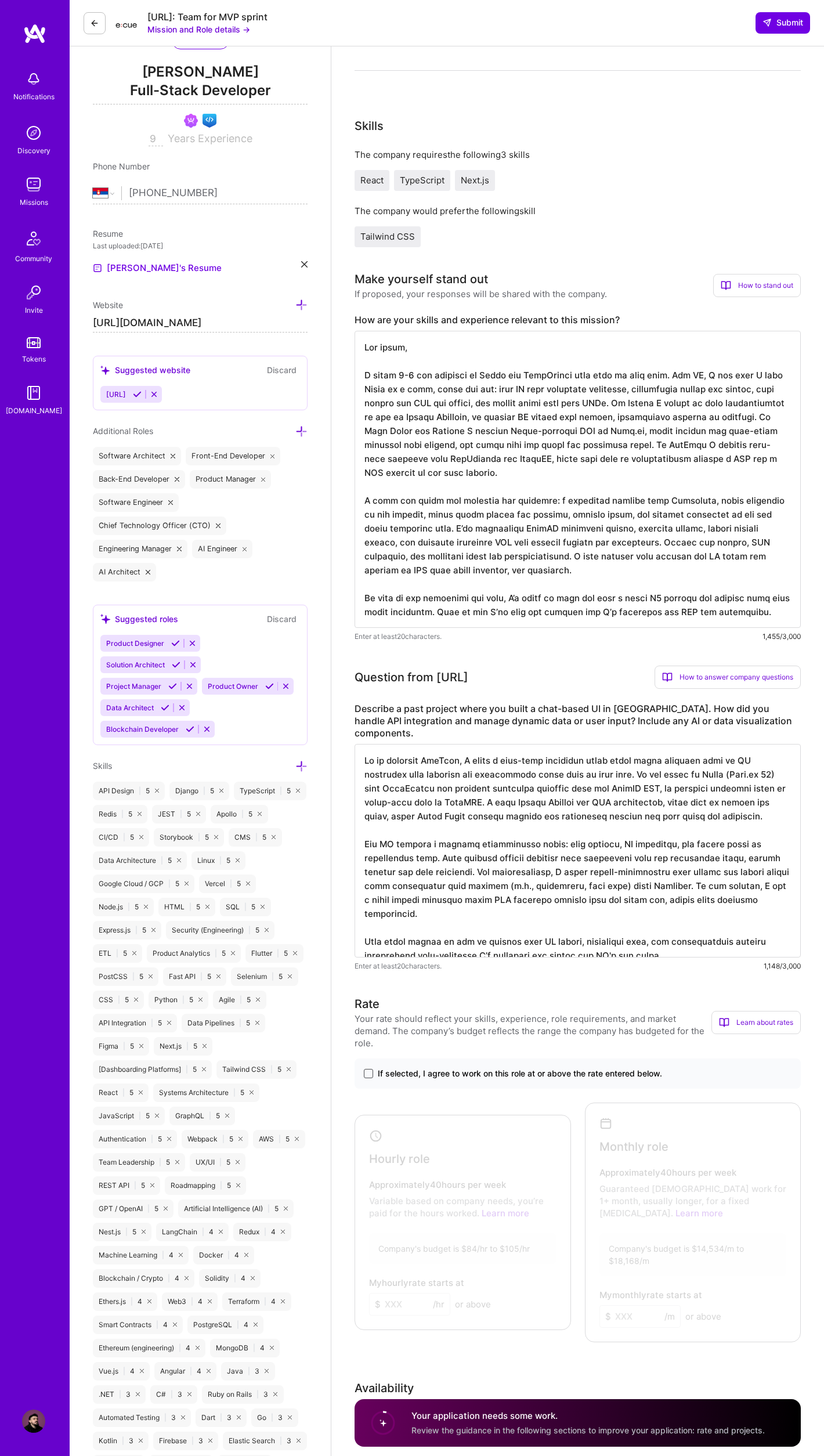
type textarea "On my platform GitCase, I built a chat-like interface where users could interac…"
click at [364, 1068] on span at bounding box center [368, 1073] width 9 height 9
click at [0, 0] on input "If selected, I agree to work on this role at or above the rate entered below." at bounding box center [0, 0] width 0 height 0
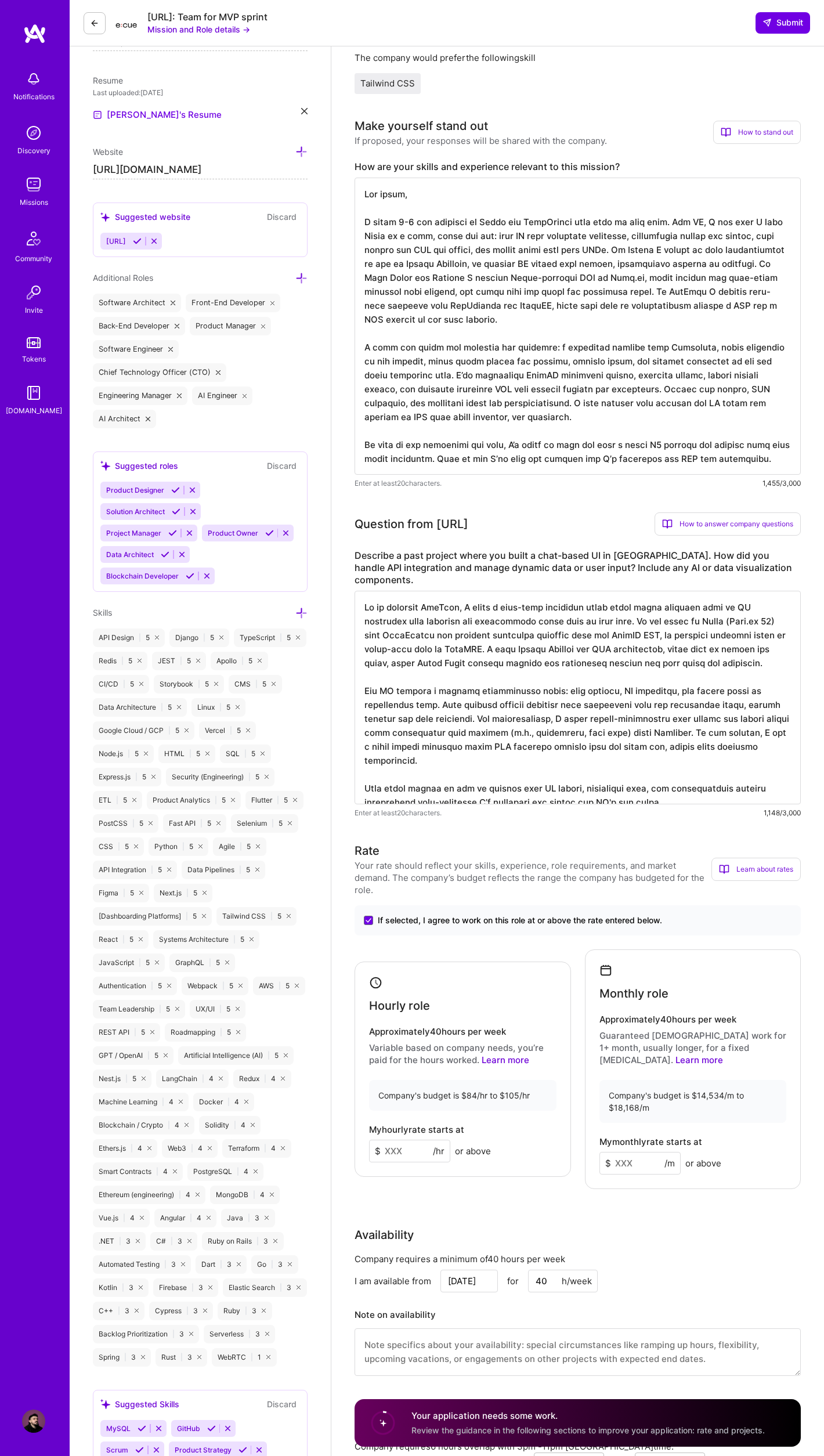
scroll to position [295, 0]
click at [396, 1138] on input at bounding box center [409, 1149] width 81 height 23
type input "2"
type input "102"
type input "16320"
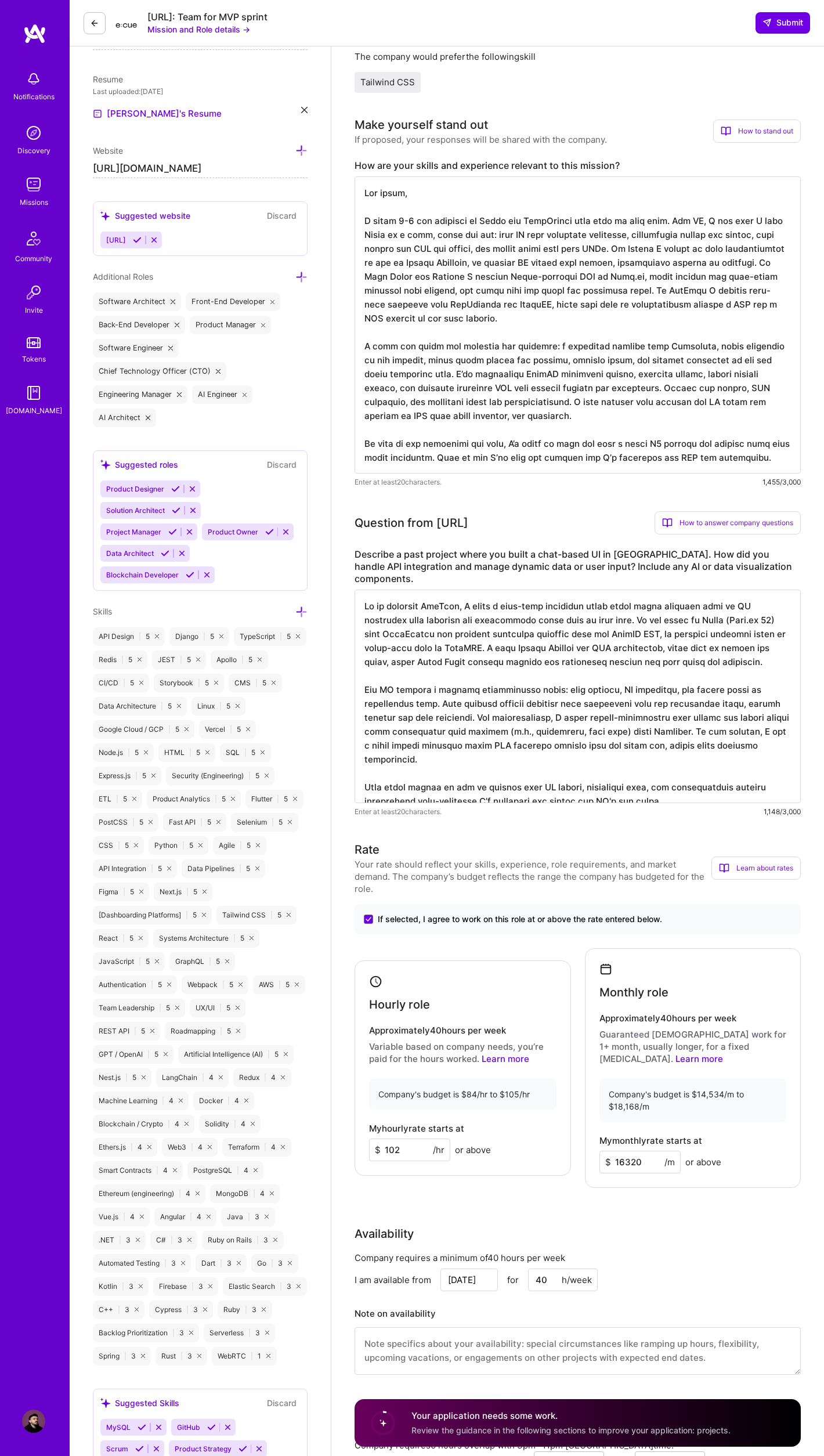
click at [650, 1225] on div "Availability" at bounding box center [578, 1233] width 446 height 17
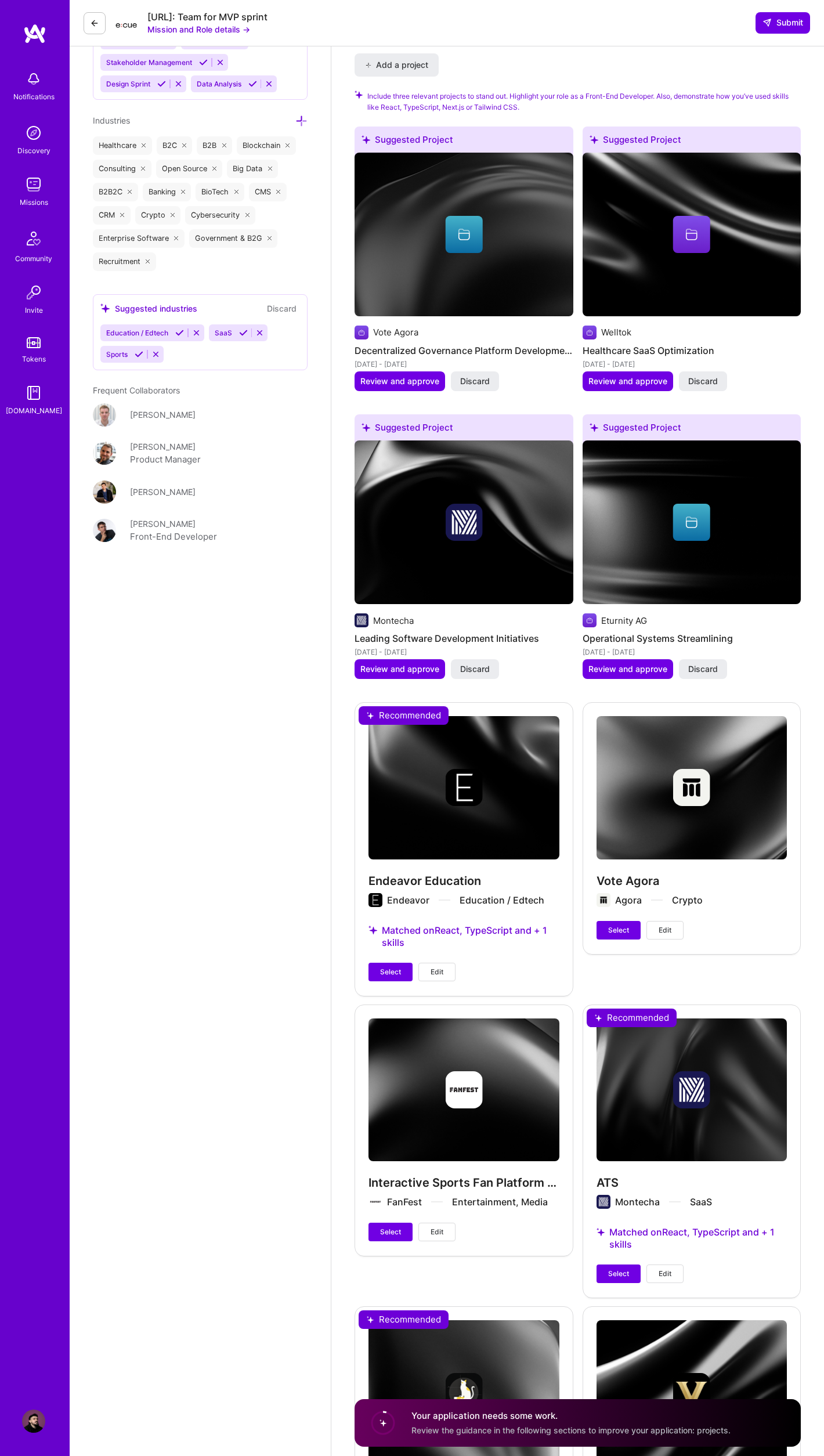
scroll to position [1805, 0]
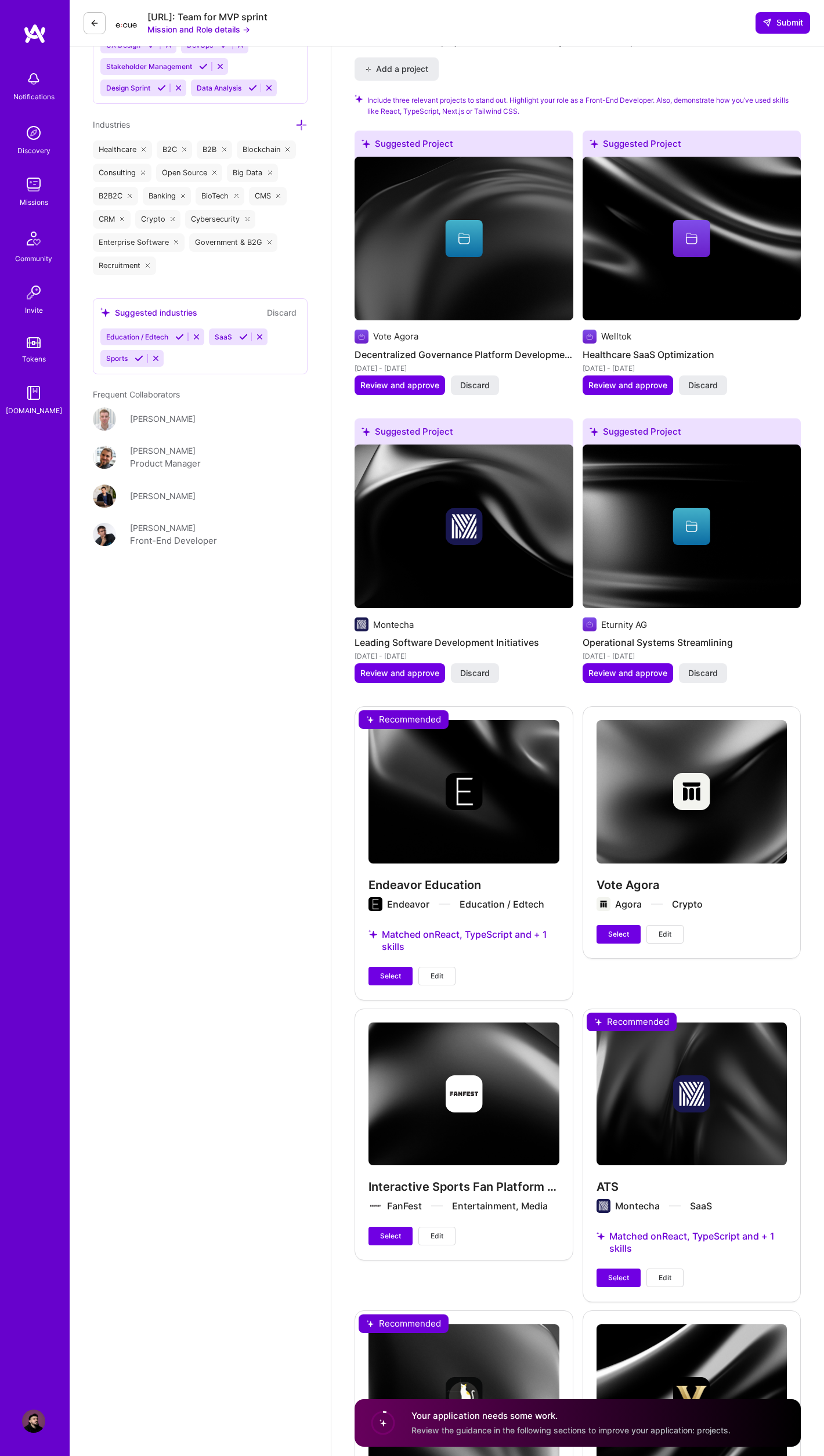
click at [392, 970] on span "Select" at bounding box center [391, 975] width 21 height 11
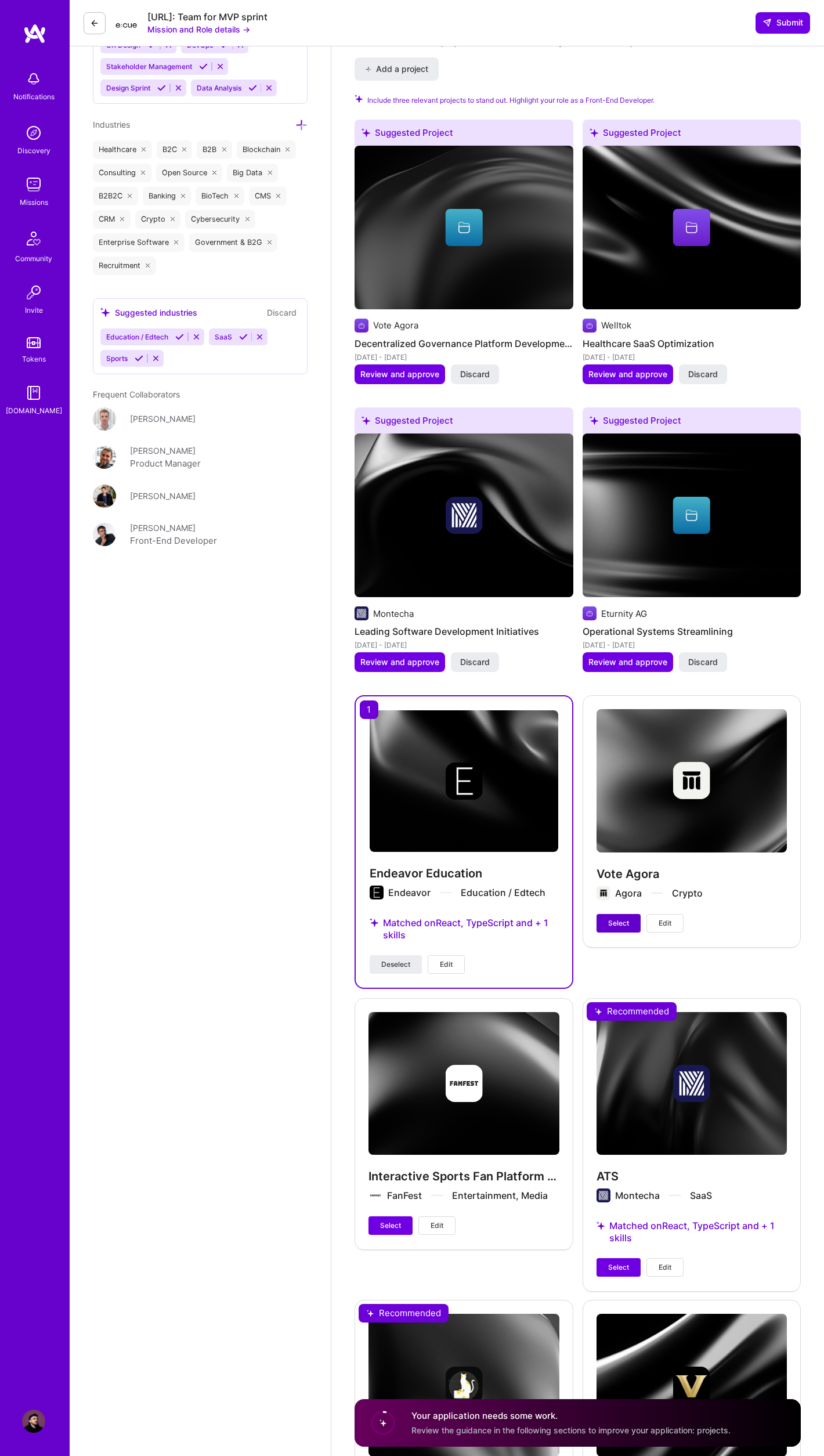
click at [616, 918] on span "Select" at bounding box center [619, 923] width 21 height 11
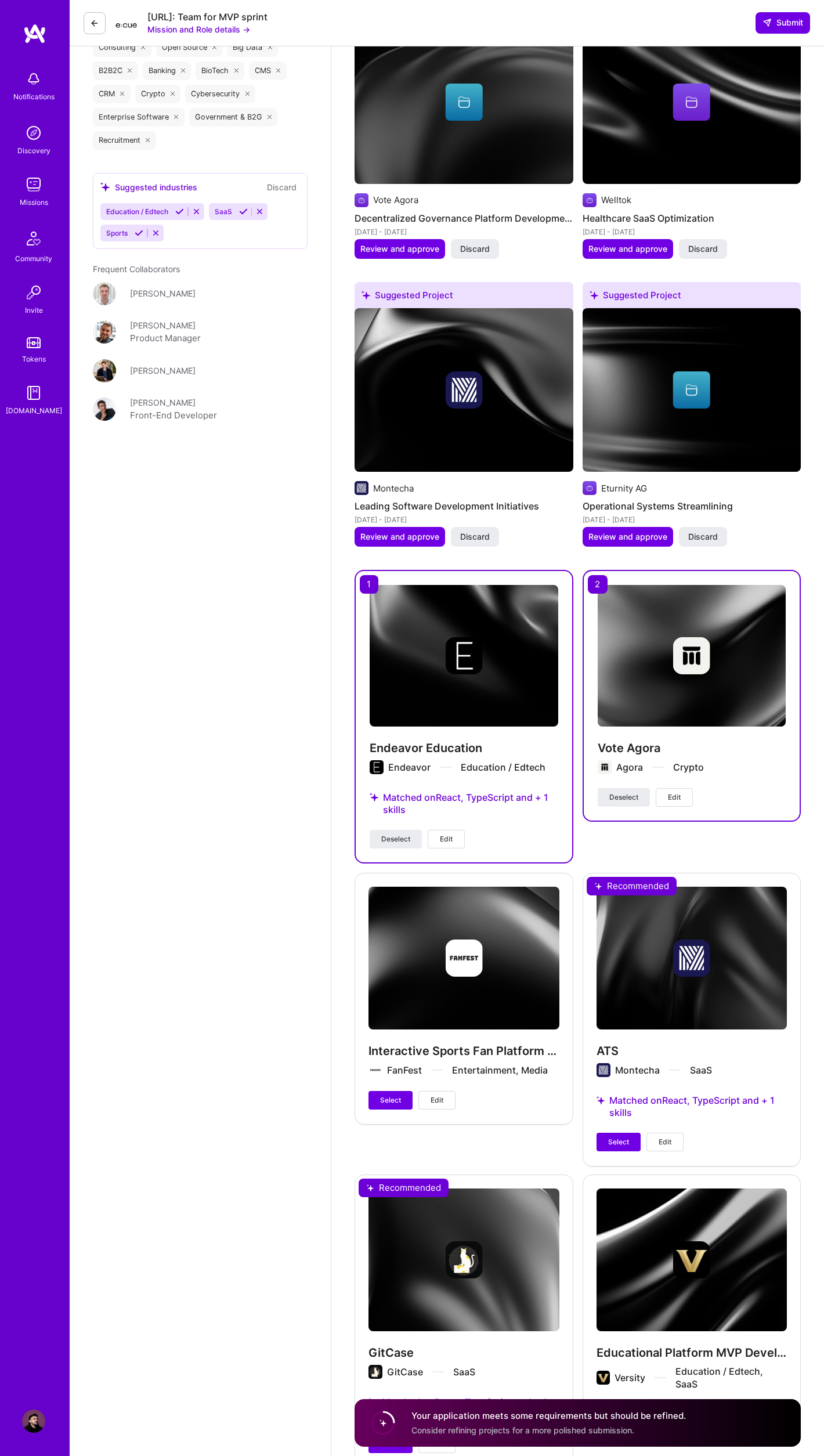
scroll to position [1977, 0]
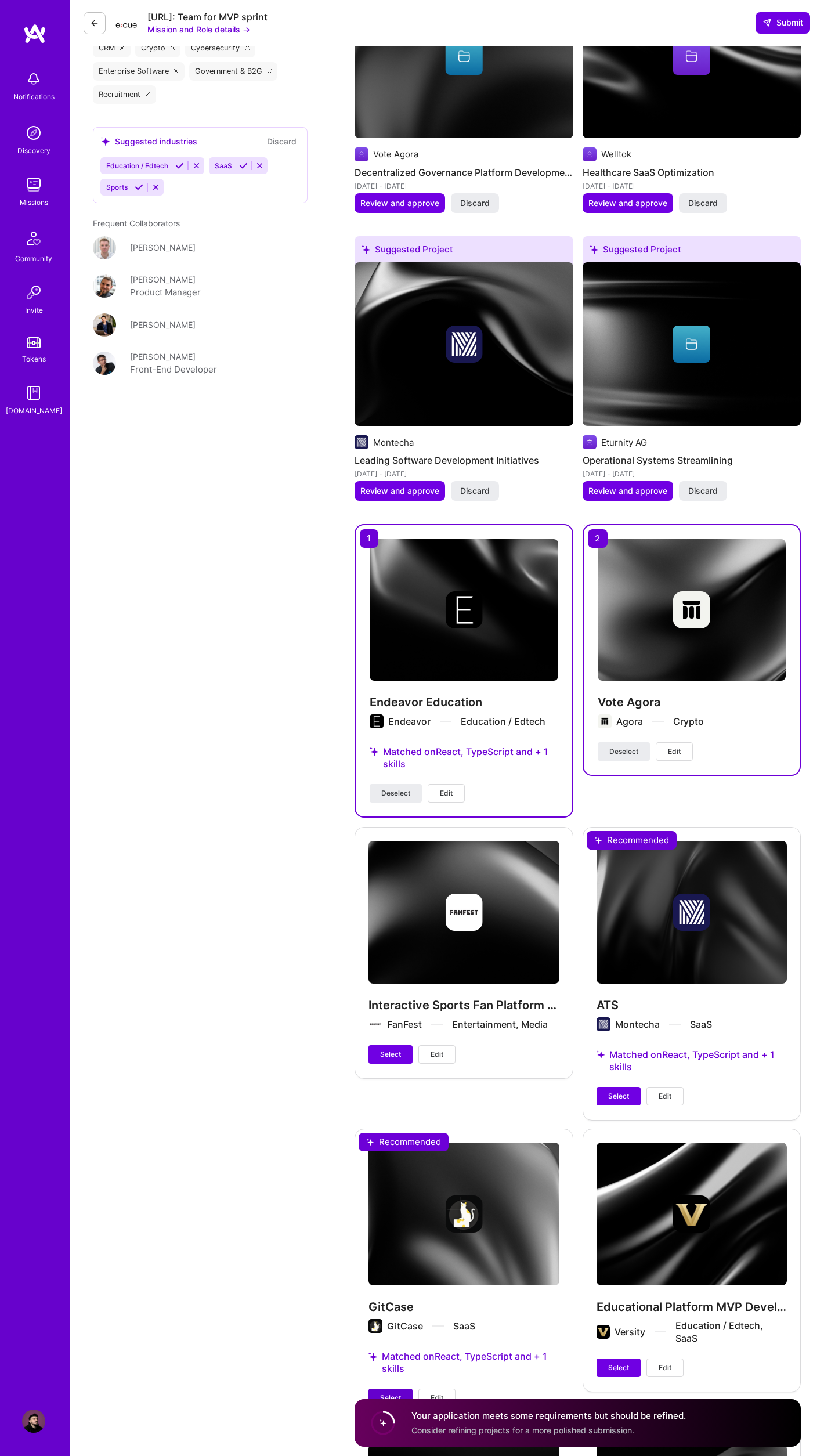
click at [396, 1392] on span "Select" at bounding box center [391, 1397] width 21 height 11
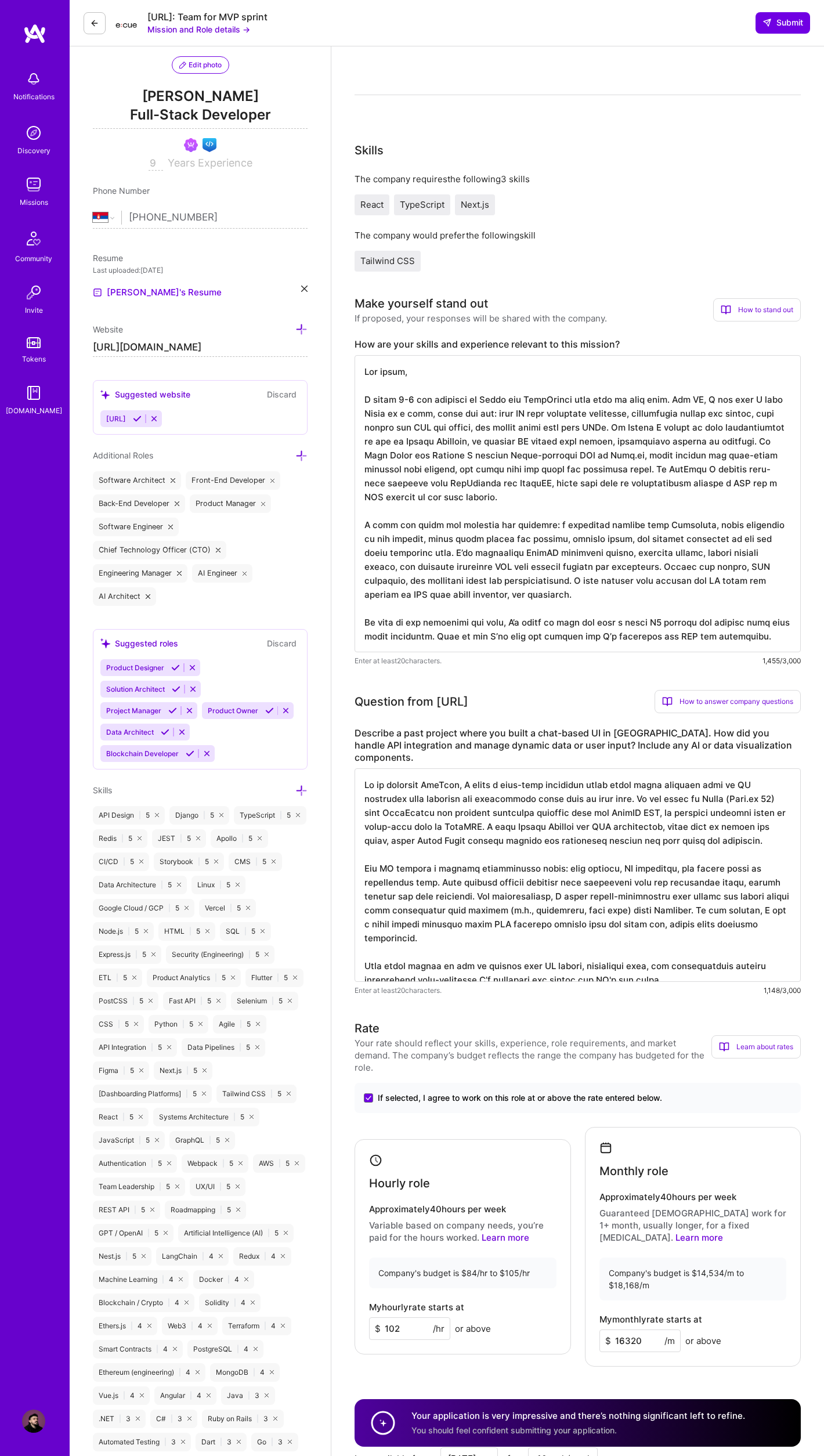
scroll to position [0, 0]
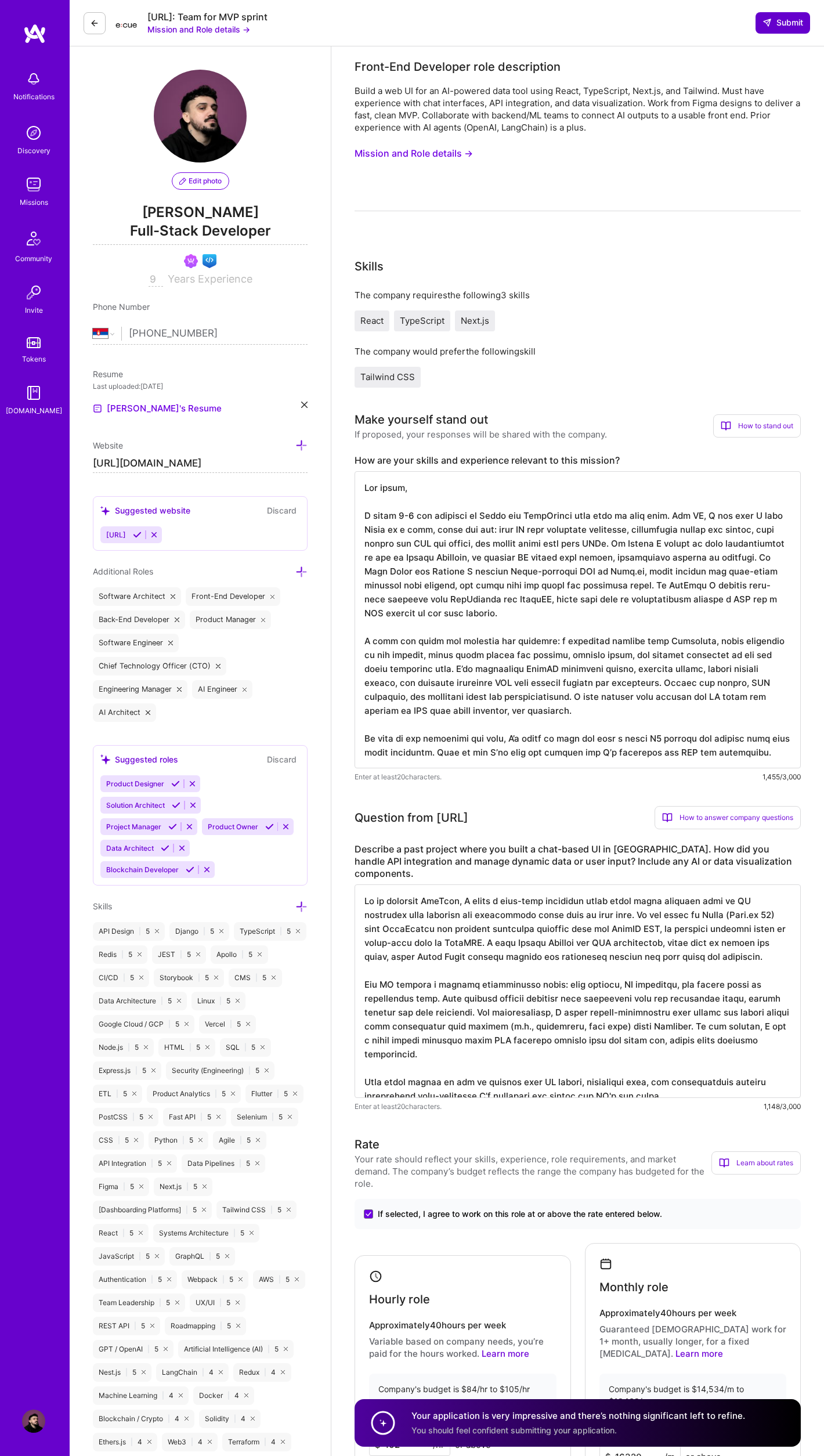
click at [783, 25] on span "Submit" at bounding box center [783, 23] width 41 height 11
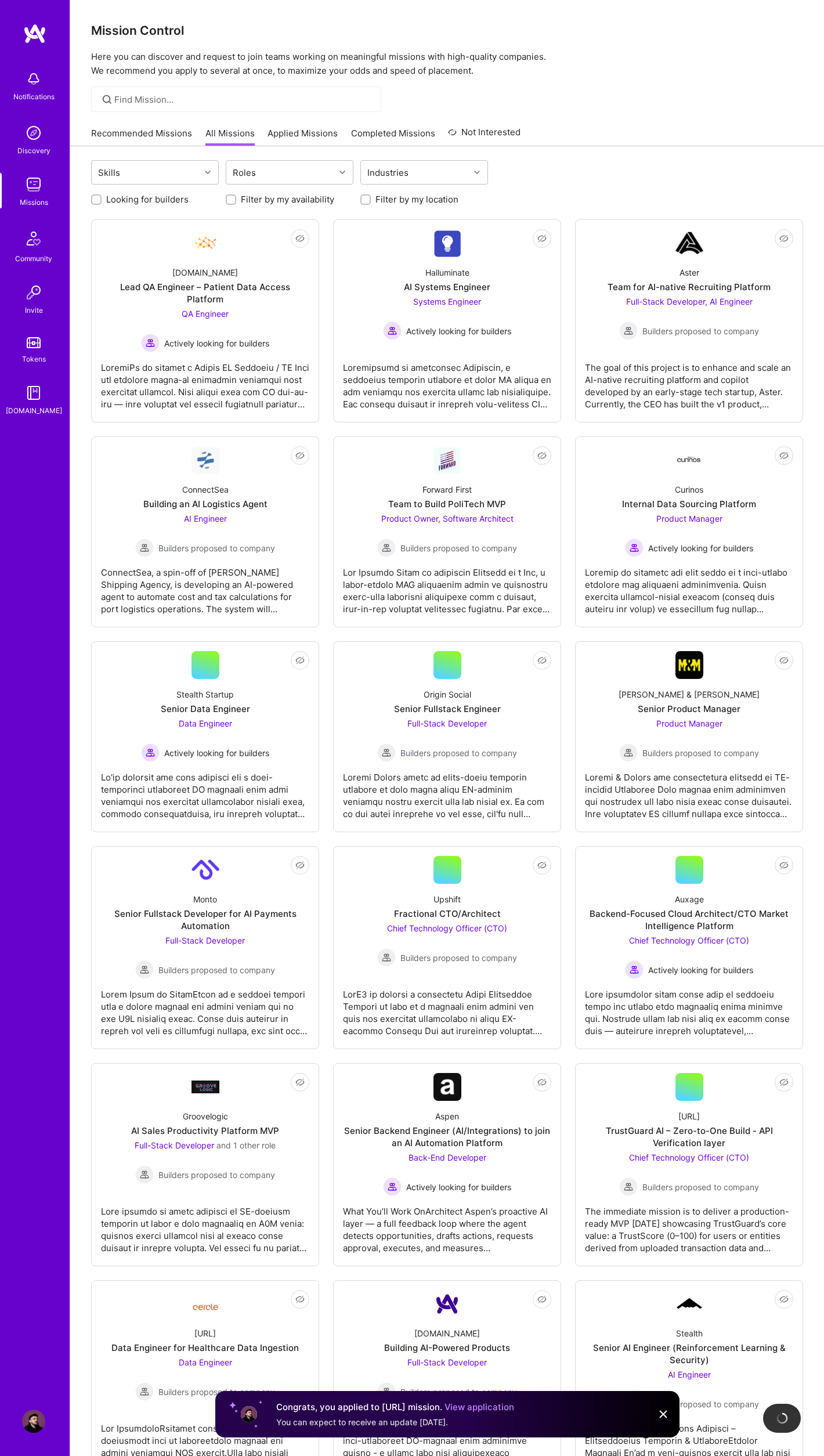
click at [154, 141] on link "Recommended Missions" at bounding box center [141, 136] width 101 height 19
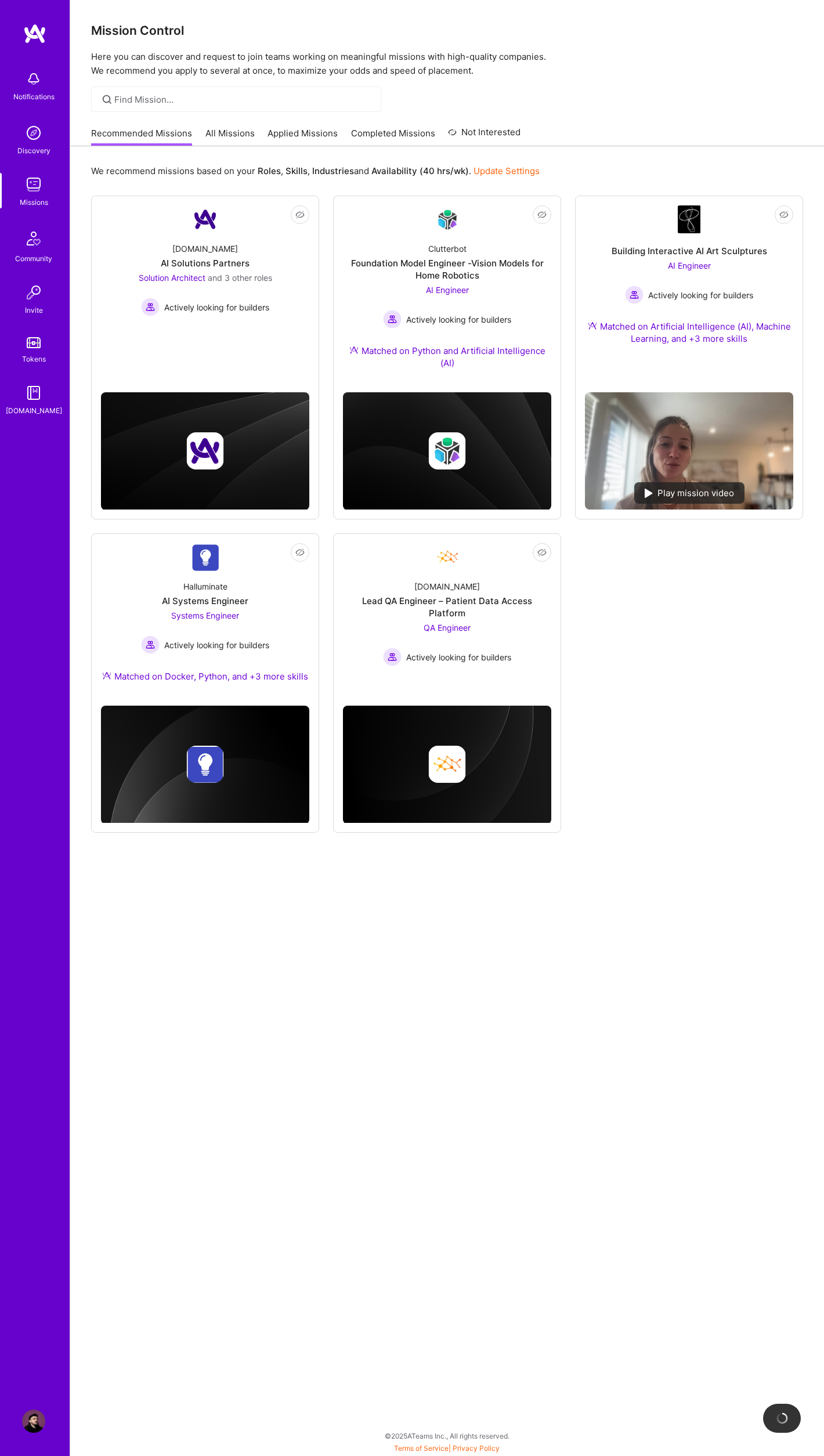
click at [670, 578] on div "Not Interested A.Team AI Solutions Partners Solution Architect and 3 other role…" at bounding box center [446, 513] width 712 height 637
click at [233, 249] on div "A.Team AI Solutions Partners Solution Architect and 3 other roles Actively look…" at bounding box center [204, 274] width 208 height 83
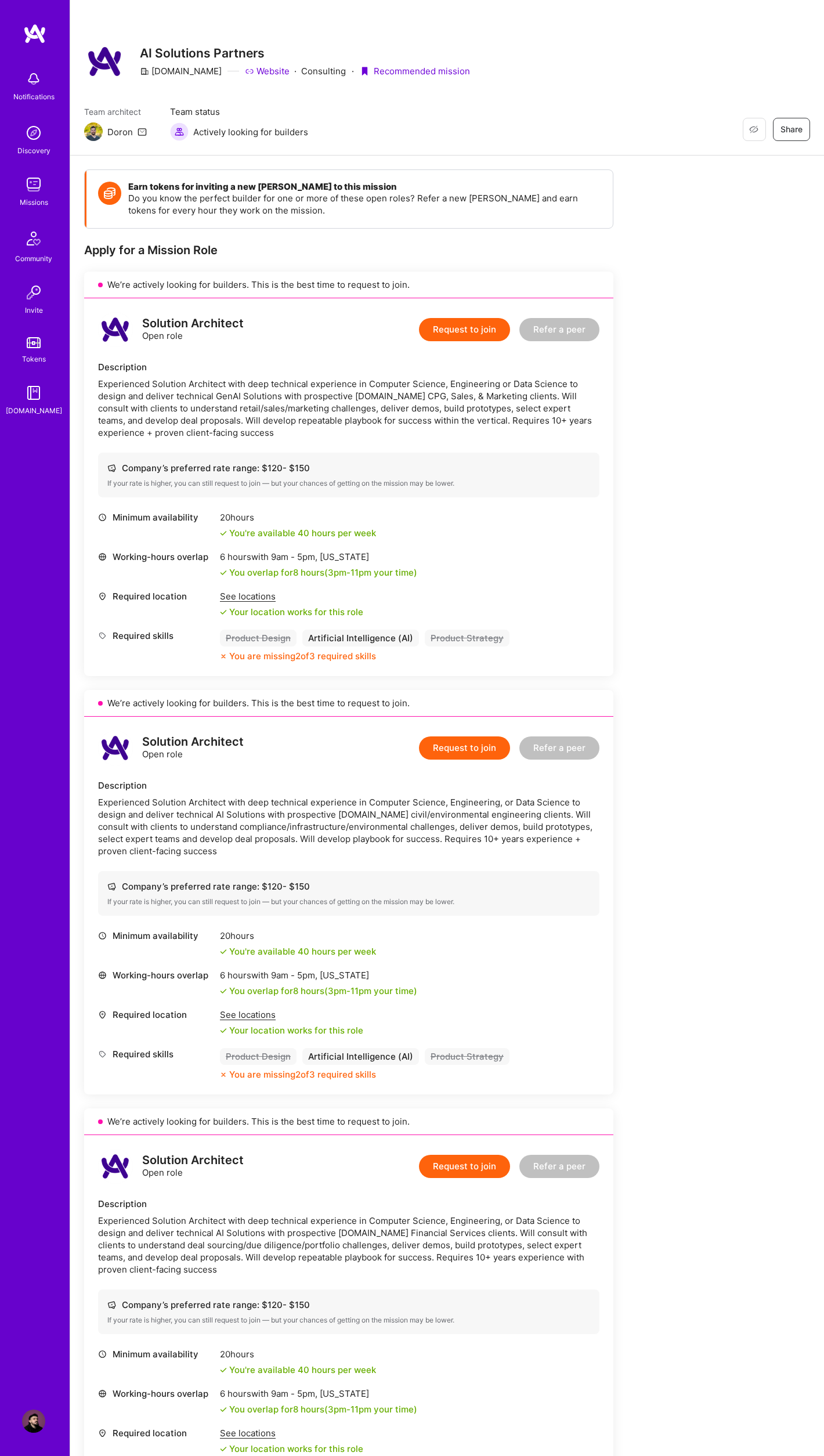
click at [27, 36] on img at bounding box center [34, 34] width 23 height 21
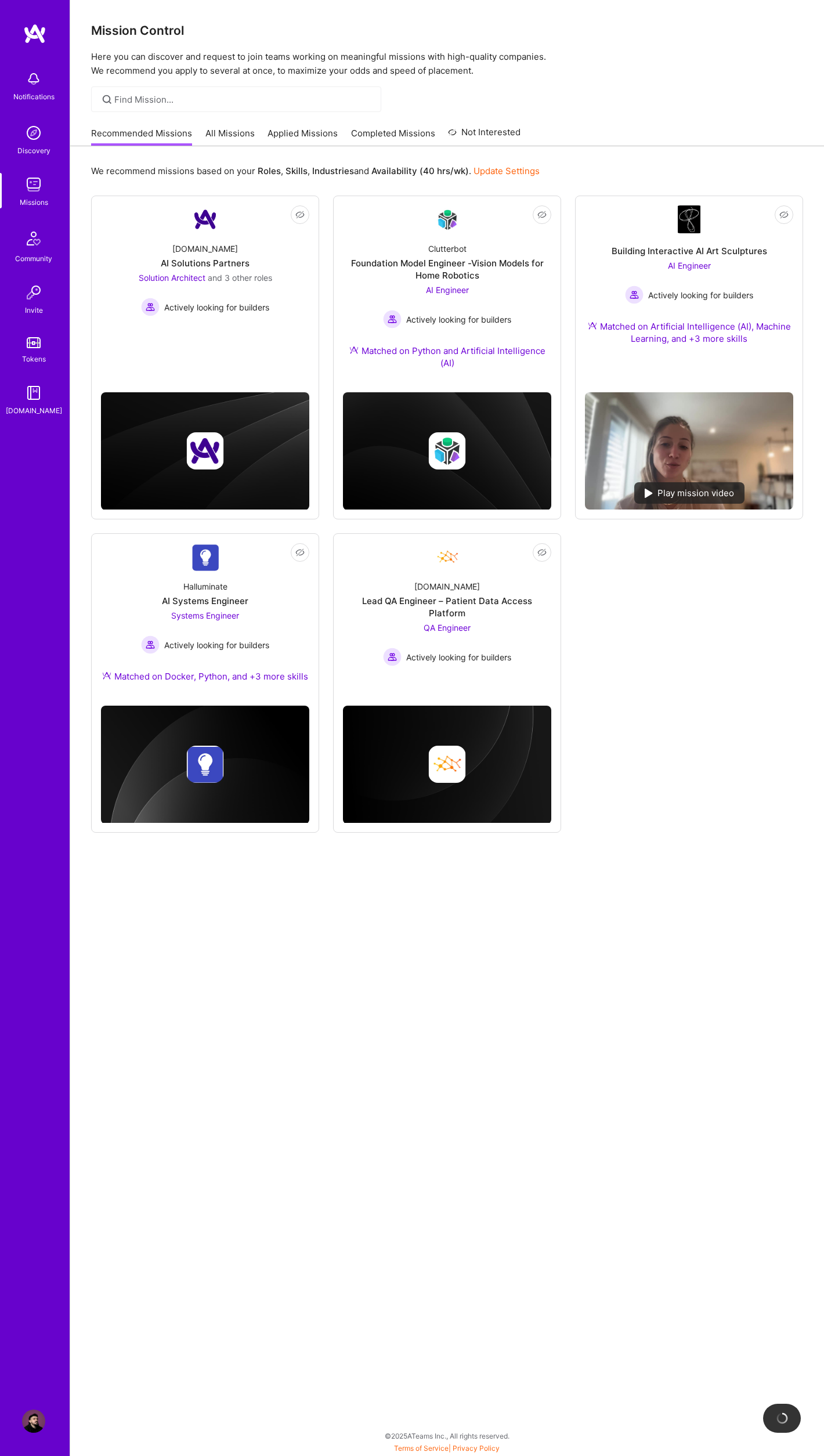
click at [275, 131] on link "Applied Missions" at bounding box center [302, 136] width 70 height 19
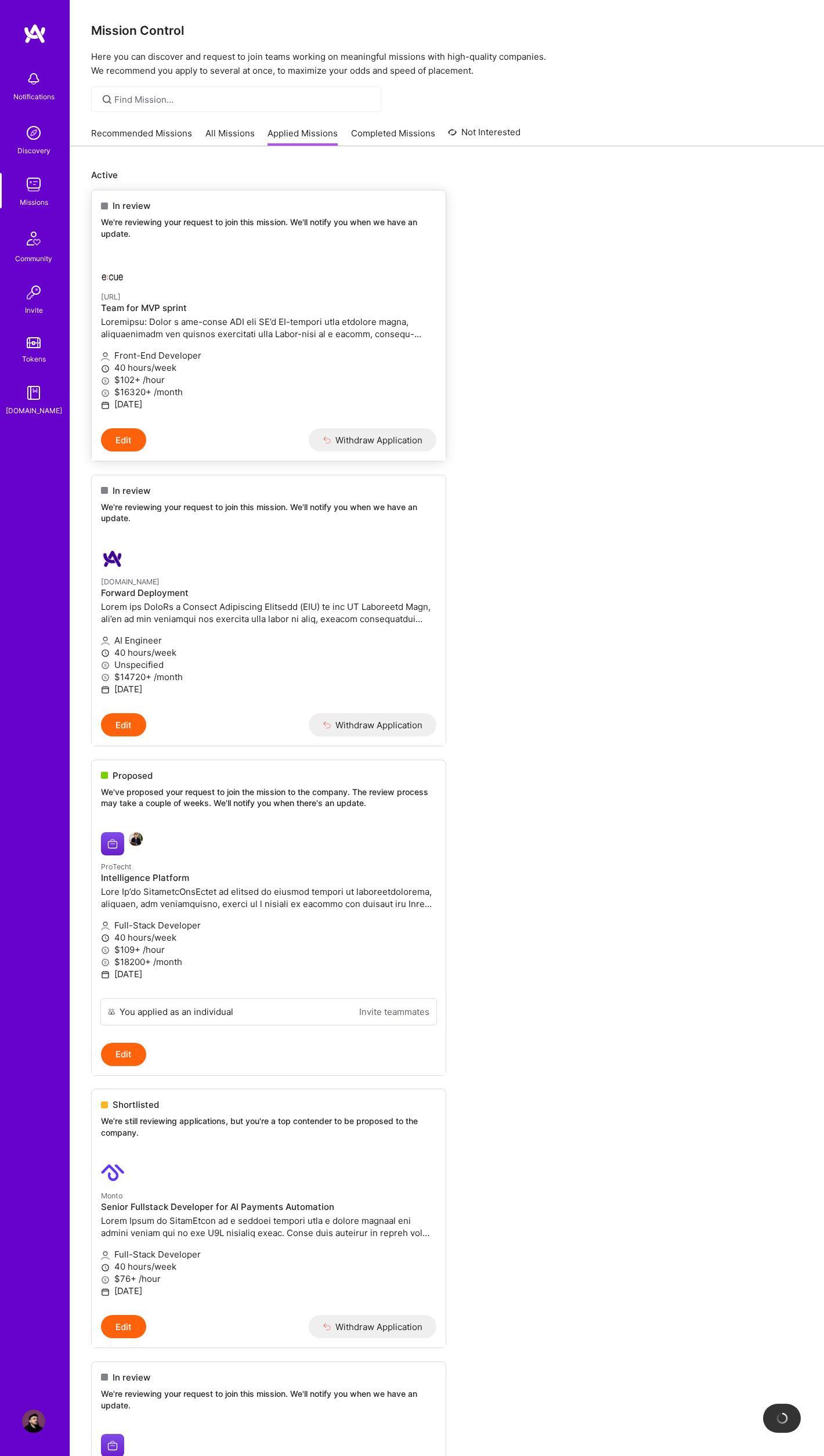
click at [300, 280] on div at bounding box center [212, 274] width 223 height 23
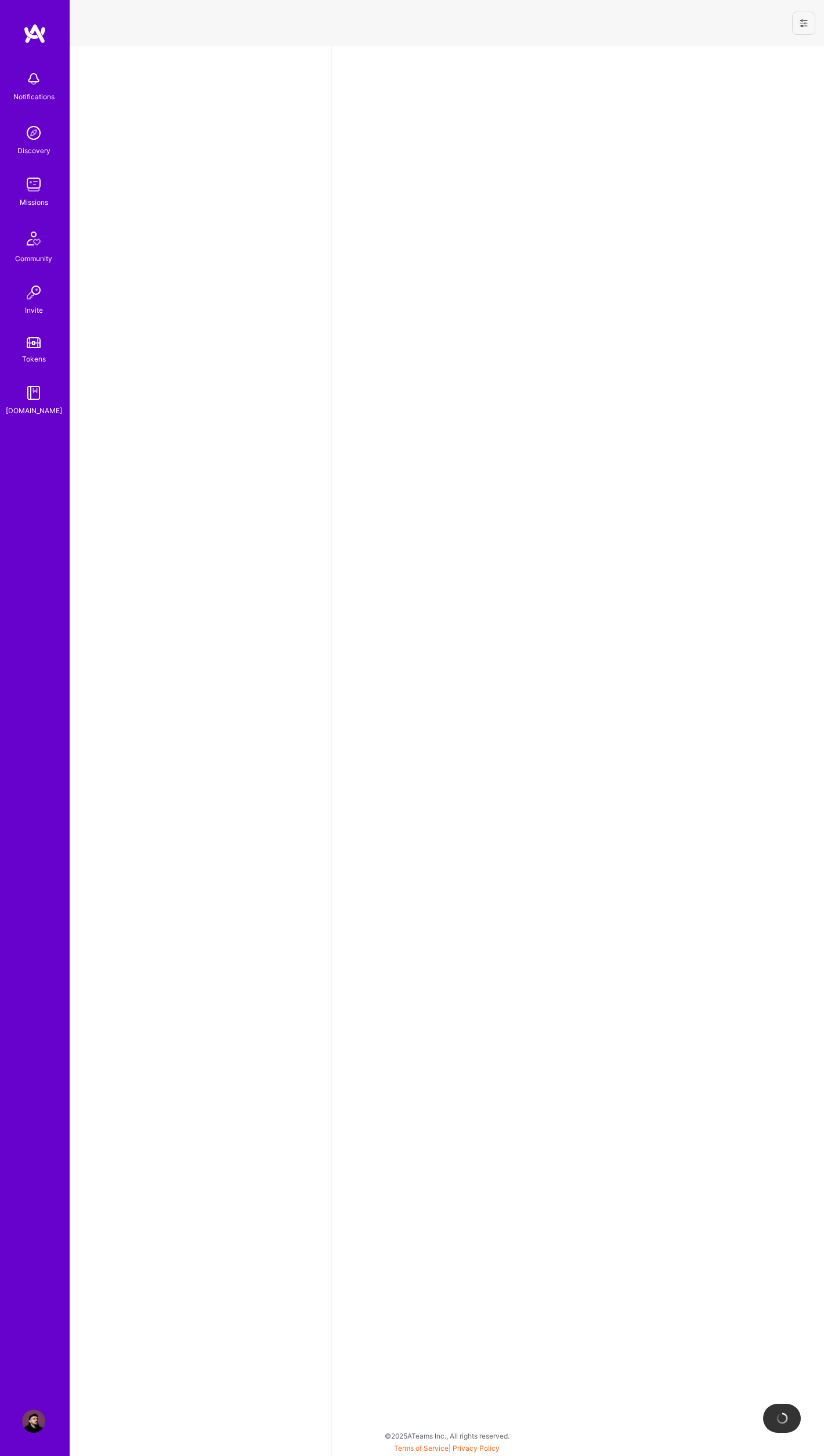
select select "RS"
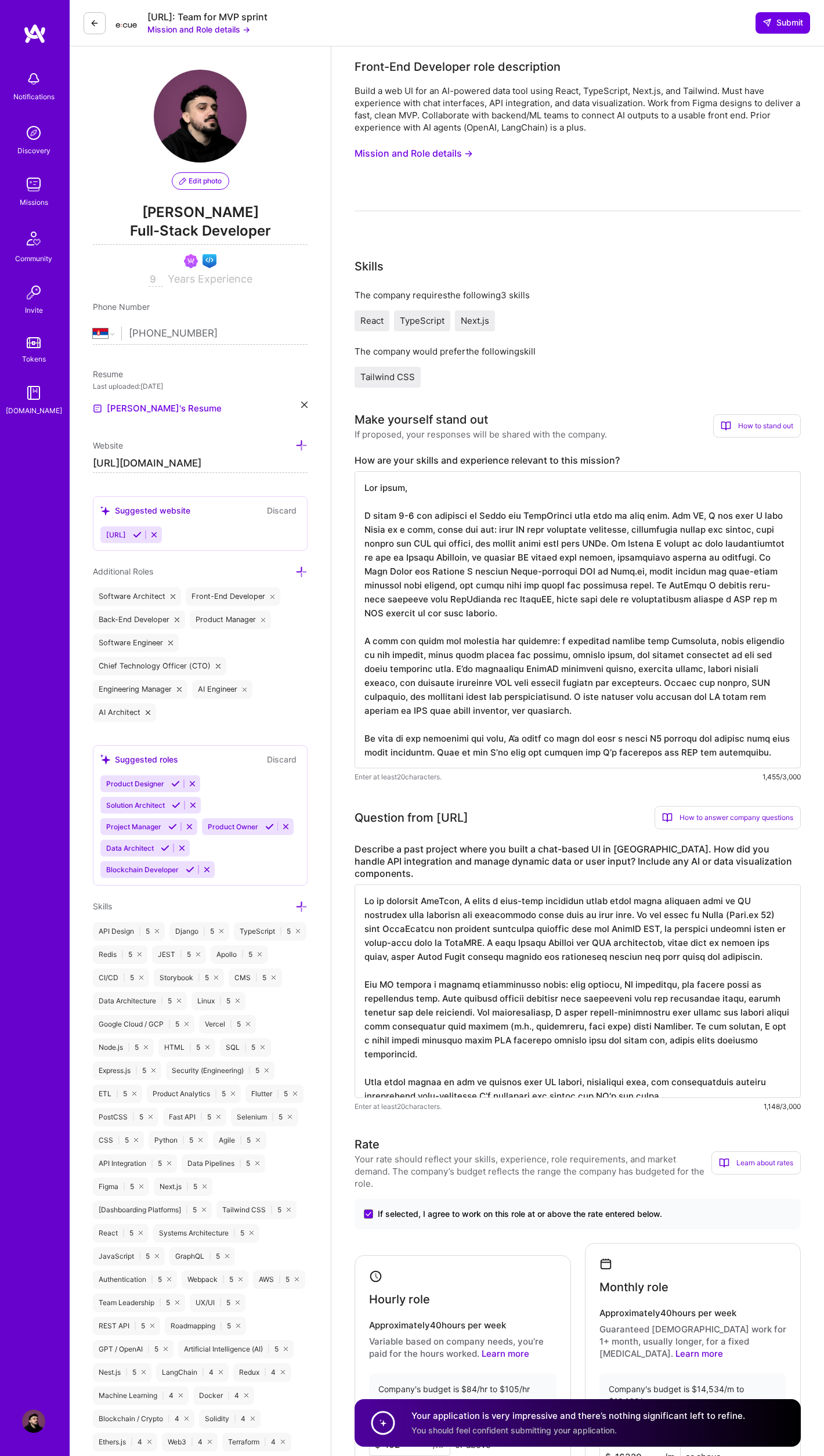
scroll to position [1, 0]
click at [602, 693] on textarea at bounding box center [578, 619] width 446 height 297
drag, startPoint x: 444, startPoint y: 610, endPoint x: 419, endPoint y: 600, distance: 26.9
click at [419, 600] on textarea at bounding box center [578, 619] width 446 height 297
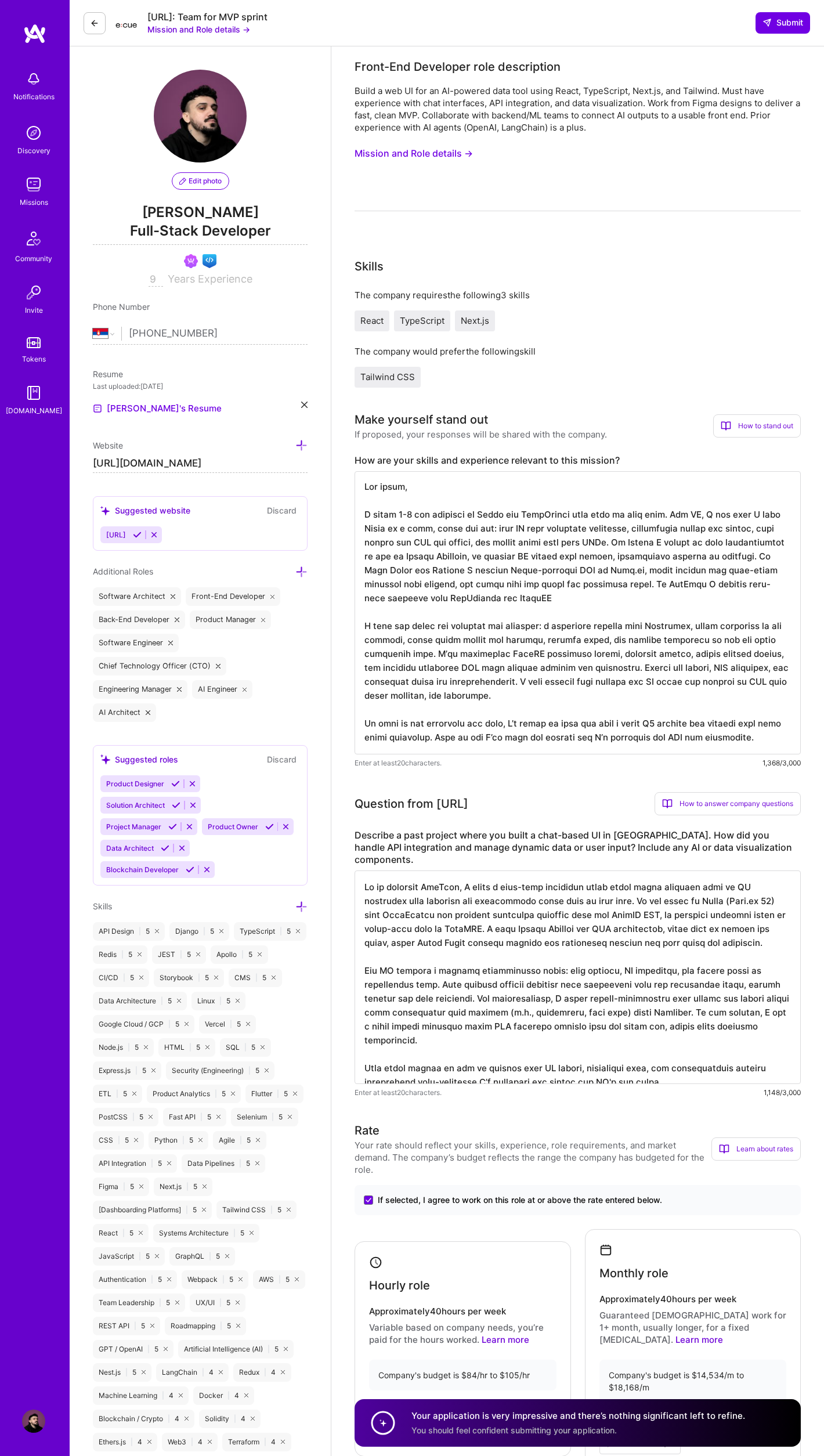
scroll to position [0, 0]
type textarea "Hey there, I build 0-1 web products in React and TypeScript that talk to real d…"
click at [782, 25] on span "Submit" at bounding box center [783, 23] width 41 height 11
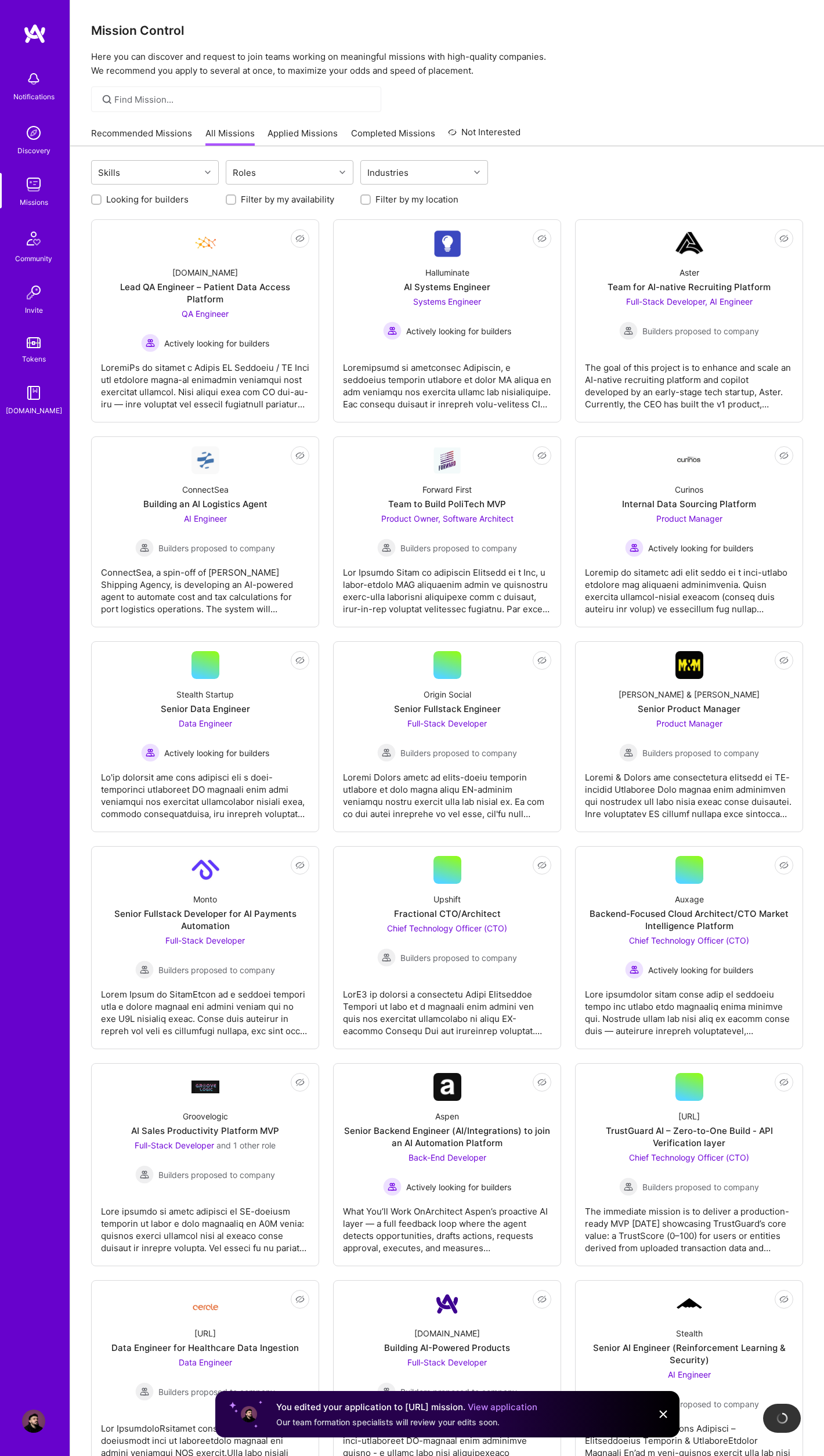
click at [307, 128] on link "Applied Missions" at bounding box center [302, 136] width 70 height 19
